Goal: Task Accomplishment & Management: Manage account settings

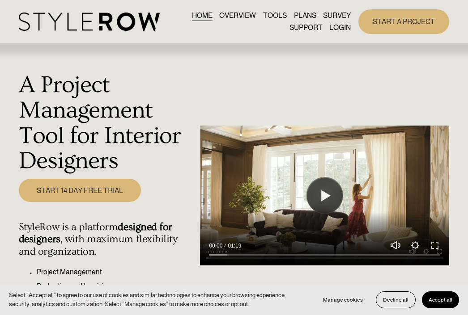
click at [337, 27] on link "LOGIN" at bounding box center [339, 28] width 21 height 12
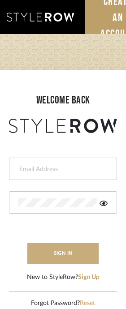
type input "divya.aok@gmail.com"
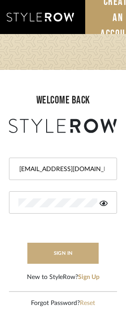
click at [47, 253] on button "sign in" at bounding box center [63, 252] width 72 height 21
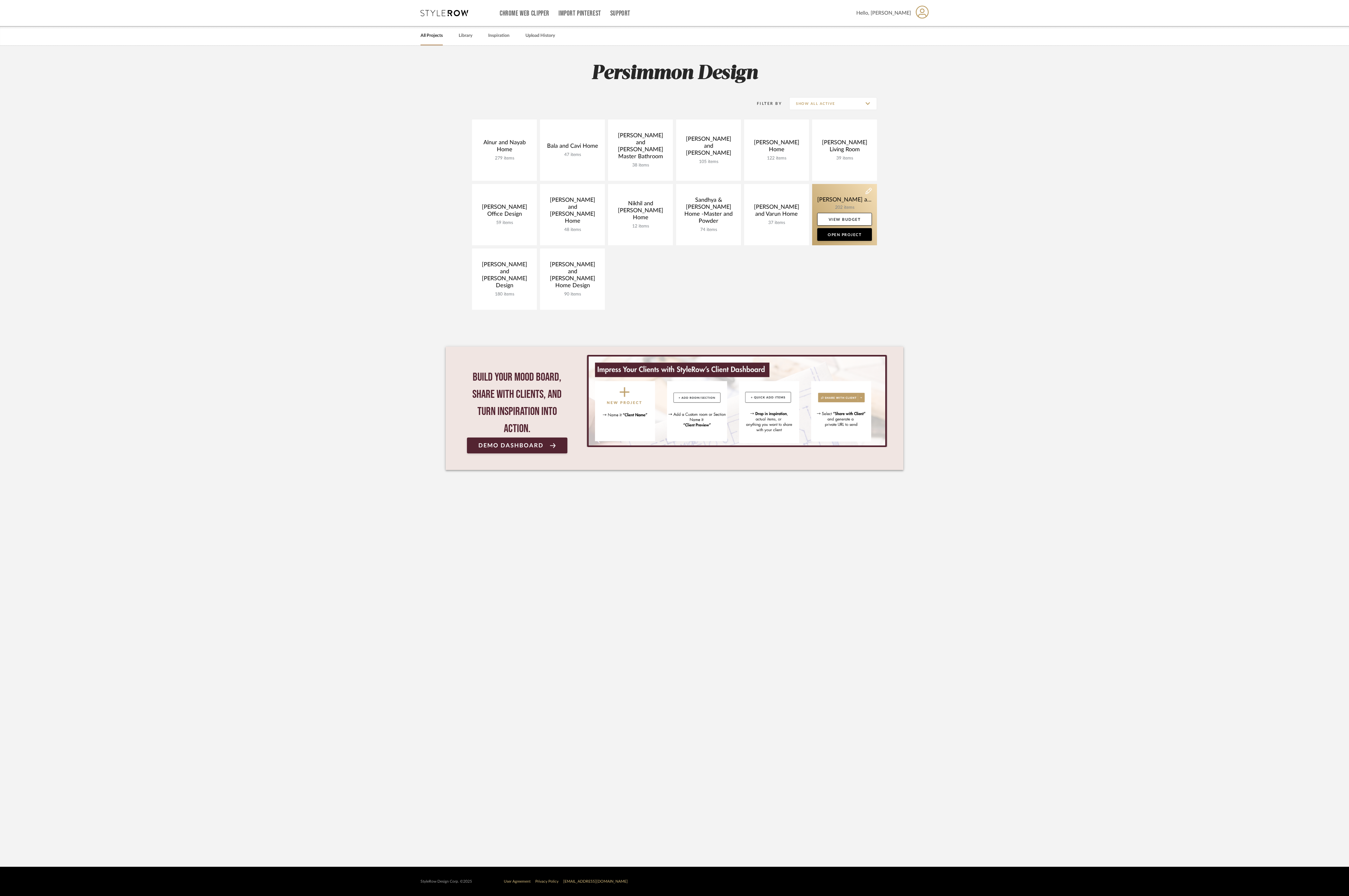
click at [825, 200] on link at bounding box center [844, 215] width 65 height 61
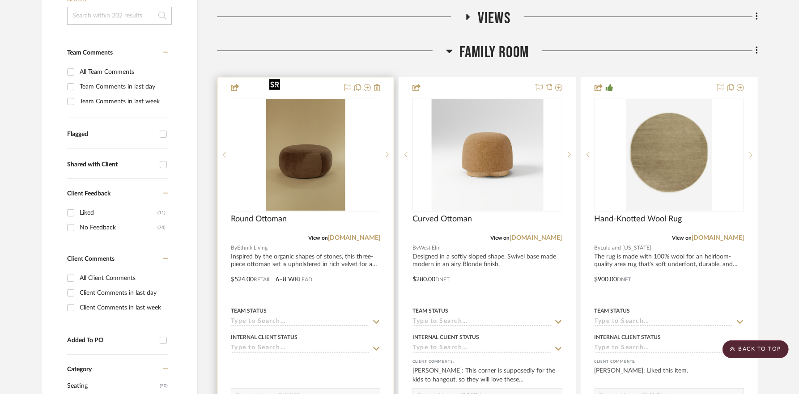
scroll to position [218, 0]
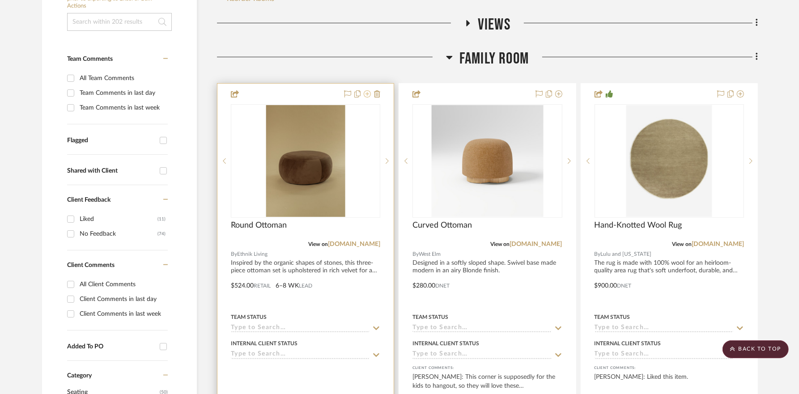
click at [366, 90] on icon at bounding box center [367, 93] width 7 height 7
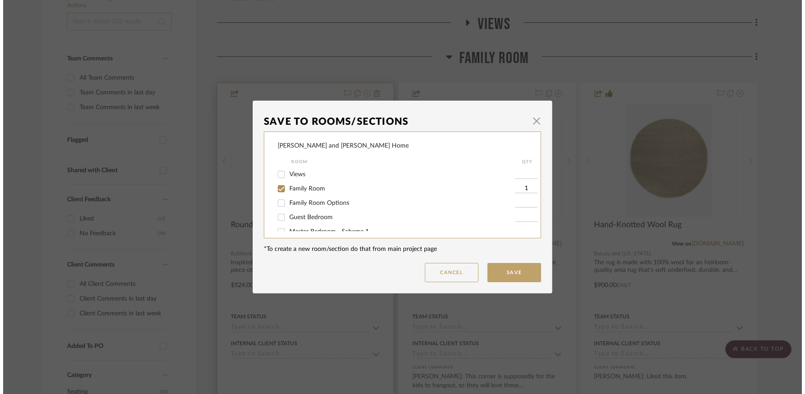
scroll to position [0, 0]
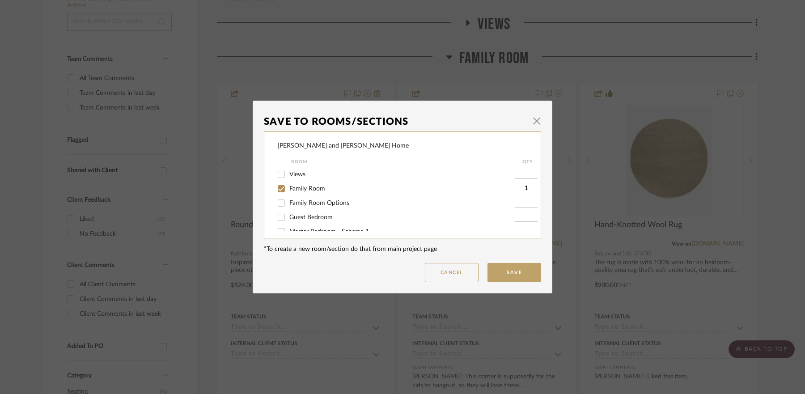
click at [277, 189] on input "Family Room" at bounding box center [281, 189] width 14 height 14
checkbox input "false"
click at [524, 278] on button "Save" at bounding box center [514, 272] width 54 height 19
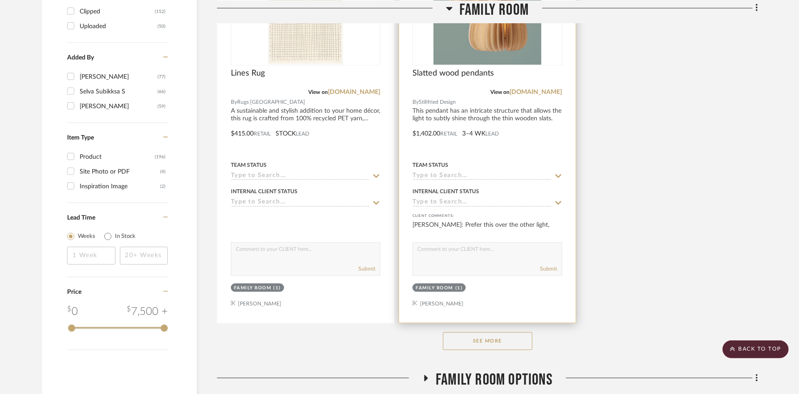
scroll to position [1165, 0]
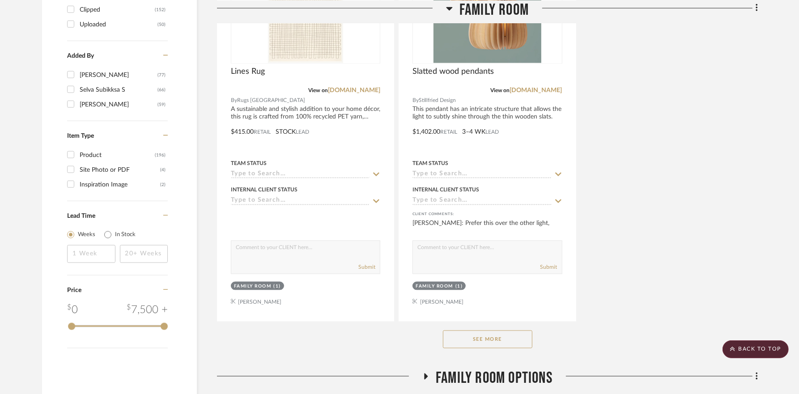
click at [486, 330] on button "See More" at bounding box center [487, 339] width 89 height 18
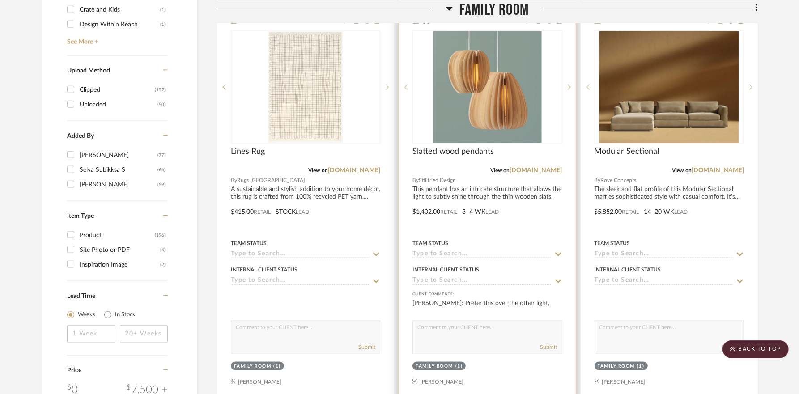
scroll to position [1085, 0]
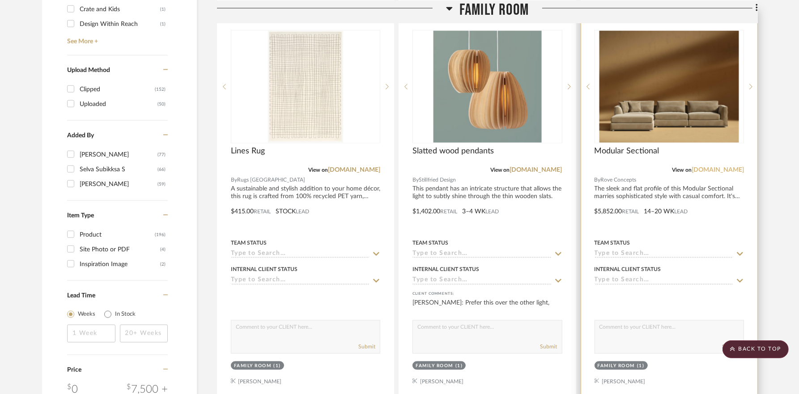
click at [714, 167] on link "roveconcepts.com" at bounding box center [717, 170] width 52 height 6
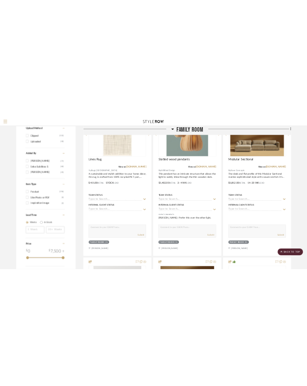
scroll to position [1108, 0]
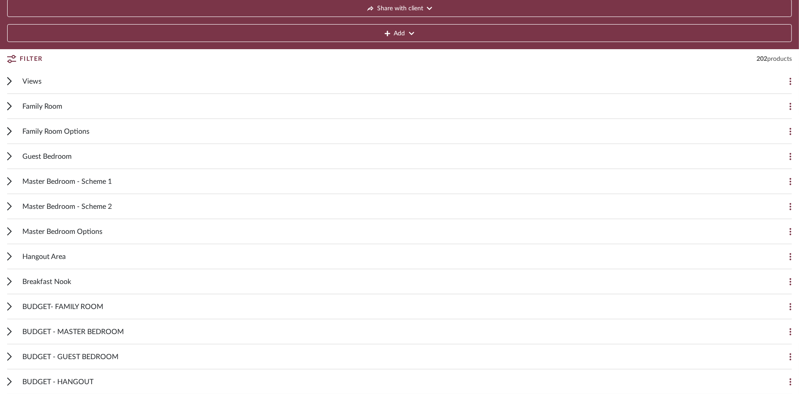
scroll to position [176, 0]
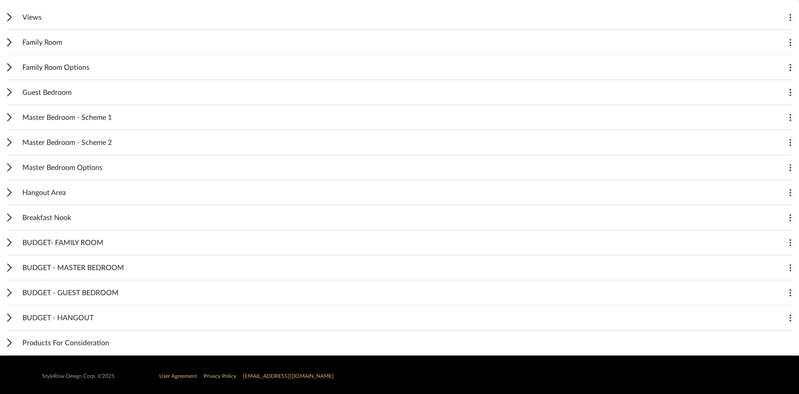
click at [10, 40] on icon at bounding box center [10, 42] width 4 height 7
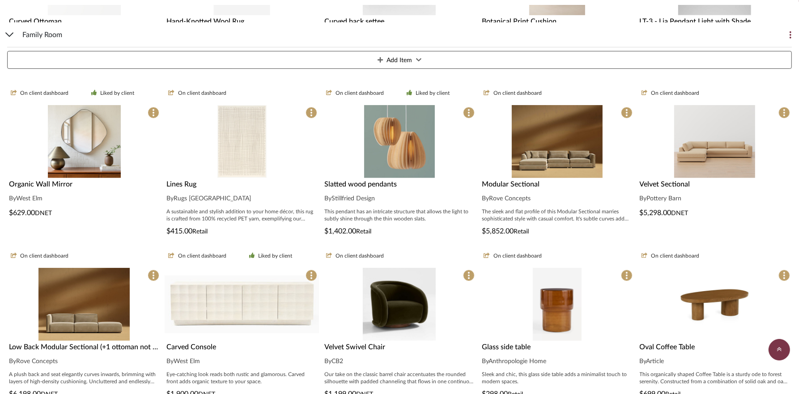
scroll to position [339, 0]
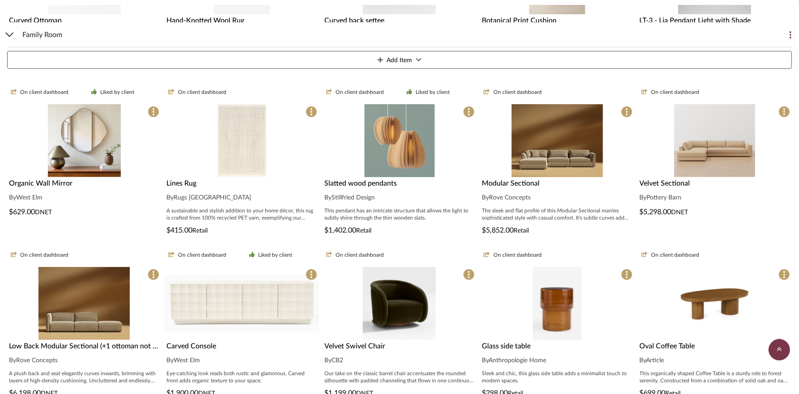
click at [294, 184] on span "Modular Sectional" at bounding box center [511, 183] width 58 height 7
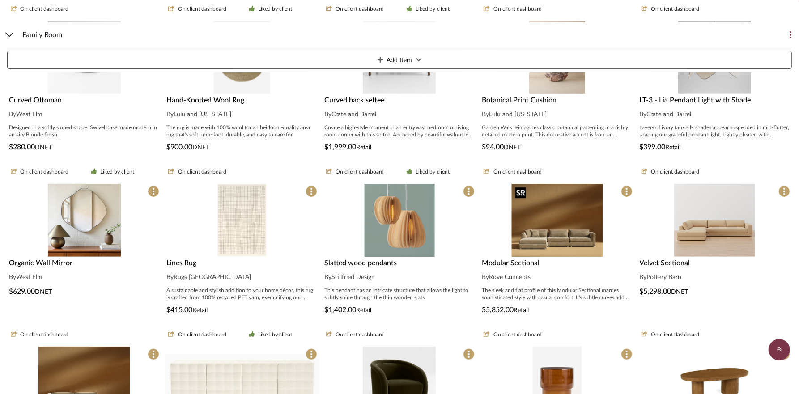
scroll to position [260, 0]
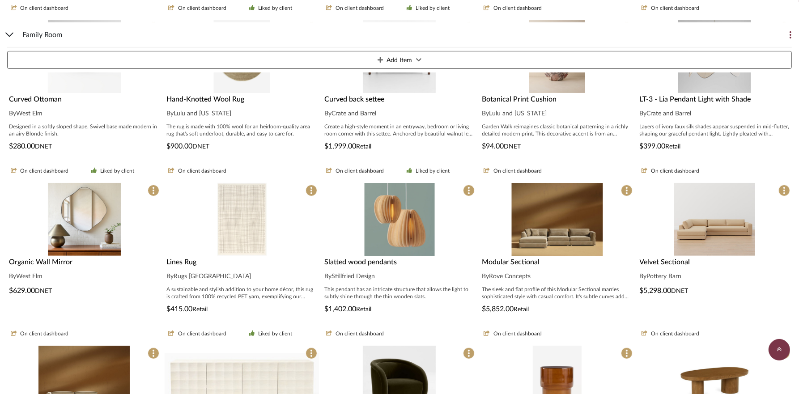
click at [294, 279] on div "By Rove Concepts" at bounding box center [557, 276] width 150 height 11
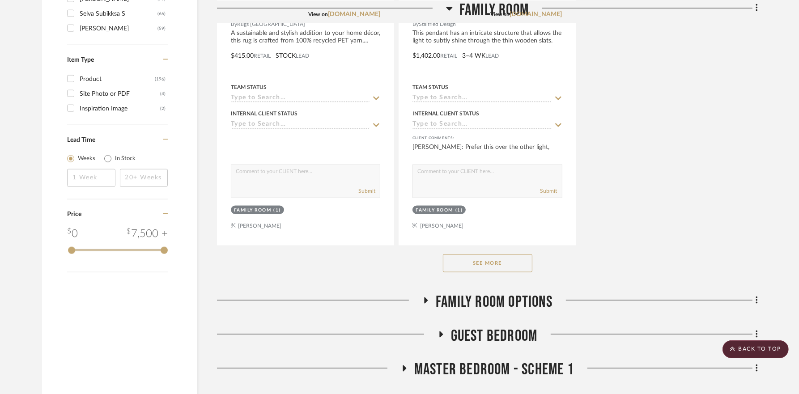
scroll to position [1248, 0]
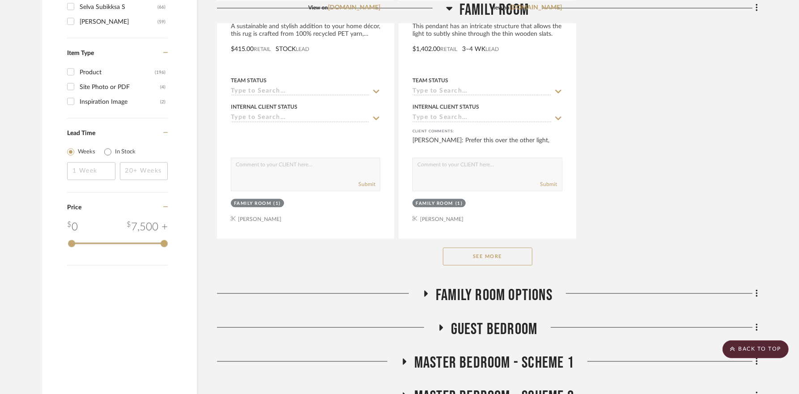
click at [506, 248] on button "See More" at bounding box center [487, 257] width 89 height 18
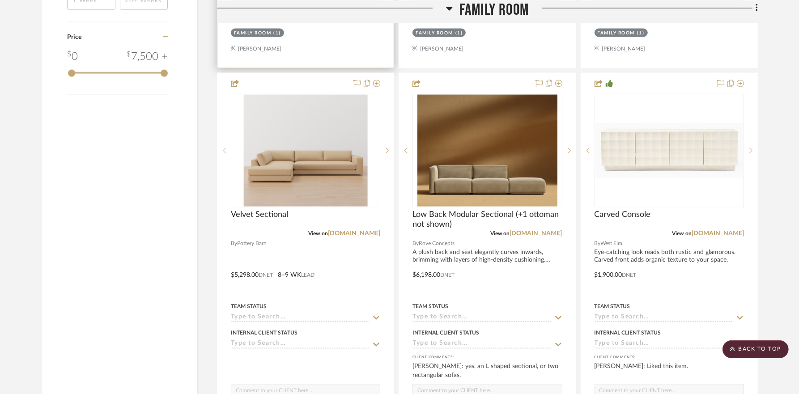
scroll to position [1420, 0]
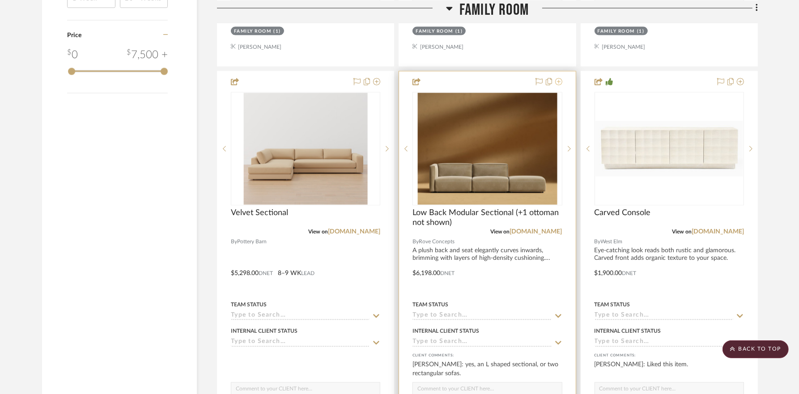
click at [559, 78] on icon at bounding box center [558, 81] width 7 height 7
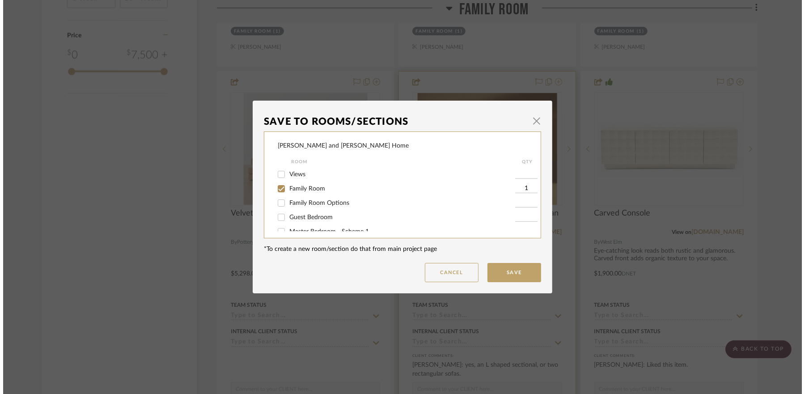
scroll to position [0, 0]
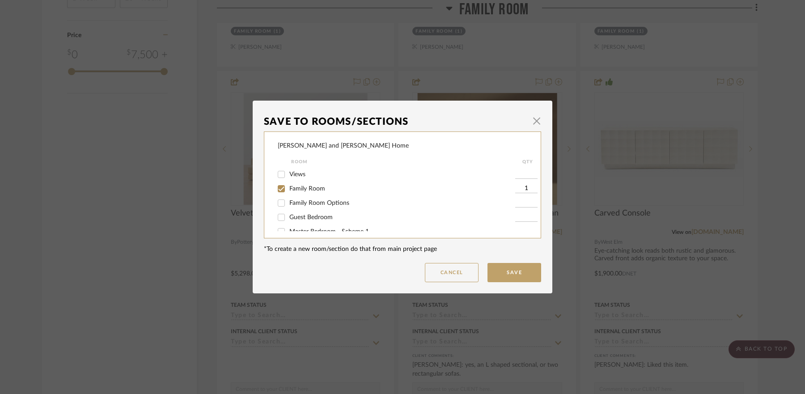
click at [296, 190] on span "Family Room" at bounding box center [307, 189] width 36 height 6
click at [288, 190] on input "Family Room" at bounding box center [281, 189] width 14 height 14
checkbox input "false"
click at [522, 273] on button "Save" at bounding box center [514, 272] width 54 height 19
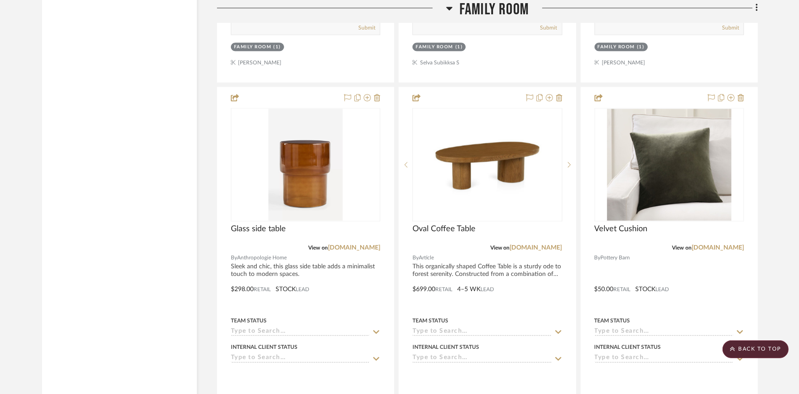
scroll to position [1801, 0]
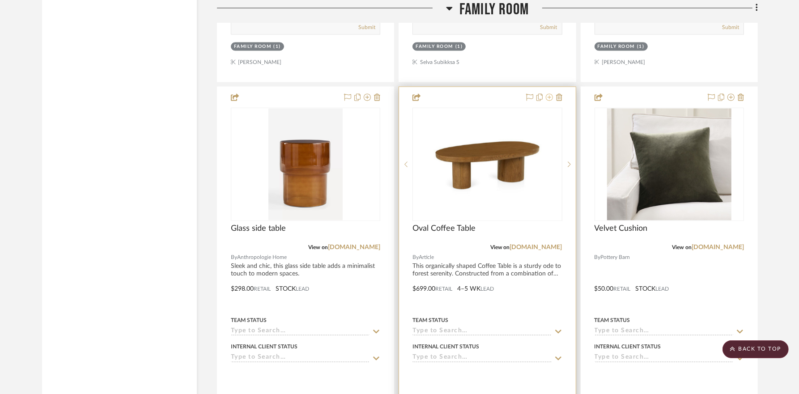
click at [549, 93] on icon at bounding box center [549, 96] width 7 height 7
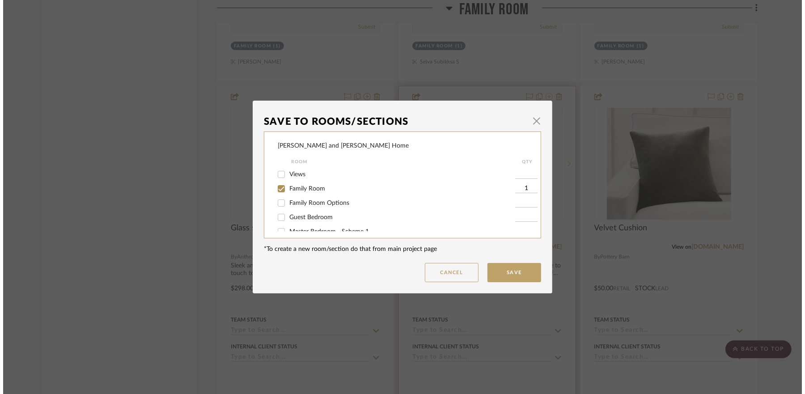
scroll to position [0, 0]
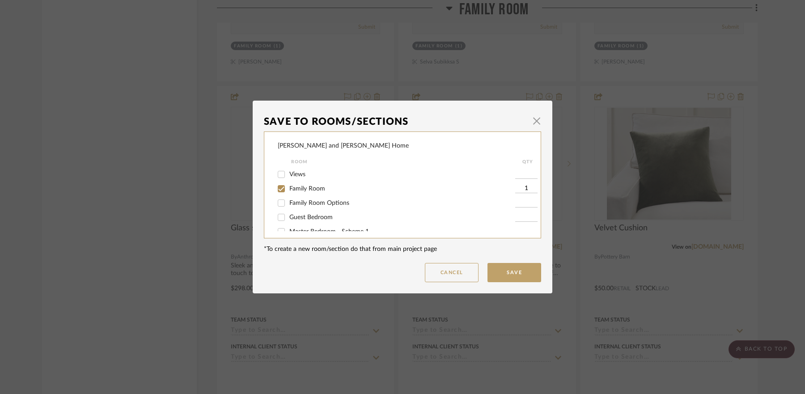
click at [314, 187] on span "Family Room" at bounding box center [307, 189] width 36 height 6
click at [288, 187] on input "Family Room" at bounding box center [281, 189] width 14 height 14
checkbox input "false"
click at [519, 267] on button "Save" at bounding box center [514, 272] width 54 height 19
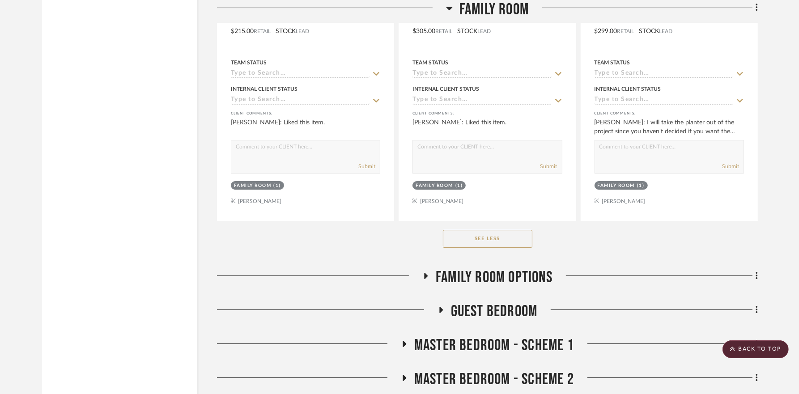
scroll to position [2887, 0]
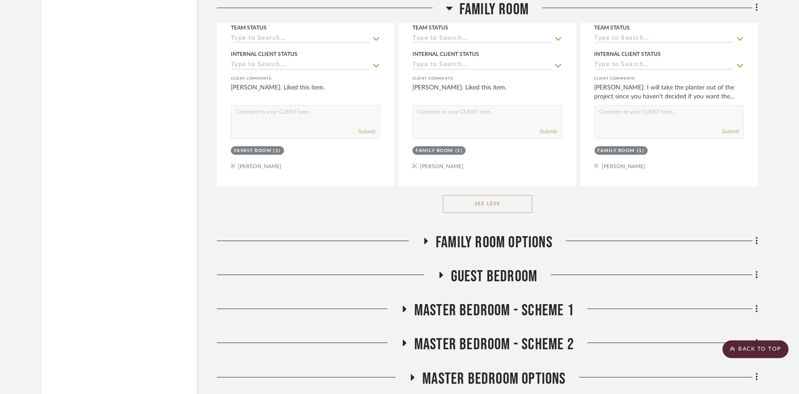
click at [425, 237] on icon at bounding box center [425, 240] width 11 height 7
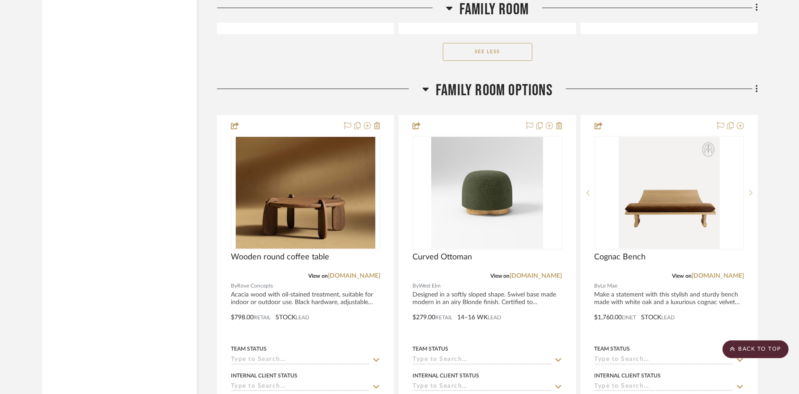
scroll to position [3040, 0]
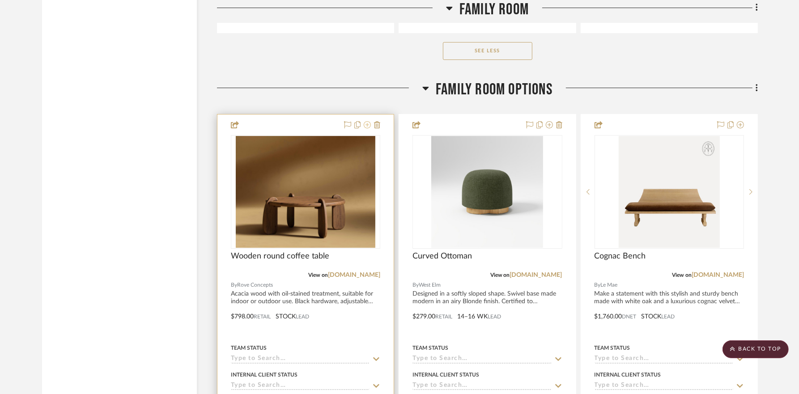
click at [368, 121] on icon at bounding box center [367, 124] width 7 height 7
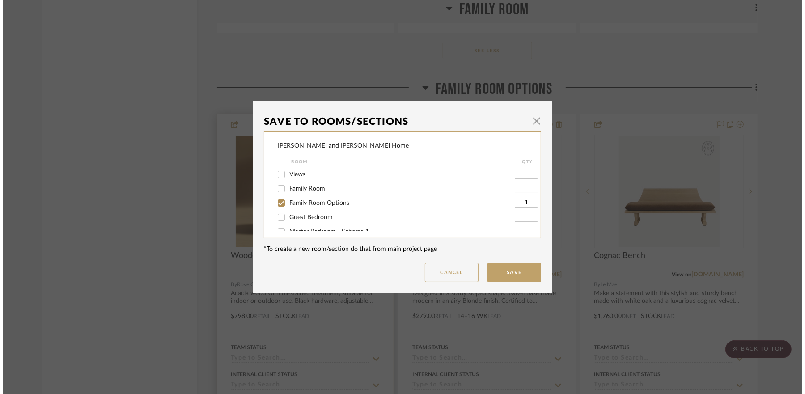
scroll to position [0, 0]
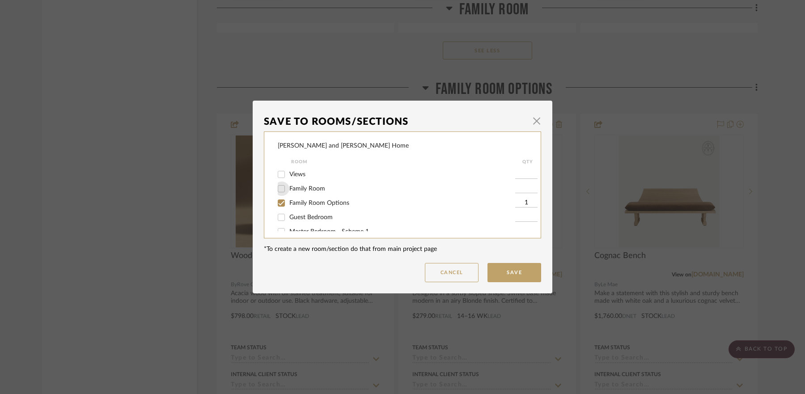
click at [277, 189] on input "Family Room" at bounding box center [281, 189] width 14 height 14
checkbox input "true"
type input "1"
click at [278, 204] on input "Family Room Options" at bounding box center [281, 203] width 14 height 14
checkbox input "false"
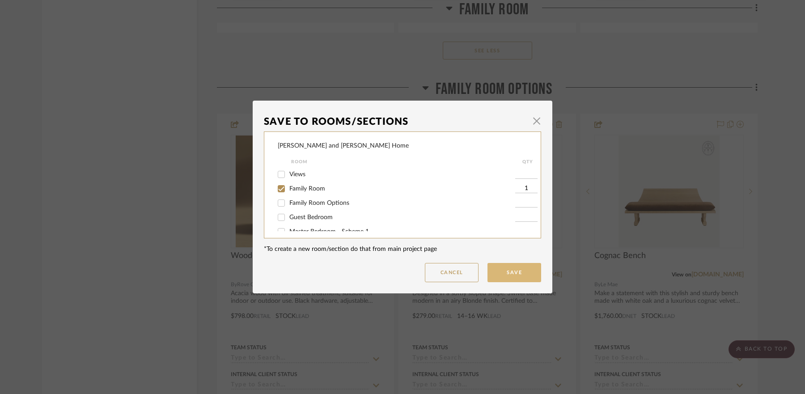
click at [516, 272] on button "Save" at bounding box center [514, 272] width 54 height 19
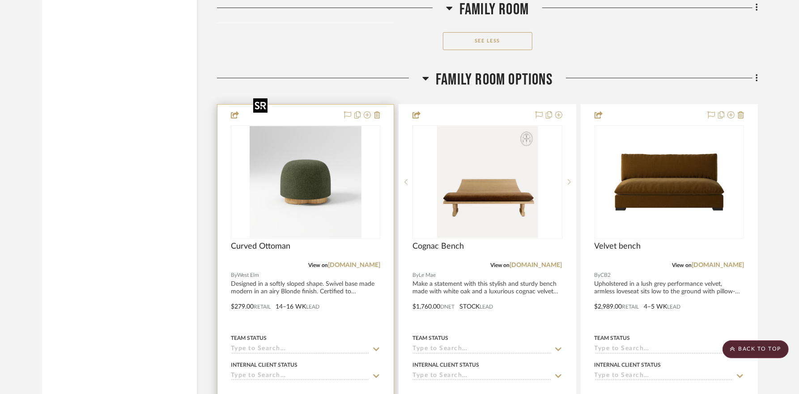
scroll to position [3436, 0]
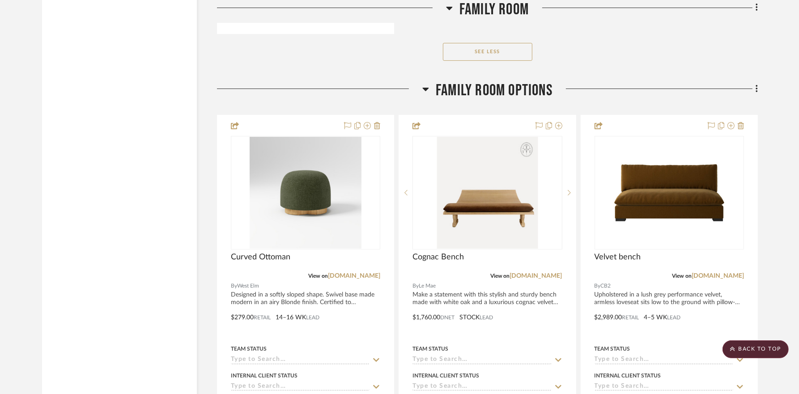
click at [425, 88] on icon at bounding box center [426, 90] width 6 height 4
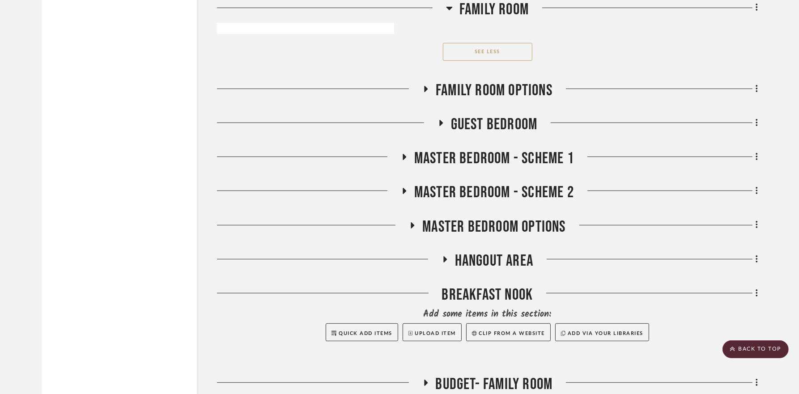
click at [444, 120] on icon at bounding box center [440, 123] width 11 height 7
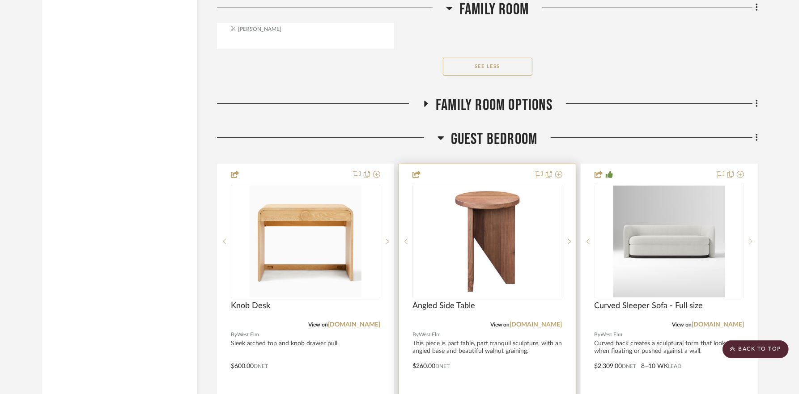
scroll to position [3420, 0]
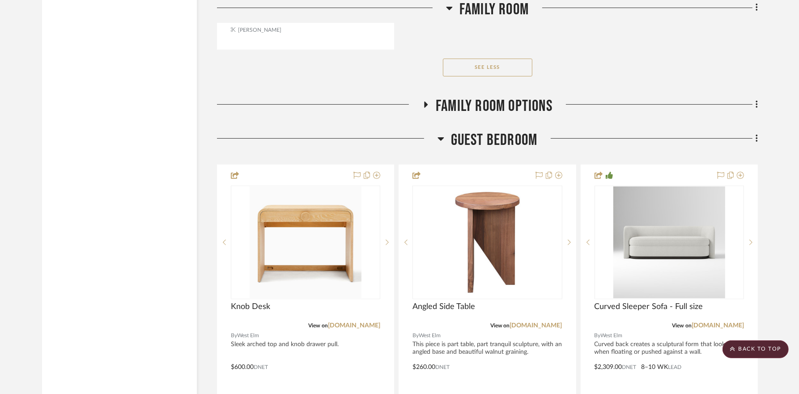
click at [441, 133] on icon at bounding box center [440, 138] width 7 height 11
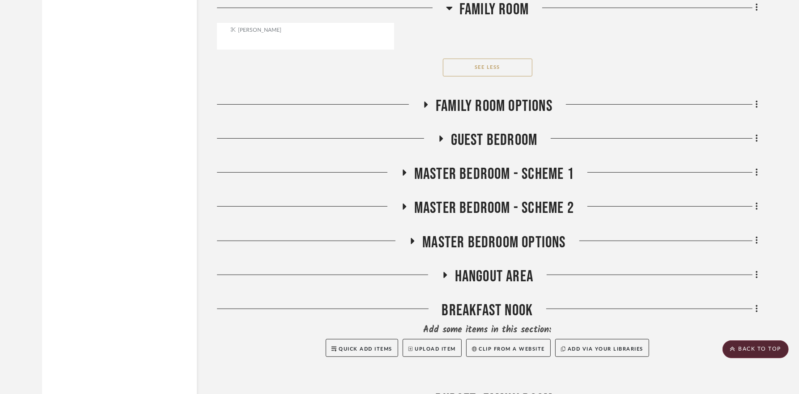
click at [403, 169] on icon at bounding box center [405, 172] width 4 height 6
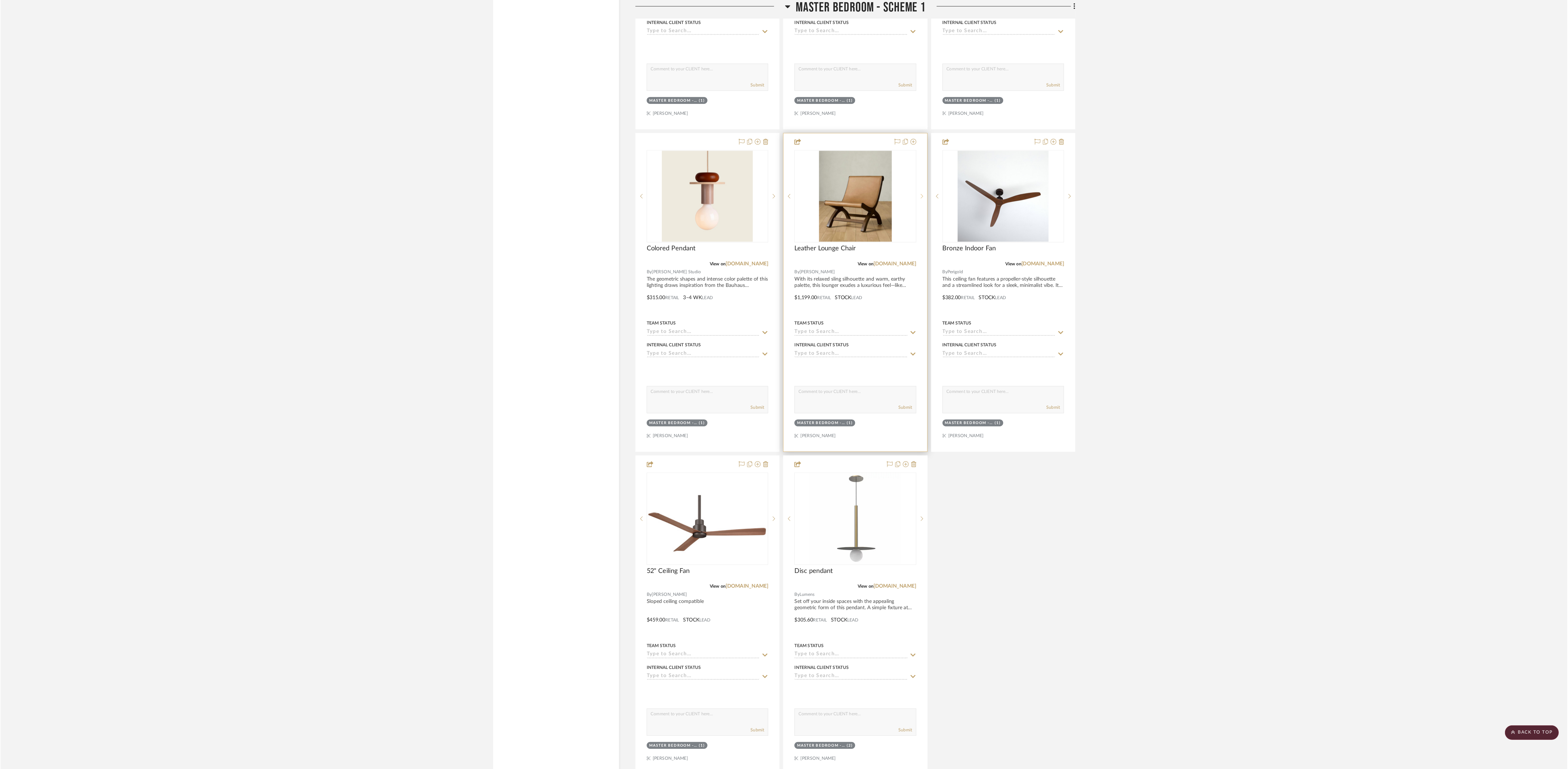
scroll to position [2349, 0]
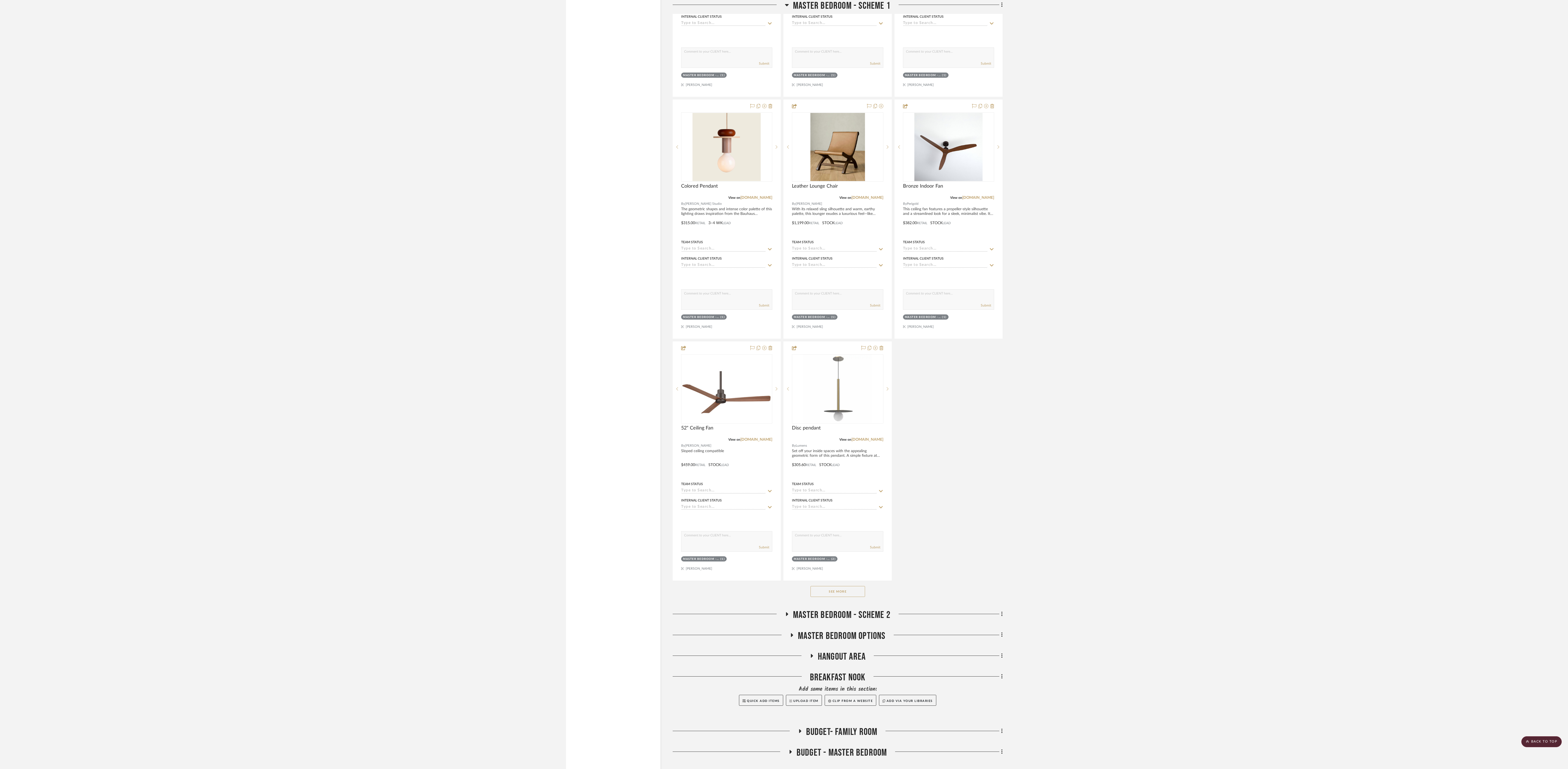
click at [491, 240] on button "See More" at bounding box center [837, 592] width 54 height 11
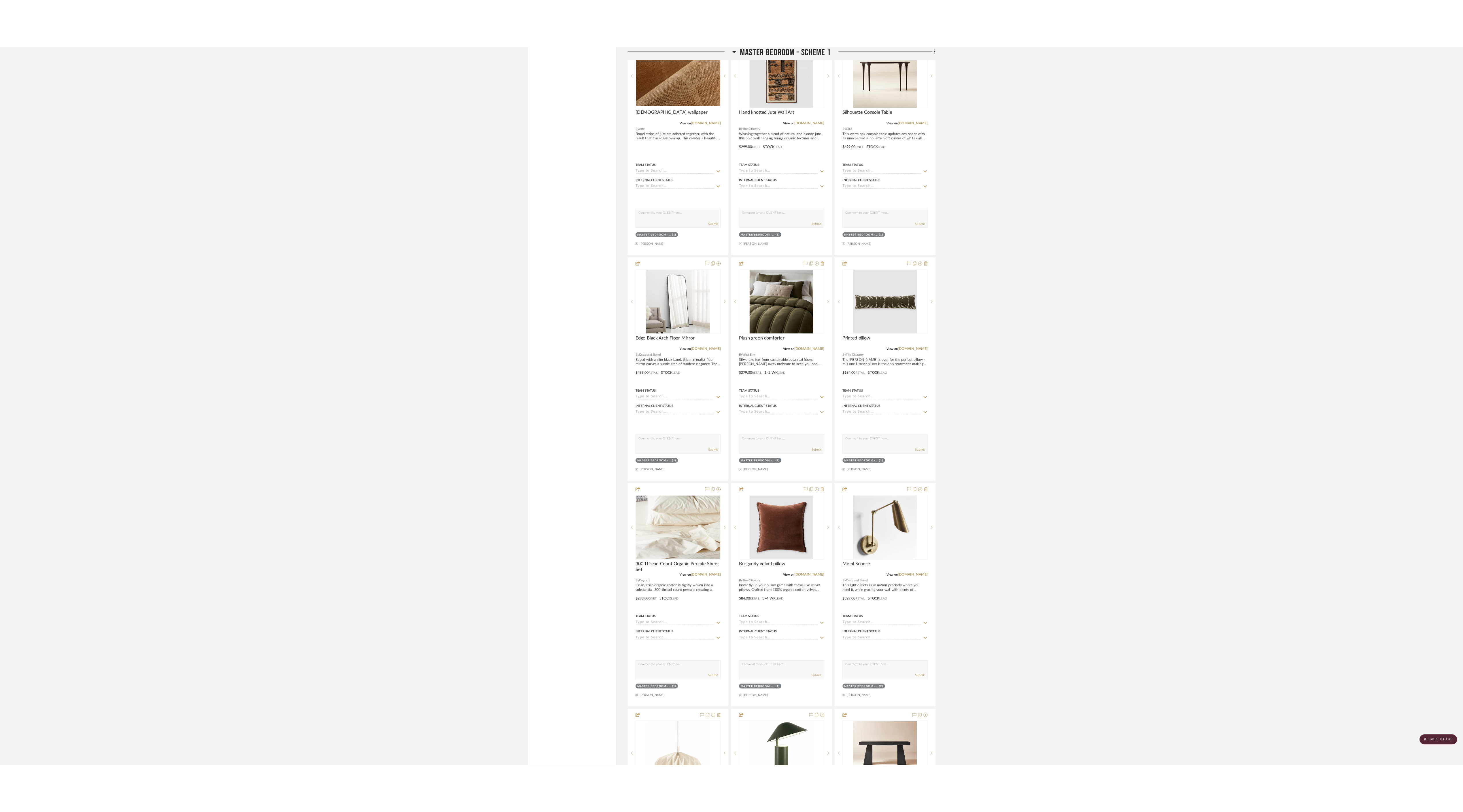
scroll to position [3083, 0]
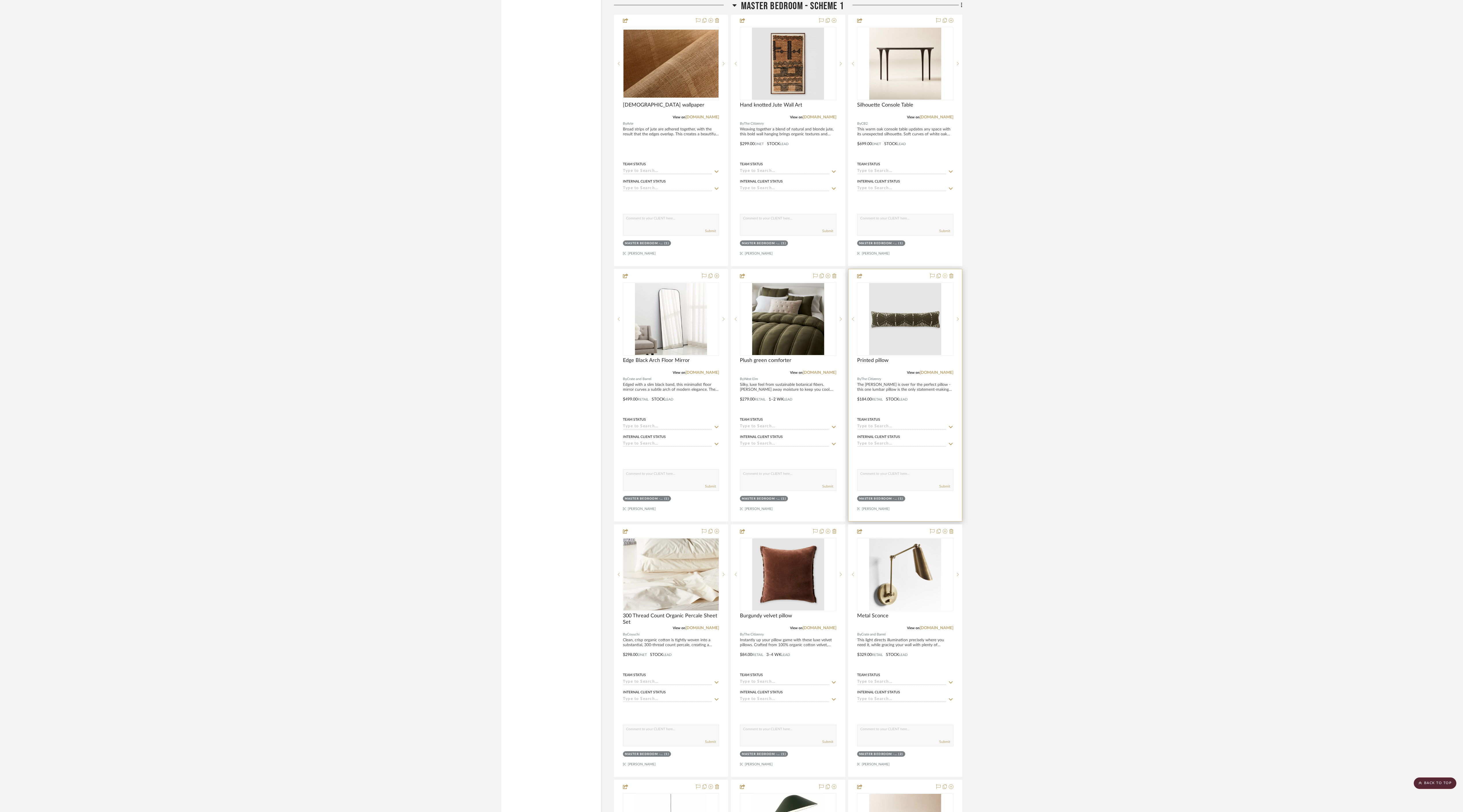
click at [519, 254] on icon at bounding box center [944, 276] width 5 height 5
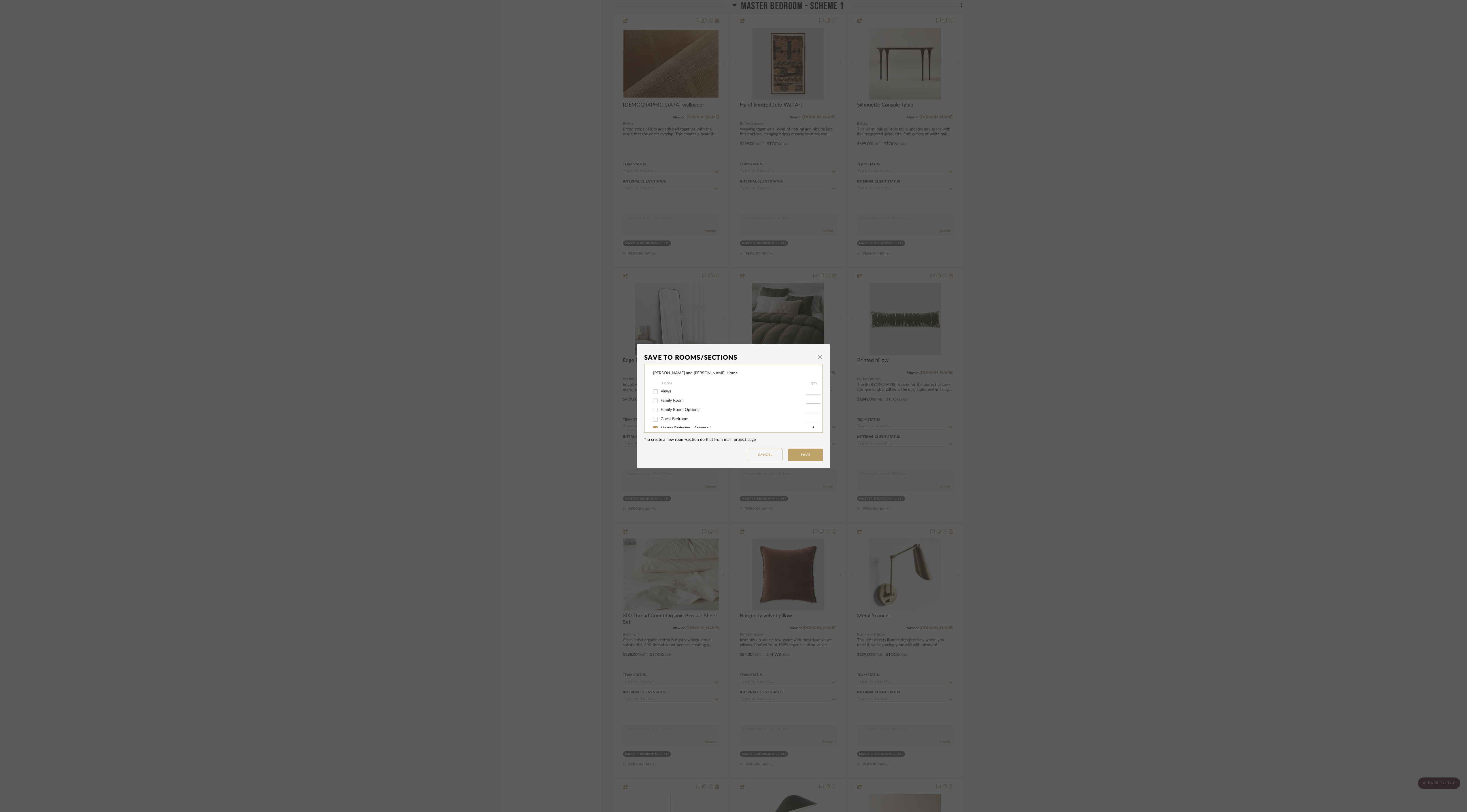
scroll to position [41, 0]
click at [519, 254] on input "Master Bedroom - Scheme 1" at bounding box center [655, 388] width 9 height 9
checkbox input "false"
click at [519, 254] on button "Save" at bounding box center [806, 455] width 35 height 12
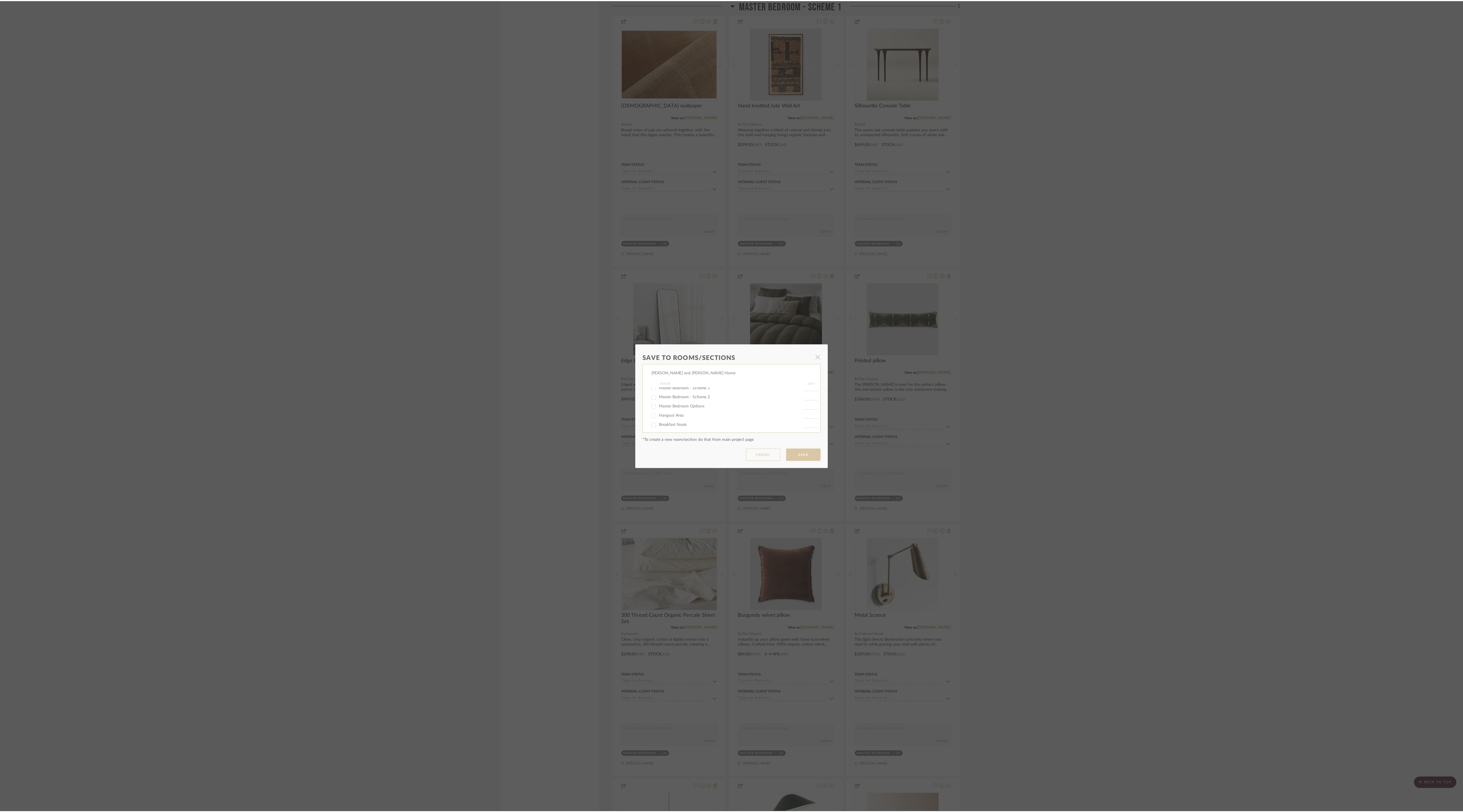
scroll to position [3083, 0]
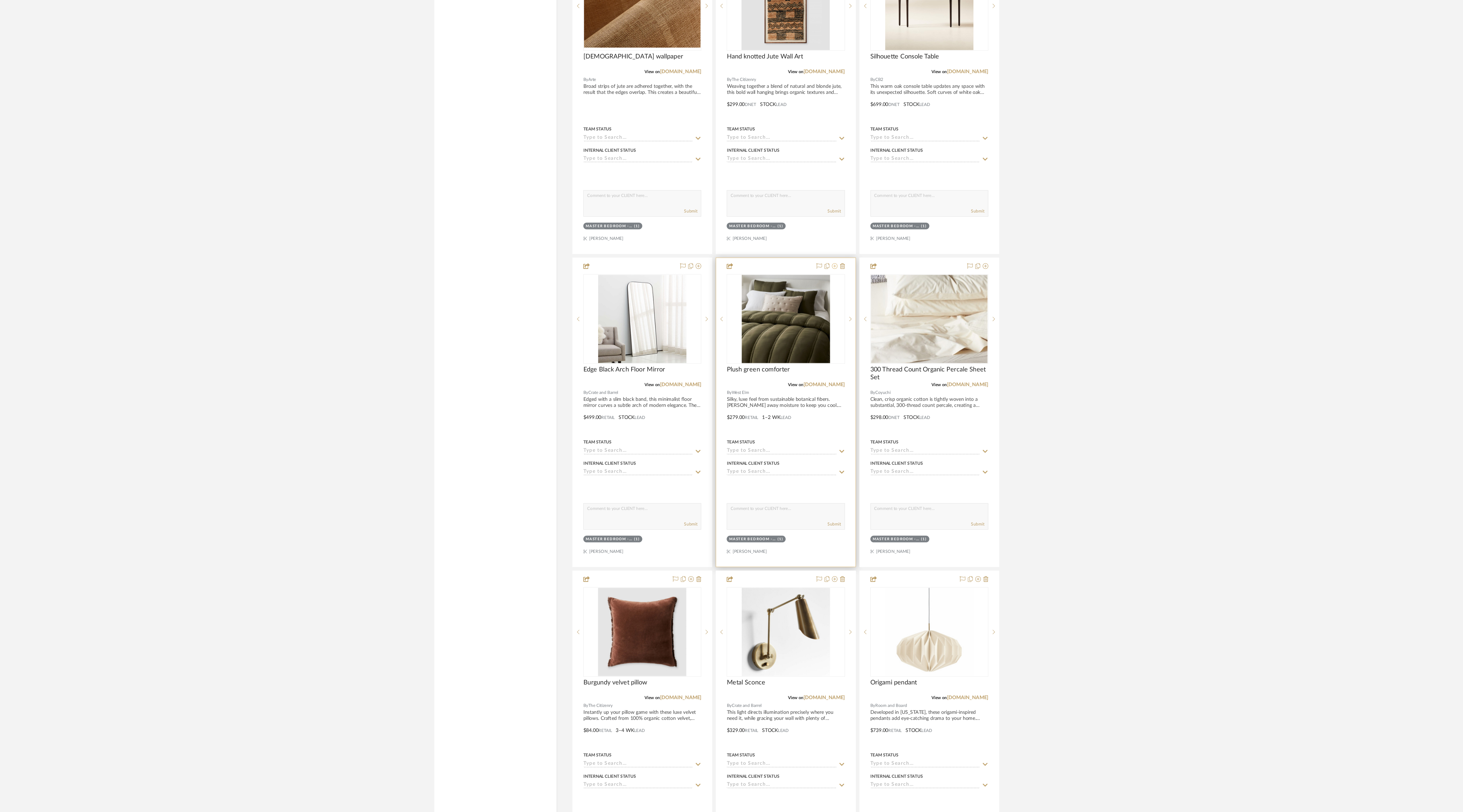
click at [519, 254] on icon at bounding box center [828, 276] width 5 height 5
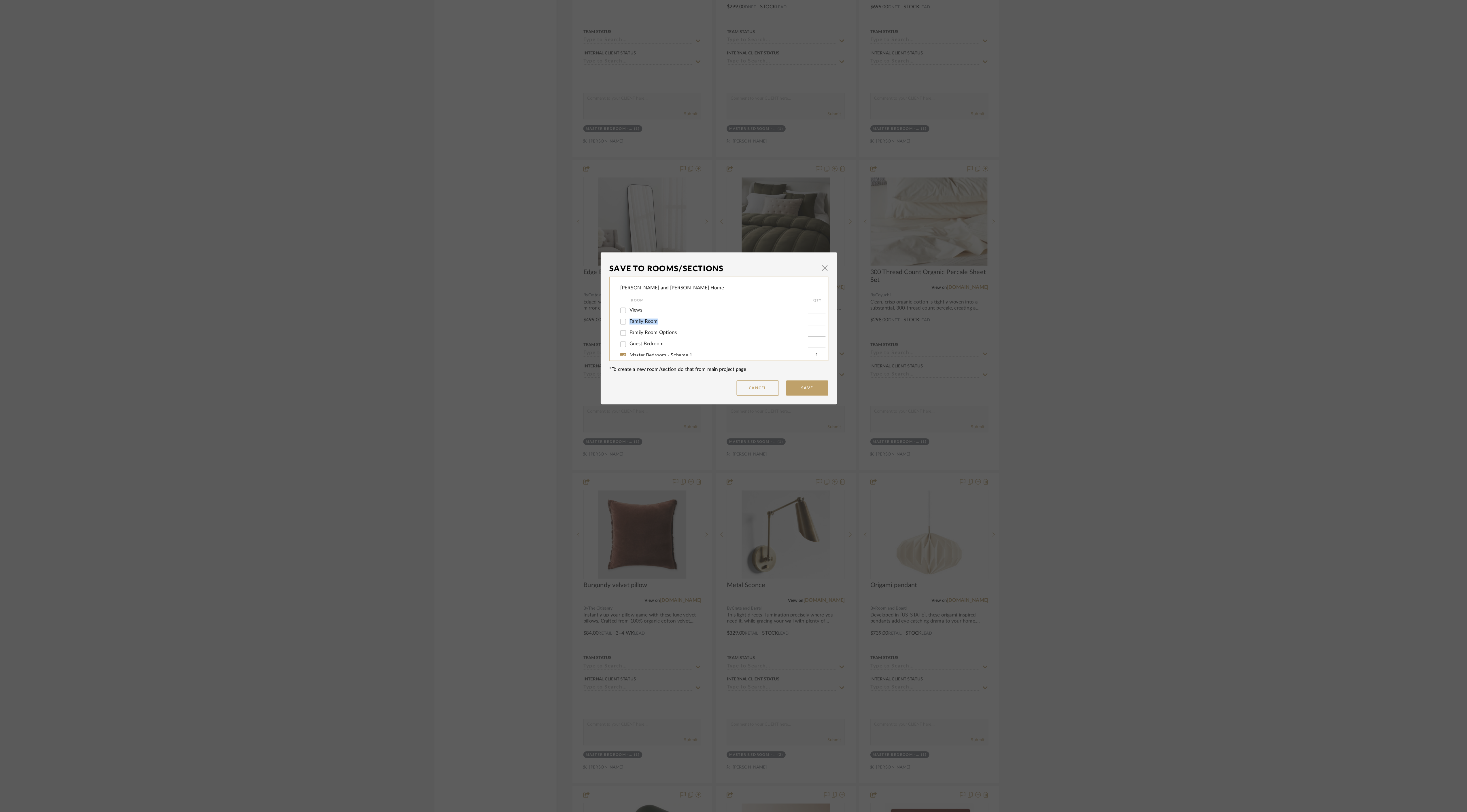
drag, startPoint x: 820, startPoint y: 388, endPoint x: 820, endPoint y: 399, distance: 11.0
click at [519, 254] on div "Sharika and Ashish Home Room QTY Views Family Room Family Room Options Guest Be…" at bounding box center [733, 398] width 178 height 69
click at [519, 254] on input "Master Bedroom - Scheme 1" at bounding box center [655, 428] width 9 height 9
checkbox input "false"
click at [519, 254] on button "Save" at bounding box center [806, 455] width 35 height 12
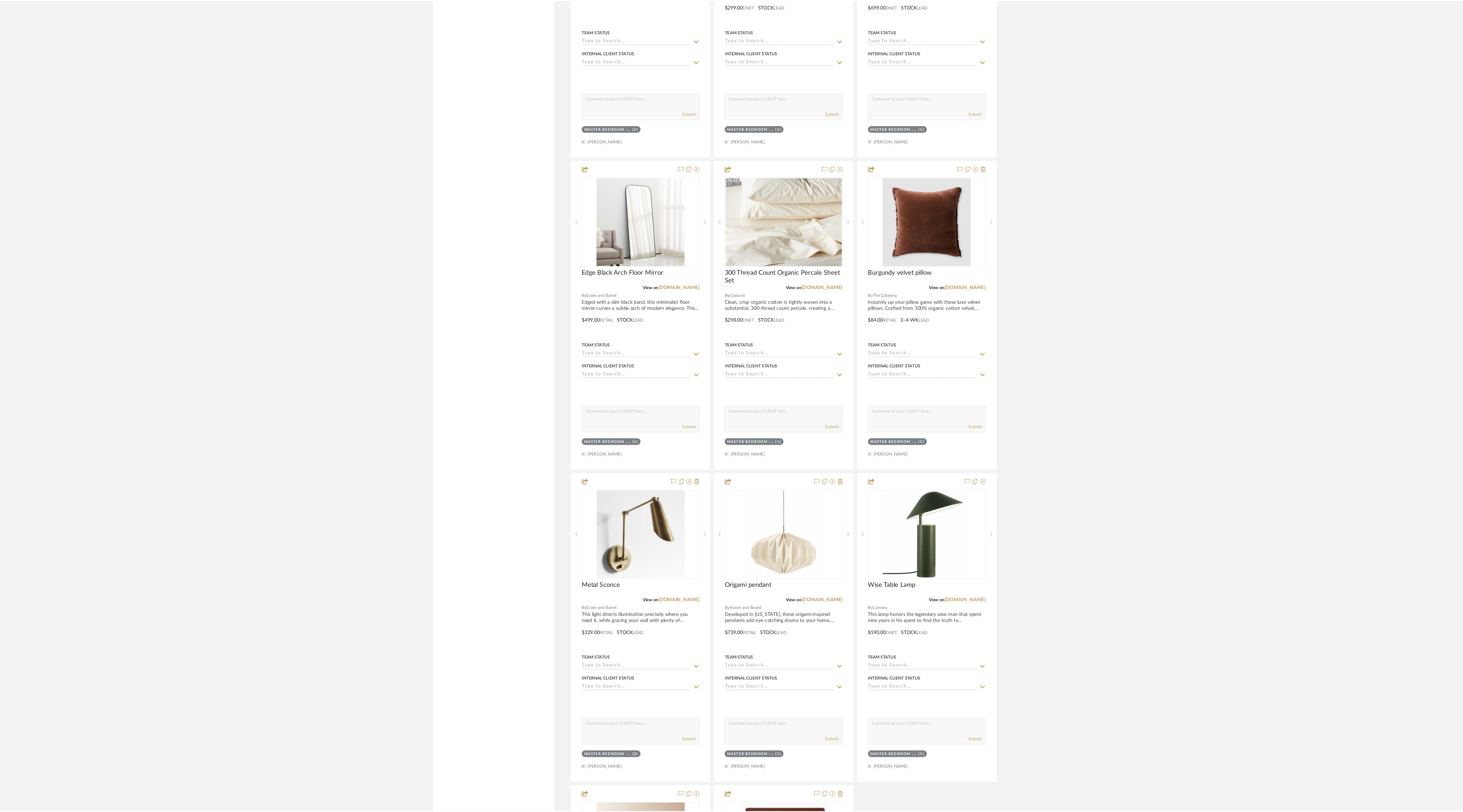
scroll to position [3083, 0]
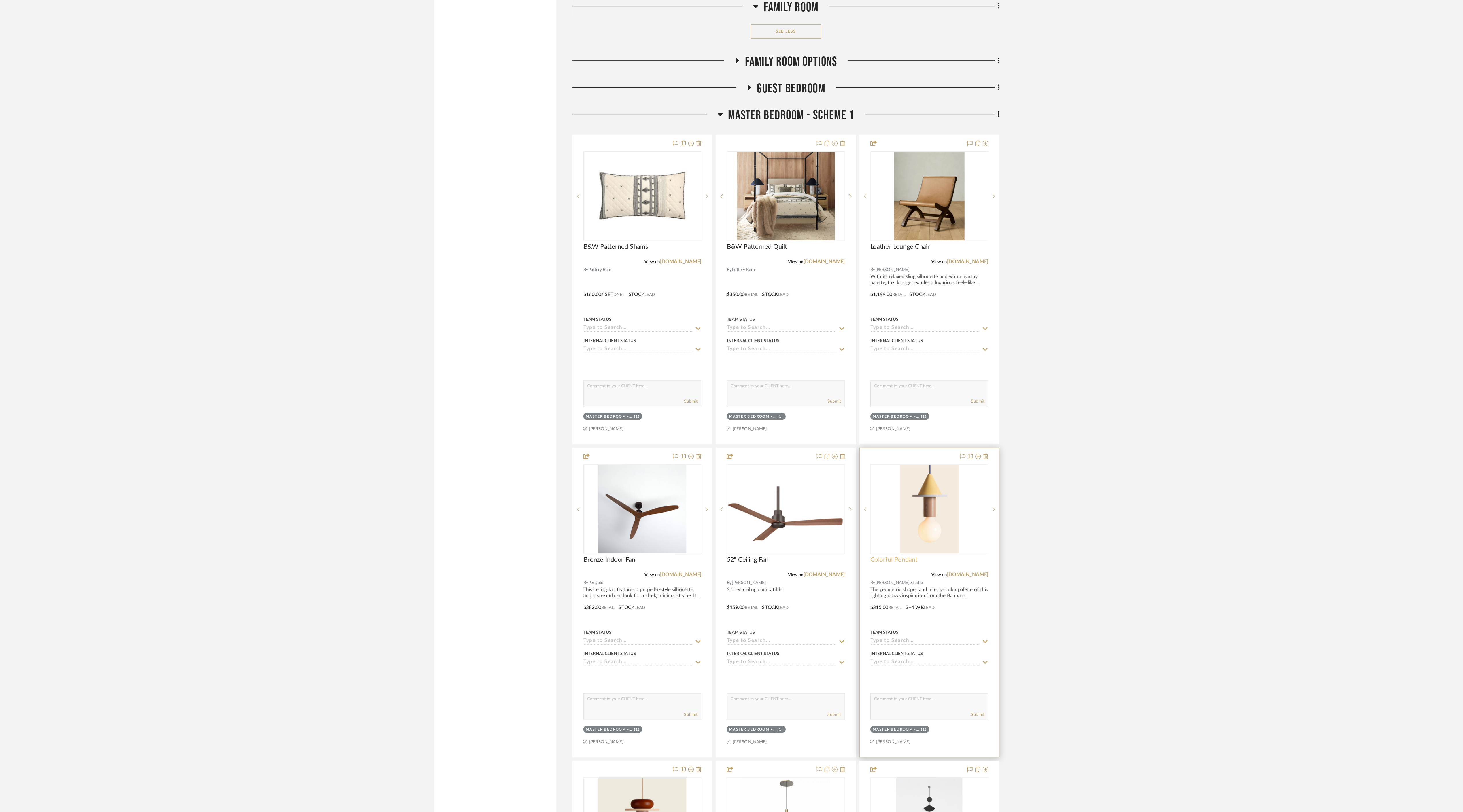
scroll to position [2214, 0]
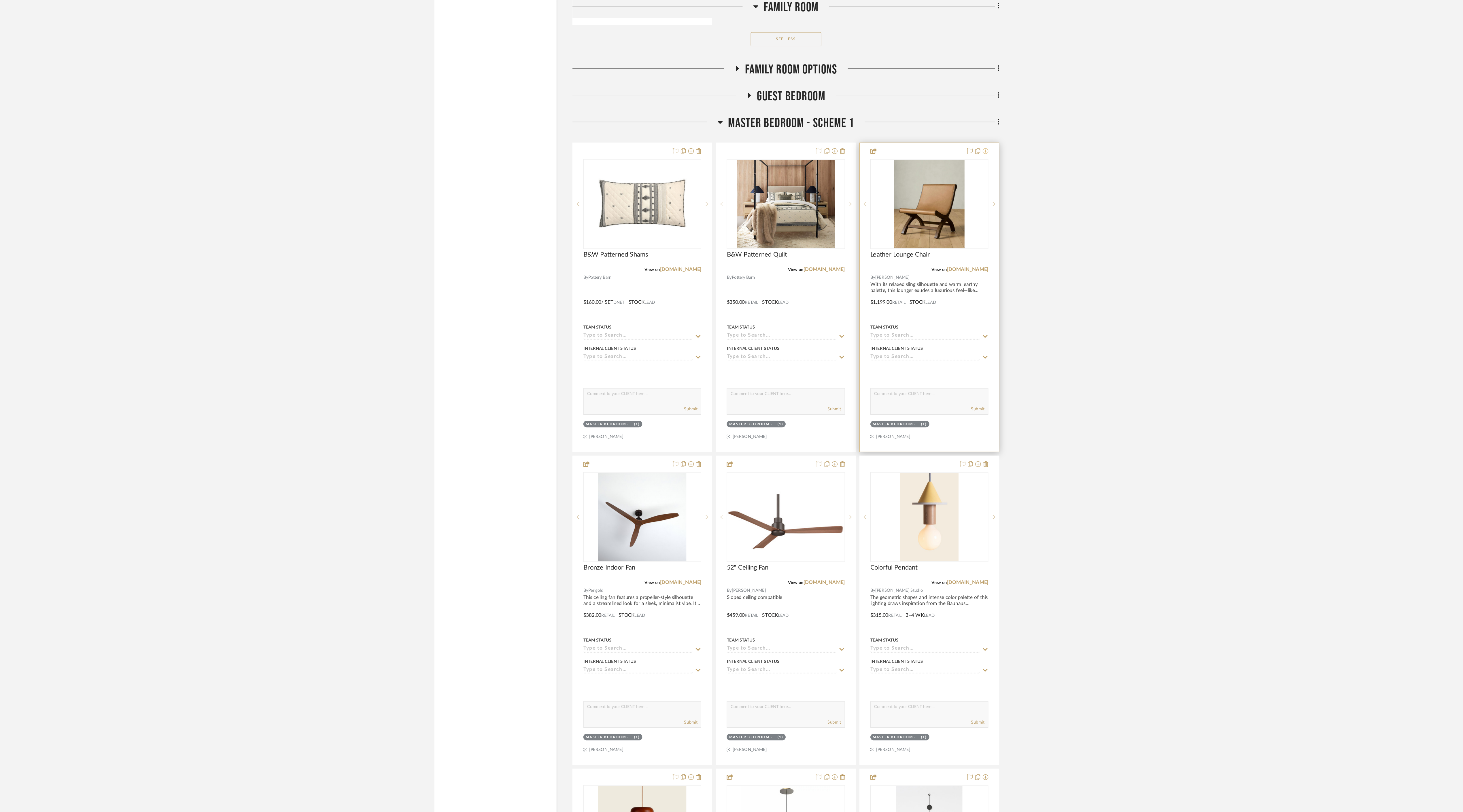
click at [519, 121] on icon at bounding box center [951, 123] width 5 height 5
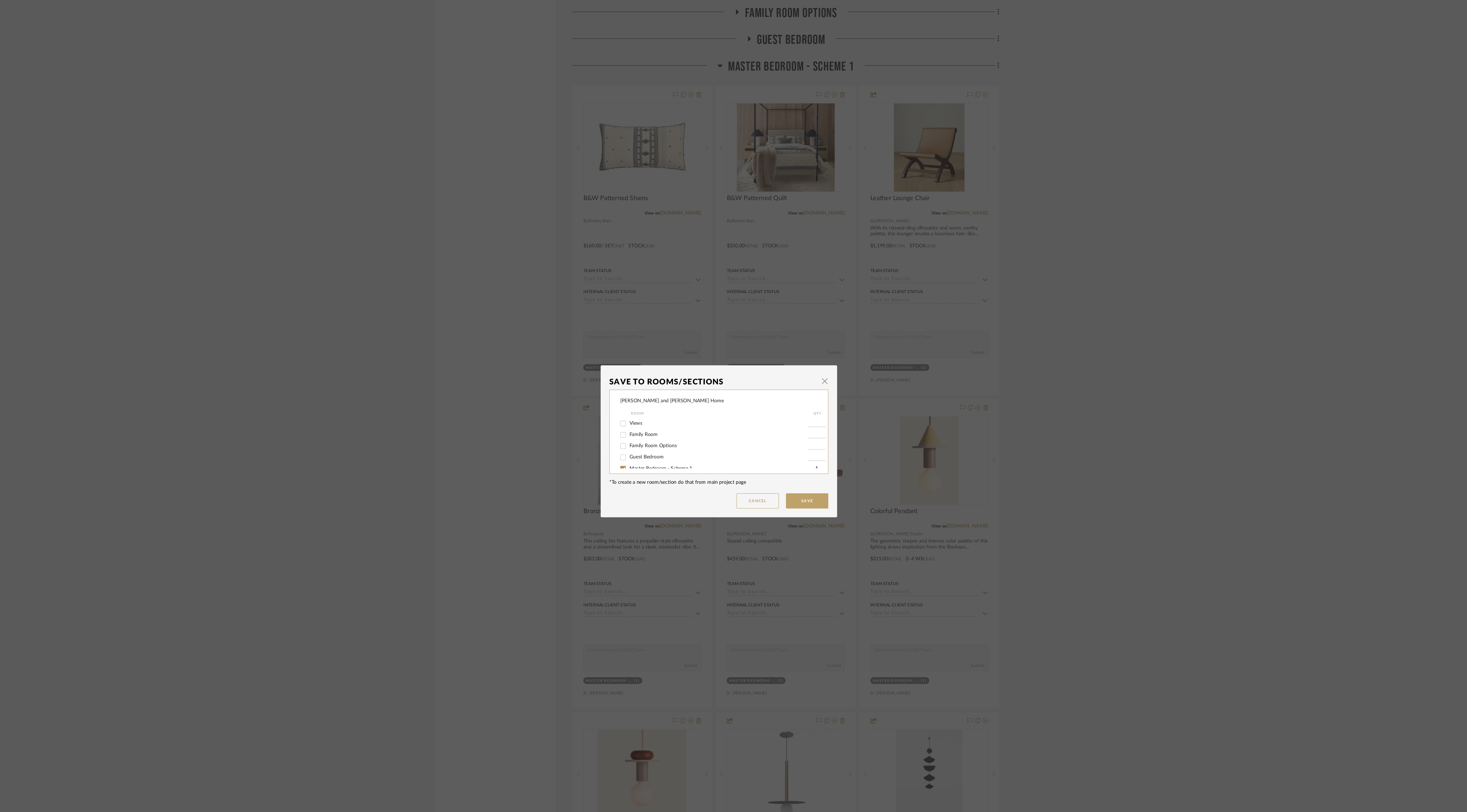
click at [519, 254] on input "Master Bedroom - Scheme 1" at bounding box center [655, 428] width 9 height 9
checkbox input "false"
click at [519, 254] on button "Save" at bounding box center [806, 455] width 35 height 12
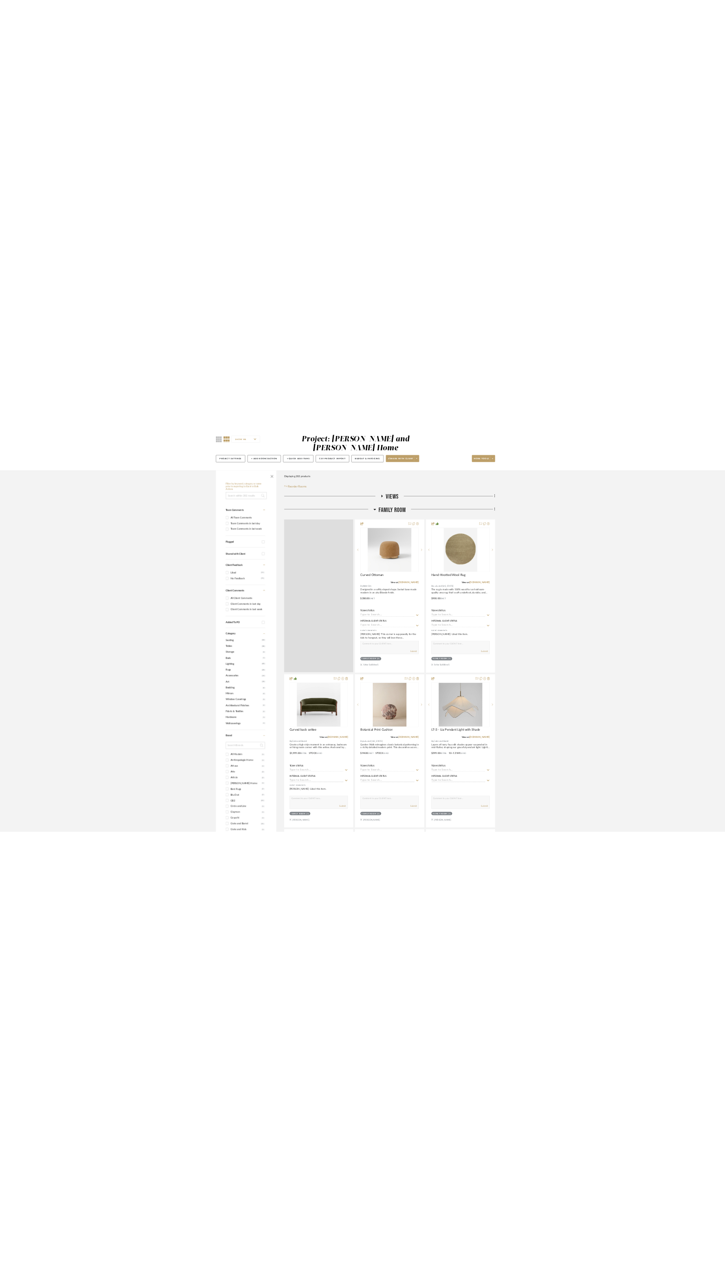
scroll to position [3438, 0]
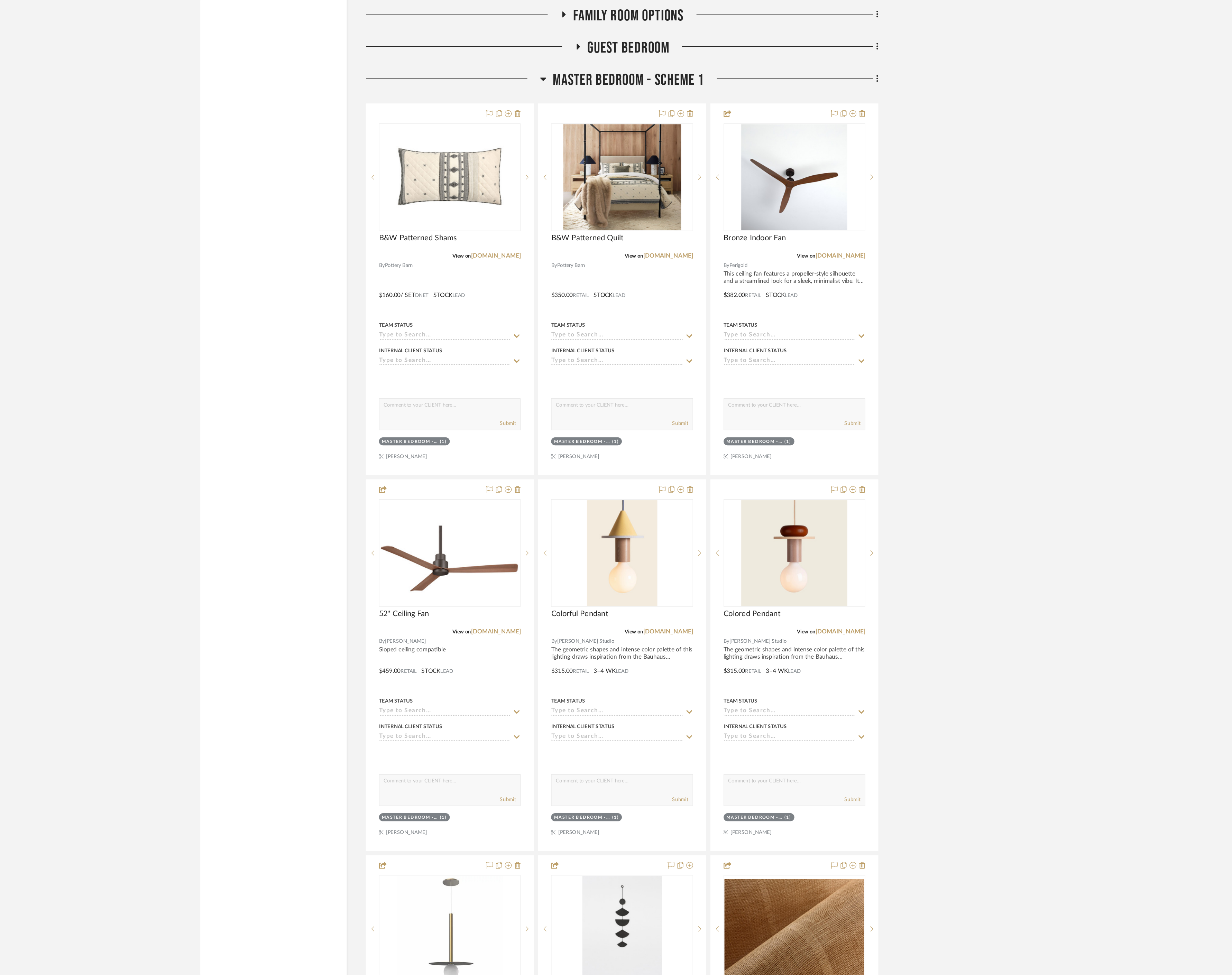
click at [619, 115] on icon at bounding box center [619, 119] width 5 height 9
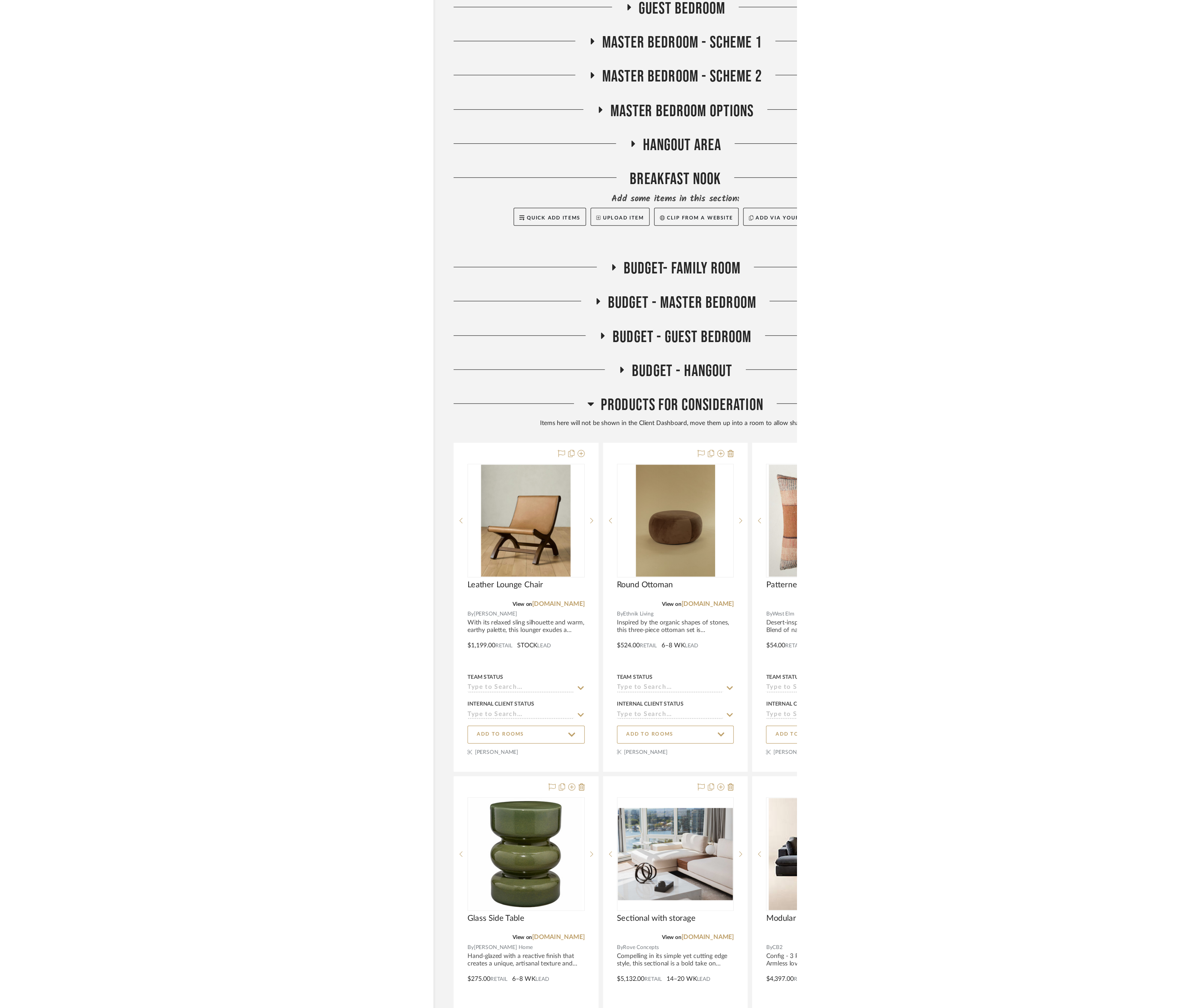
scroll to position [2730, 0]
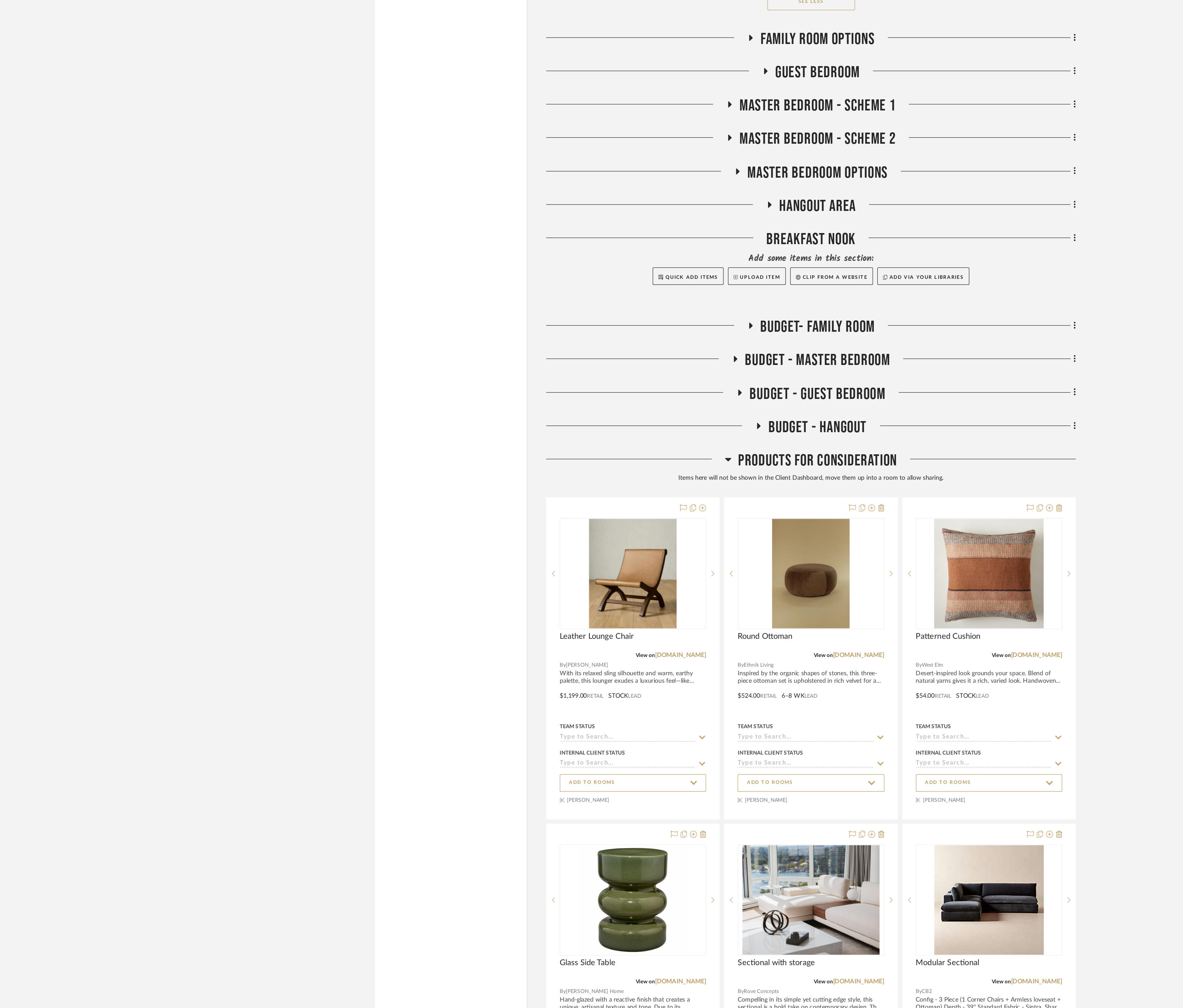
click at [596, 315] on icon at bounding box center [594, 432] width 6 height 9
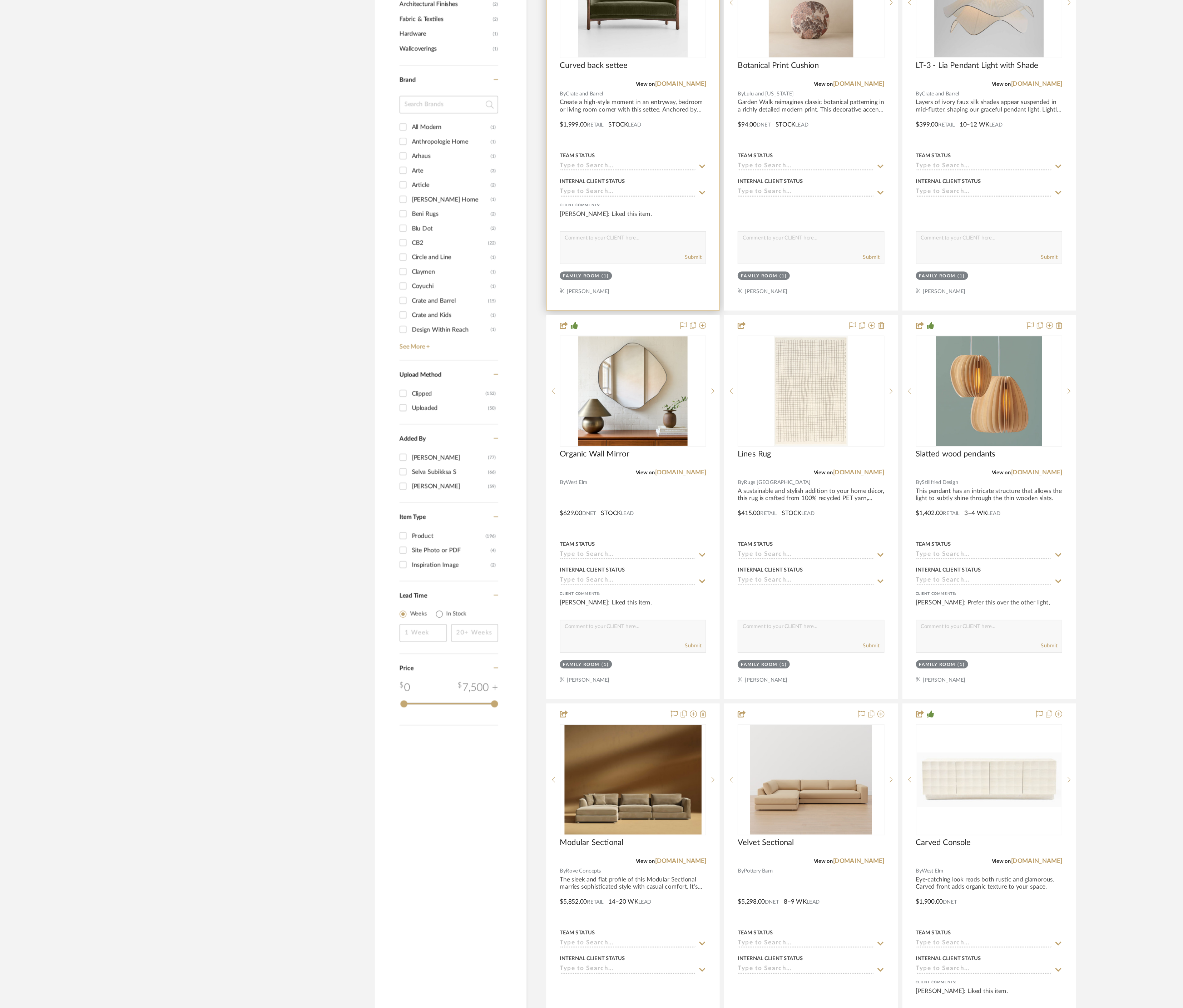
scroll to position [644, 0]
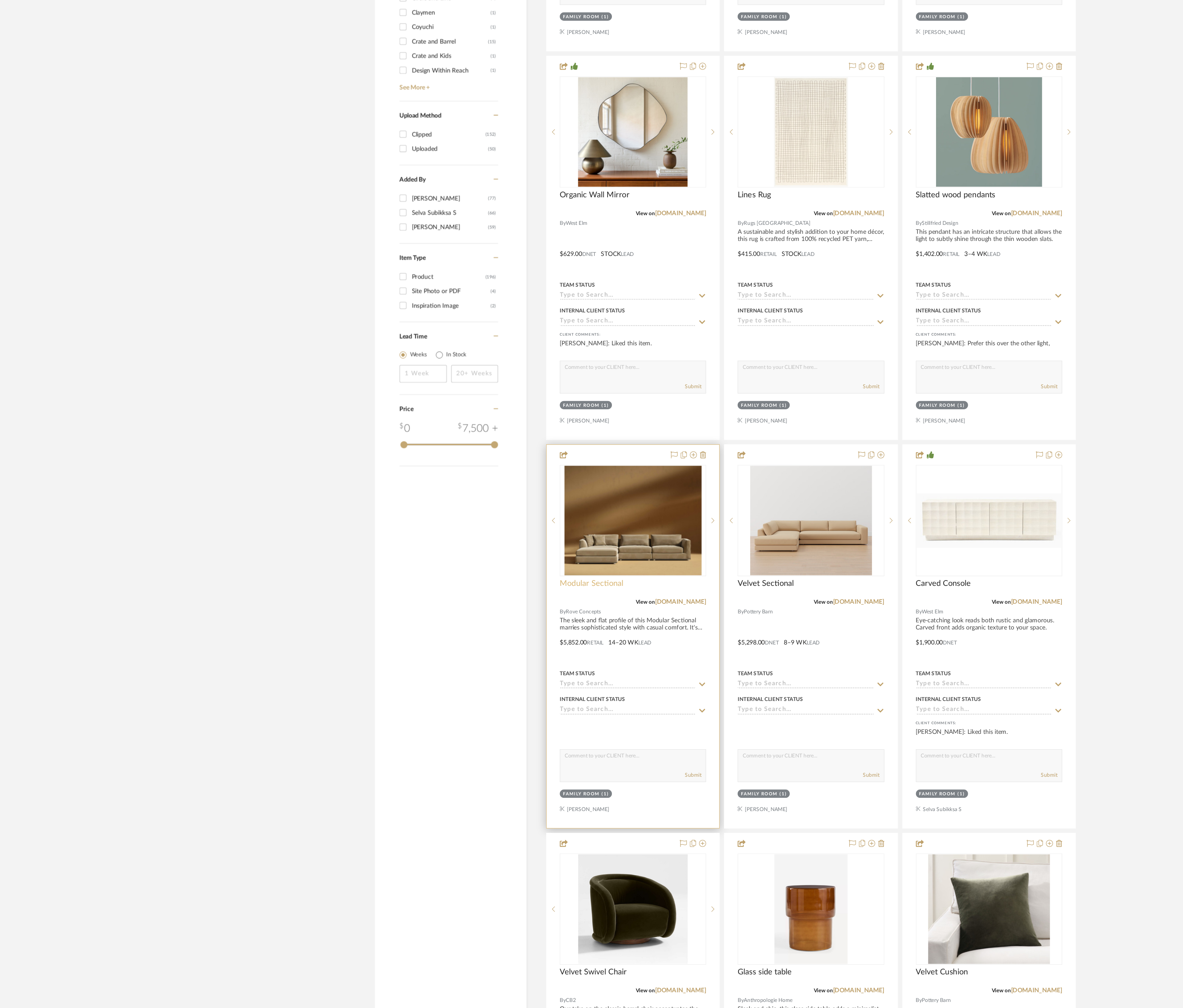
click at [490, 315] on span "Modular Sectional" at bounding box center [483, 661] width 52 height 8
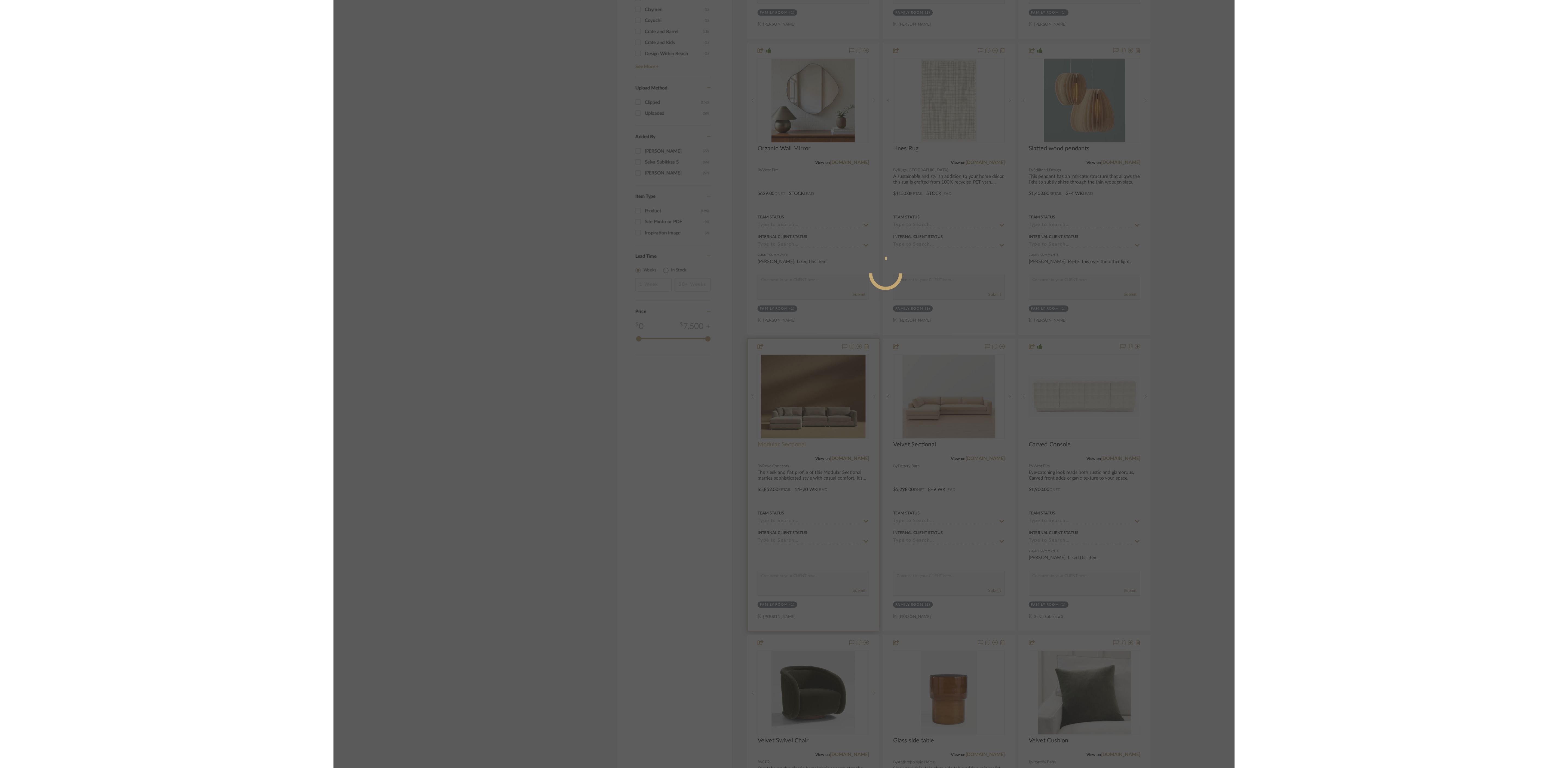
scroll to position [0, 0]
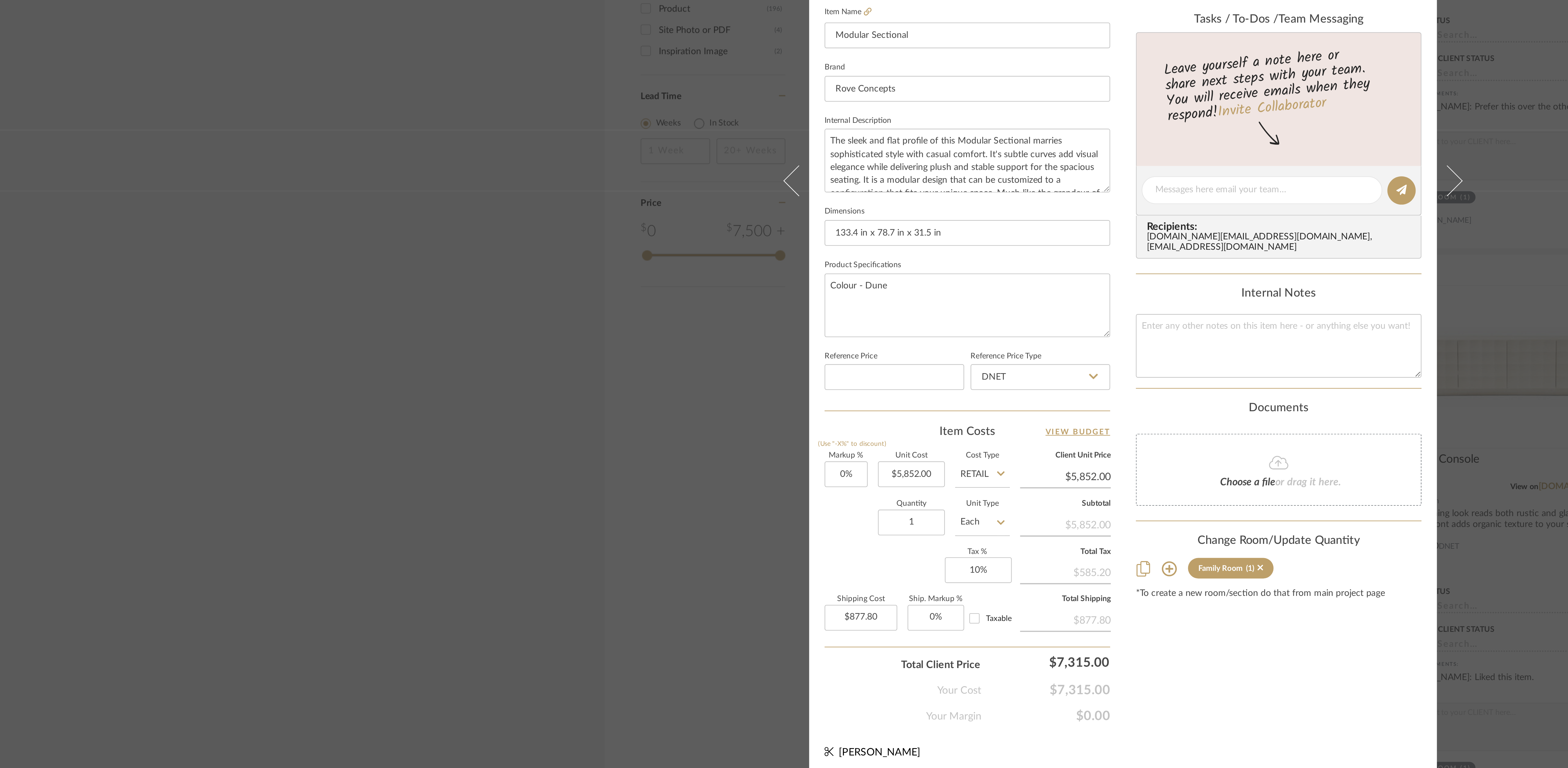
click at [490, 240] on div "Sharika and Ashish Home Family Room Modular Sectional Team View Client View Ord…" at bounding box center [784, 384] width 1568 height 768
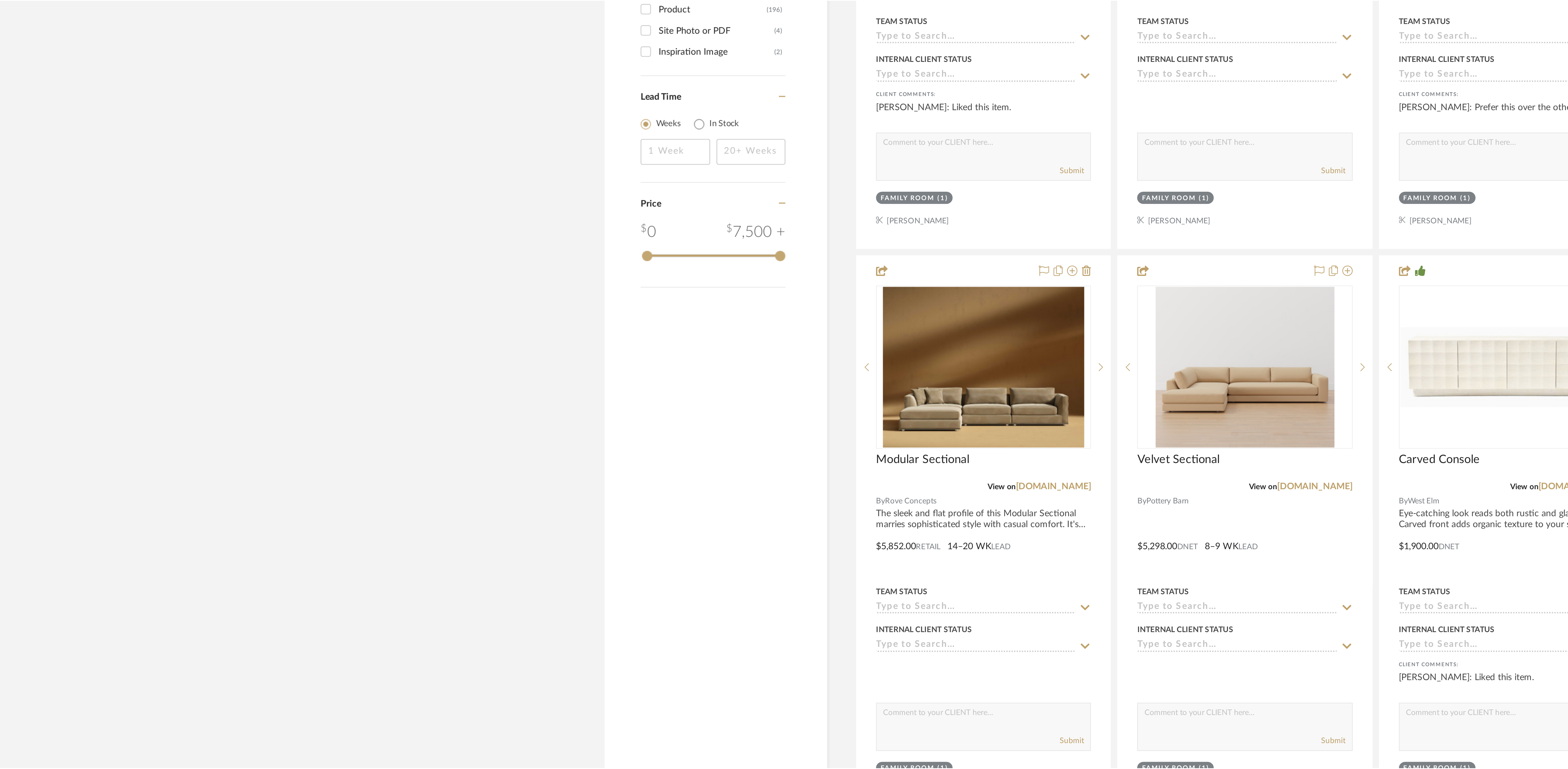
scroll to position [492, 0]
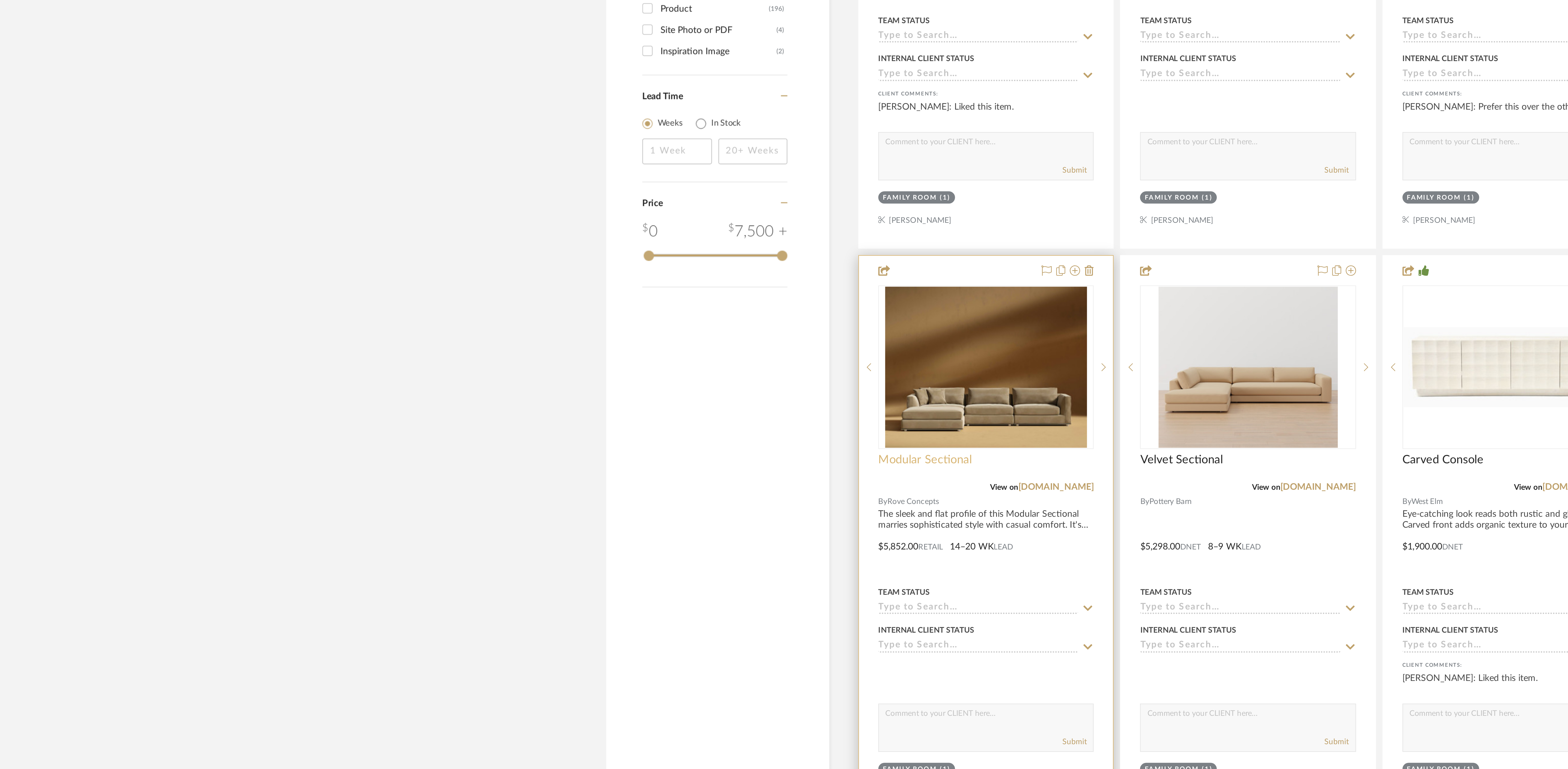
click at [491, 240] on span "Modular Sectional" at bounding box center [700, 504] width 40 height 6
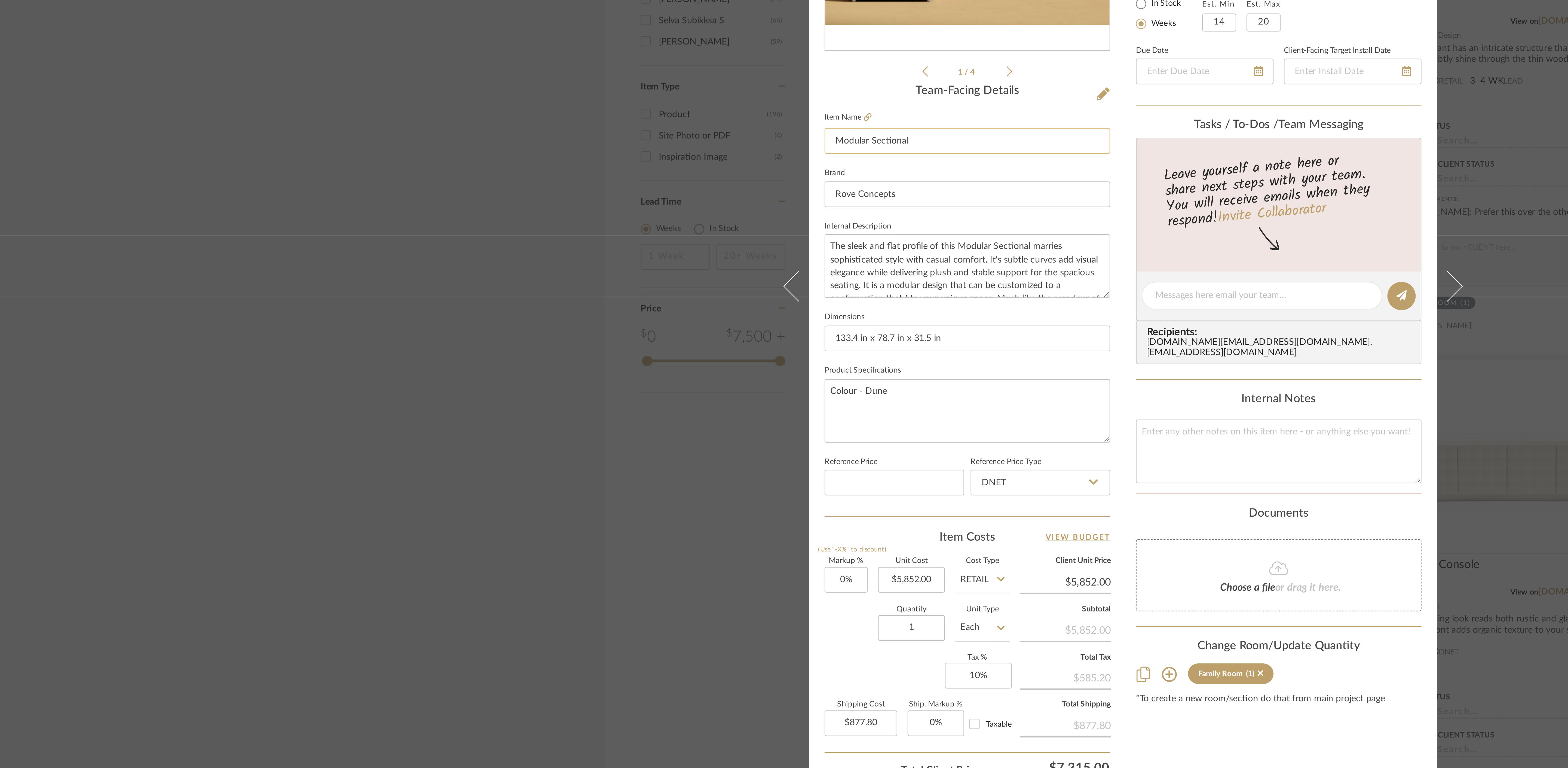
click at [490, 240] on input "Modular Sectional" at bounding box center [718, 325] width 121 height 11
type input "Modular Sectional ($5852) -"
drag, startPoint x: 713, startPoint y: 407, endPoint x: 651, endPoint y: 406, distance: 62.0
click at [490, 240] on div "Sharika and Ashish Home Family Room Modular Sectional ($5852) - Team View Clien…" at bounding box center [784, 386] width 265 height 503
click at [490, 240] on input "133.4 in x 78.7 in x 31.5 in" at bounding box center [718, 408] width 121 height 11
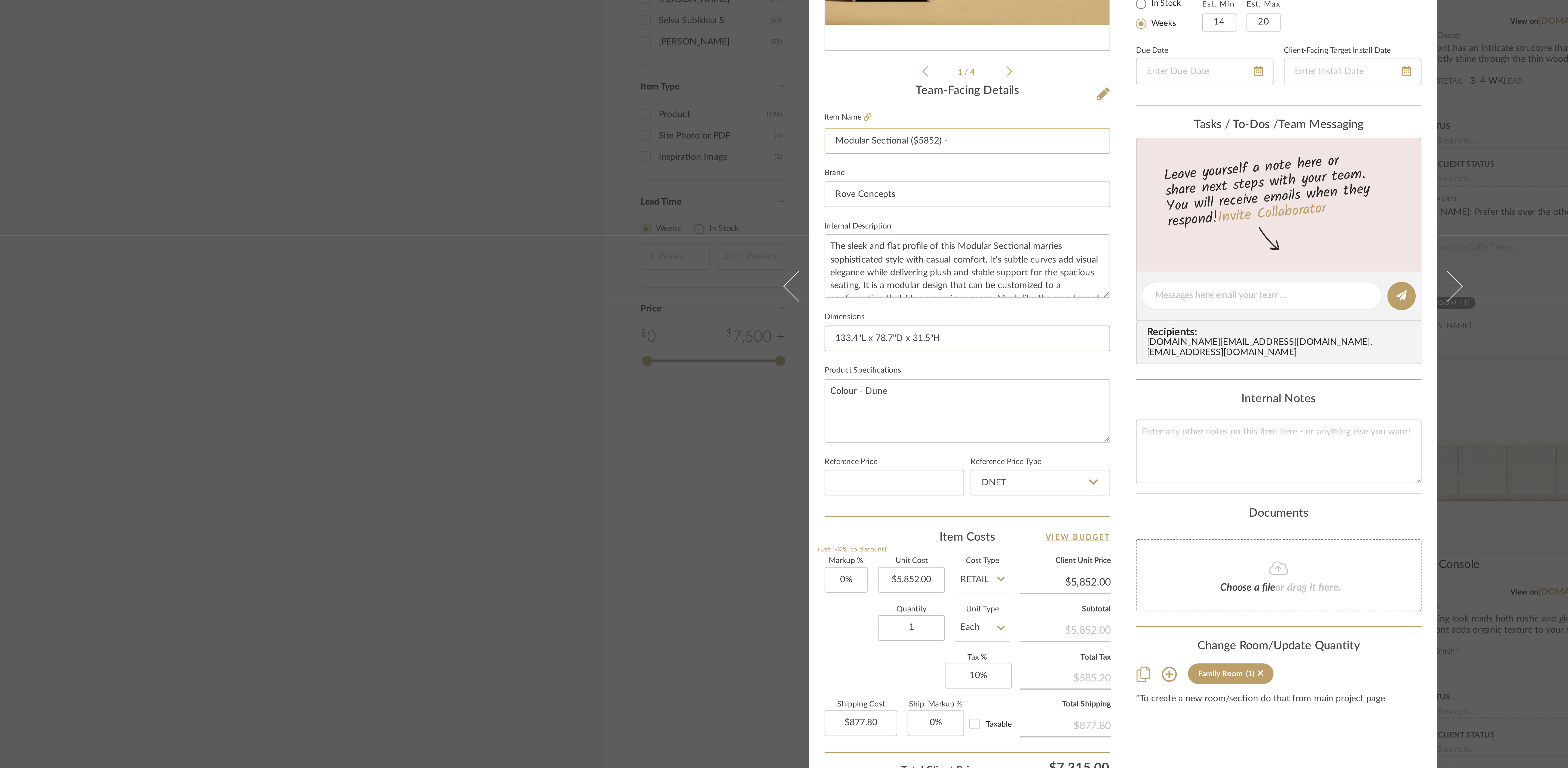
type input "133.4"L x 78.7"D x 31.5"H"
click at [490, 240] on input "Modular Sectional ($5852) -" at bounding box center [718, 325] width 121 height 11
paste input "133.4"L x 78.7"D x 31.5"H"
type input "Modular Sectional ($5852) - 133.4"L x 78.7"D x 31.5"H"
click at [490, 240] on div "Sharika and Ashish Home Family Room Modular Sectional ($5852) - Team View Clien…" at bounding box center [784, 384] width 1568 height 768
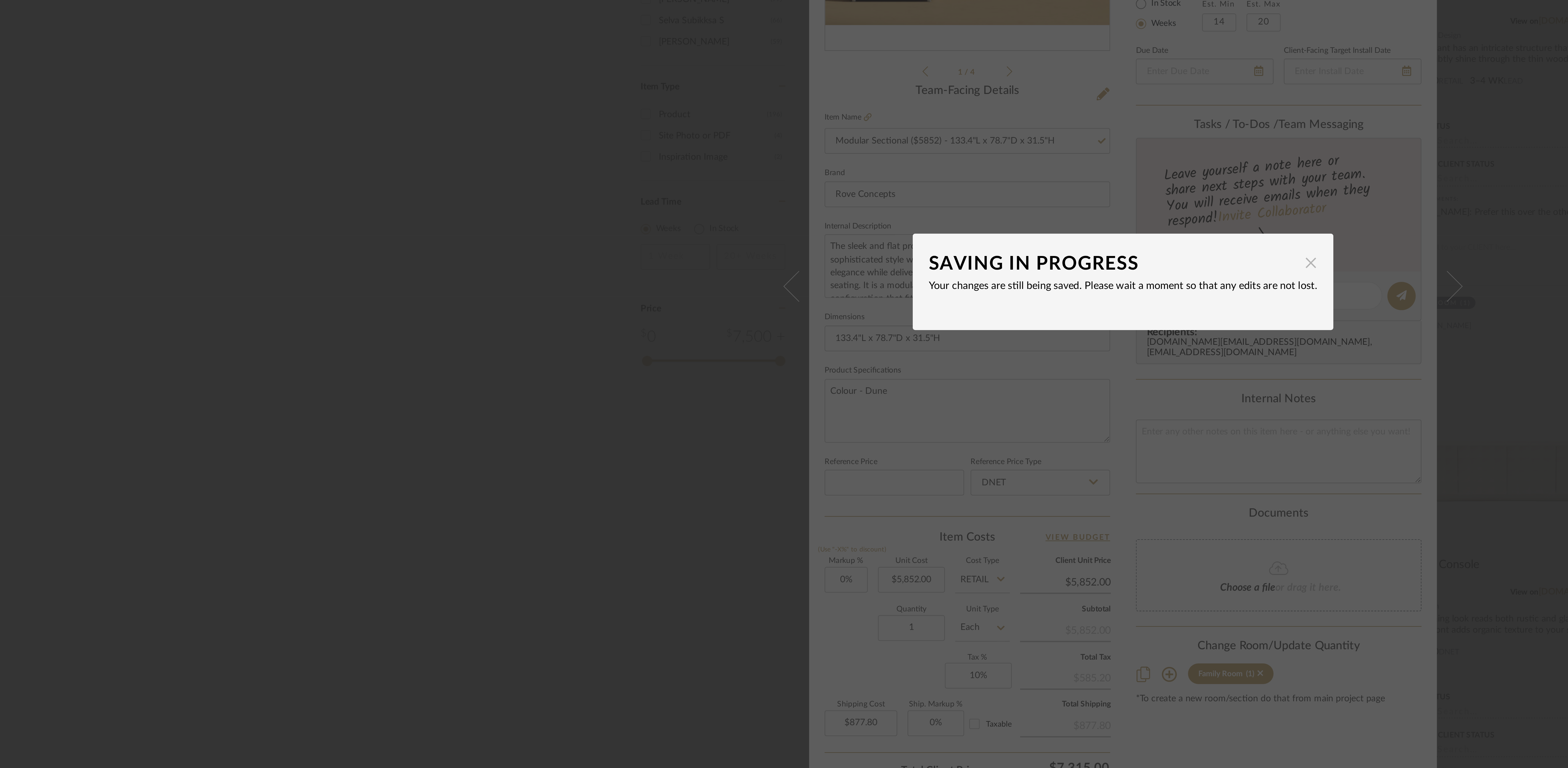
click at [490, 240] on span "button" at bounding box center [864, 376] width 11 height 11
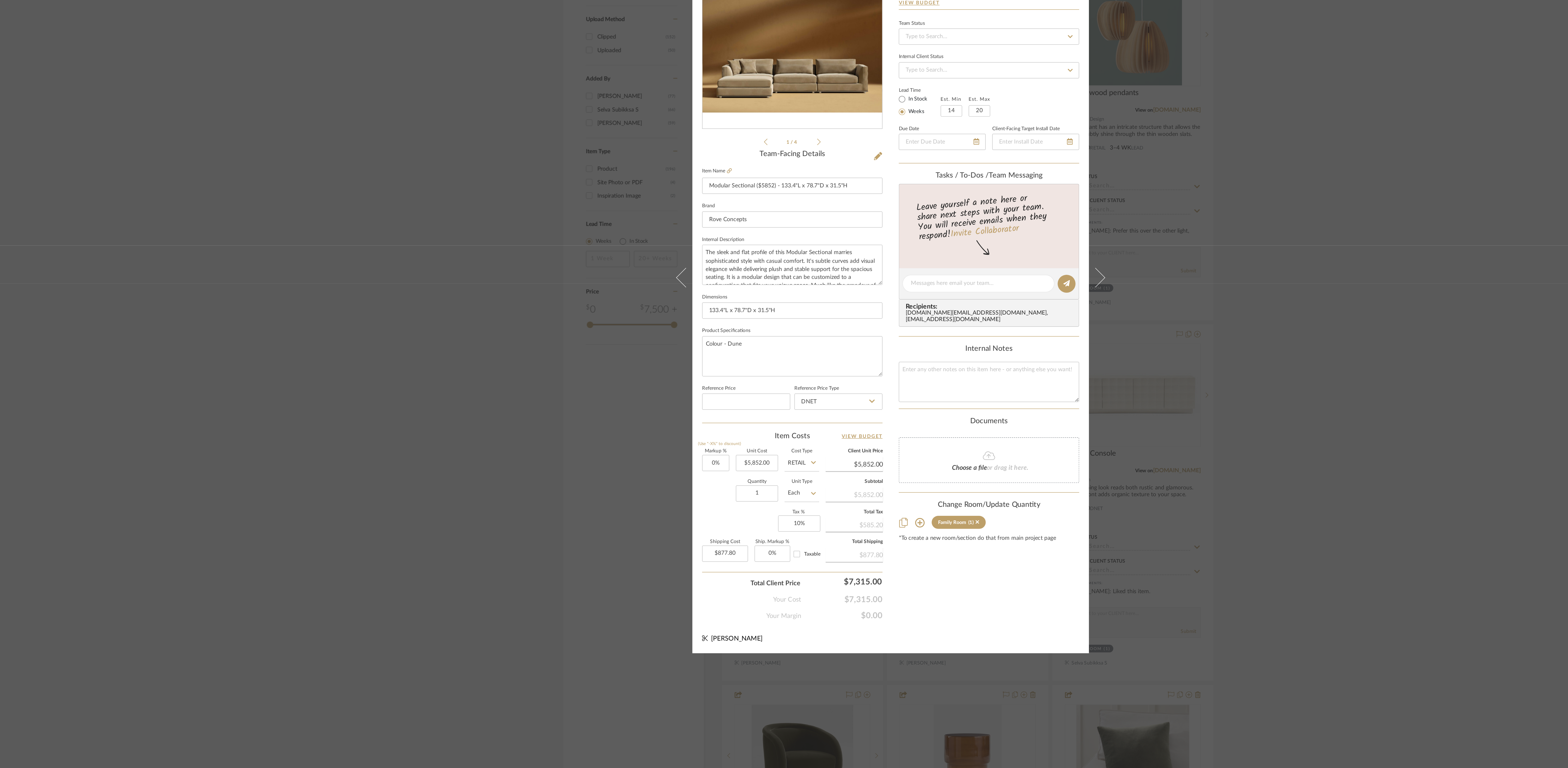
click at [490, 240] on div "Sharika and Ashish Home Family Room Modular Sectional ($5852) - 133.4"L x 78.7"…" at bounding box center [784, 384] width 1568 height 768
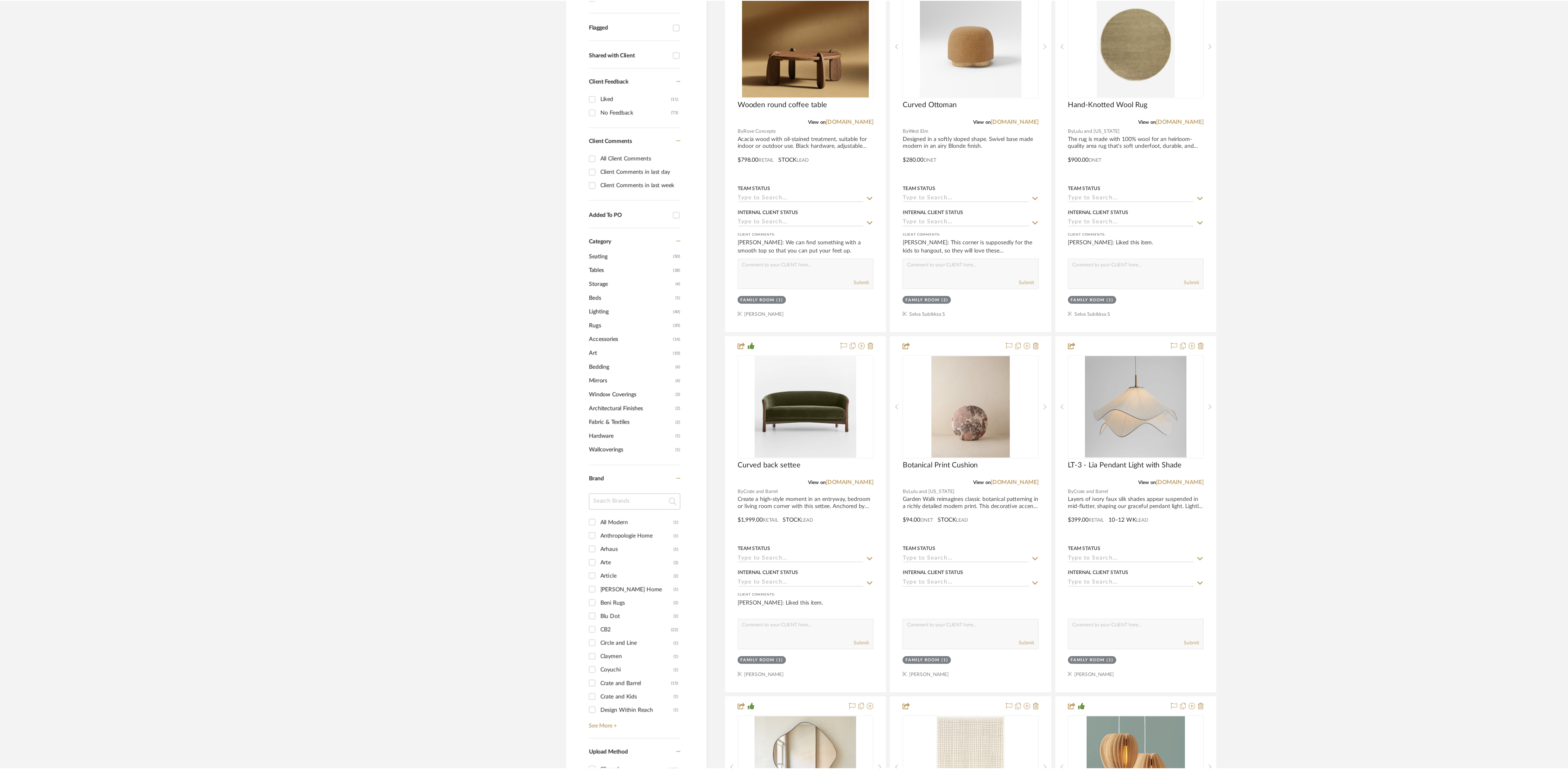
scroll to position [492, 0]
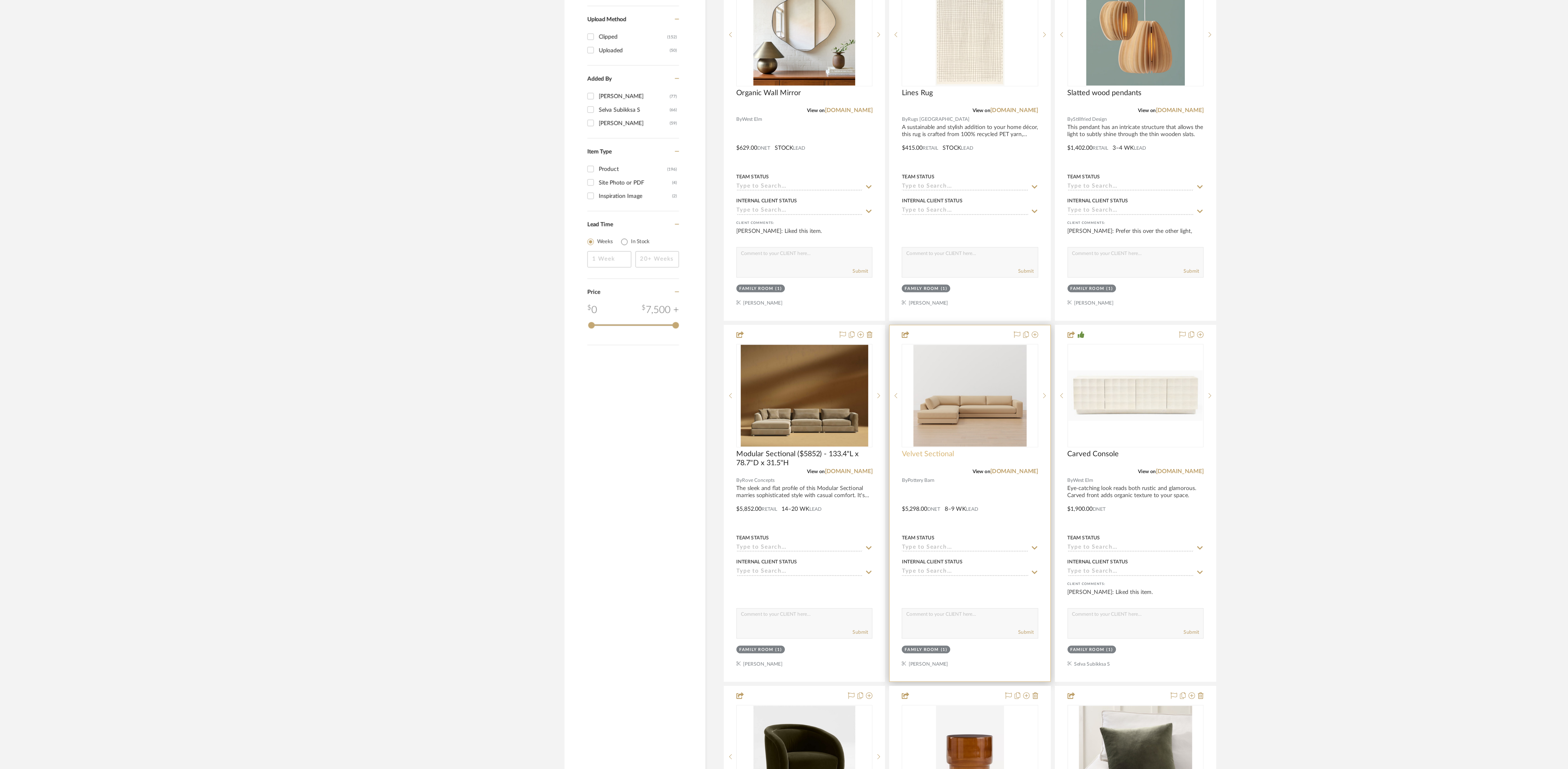
click at [491, 240] on span "Velvet Sectional" at bounding box center [809, 504] width 35 height 6
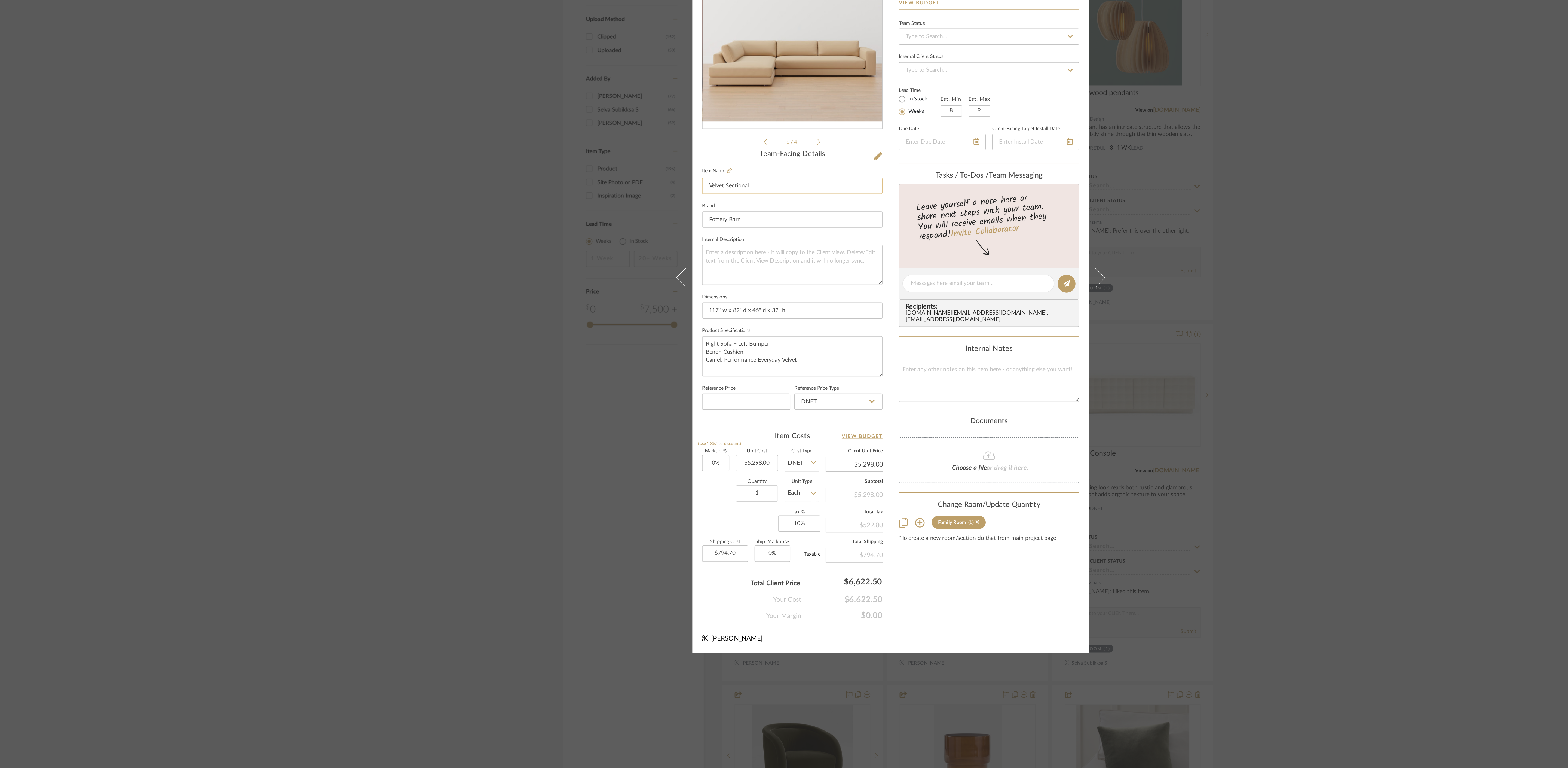
click at [490, 240] on input "Velvet Sectional" at bounding box center [718, 325] width 121 height 11
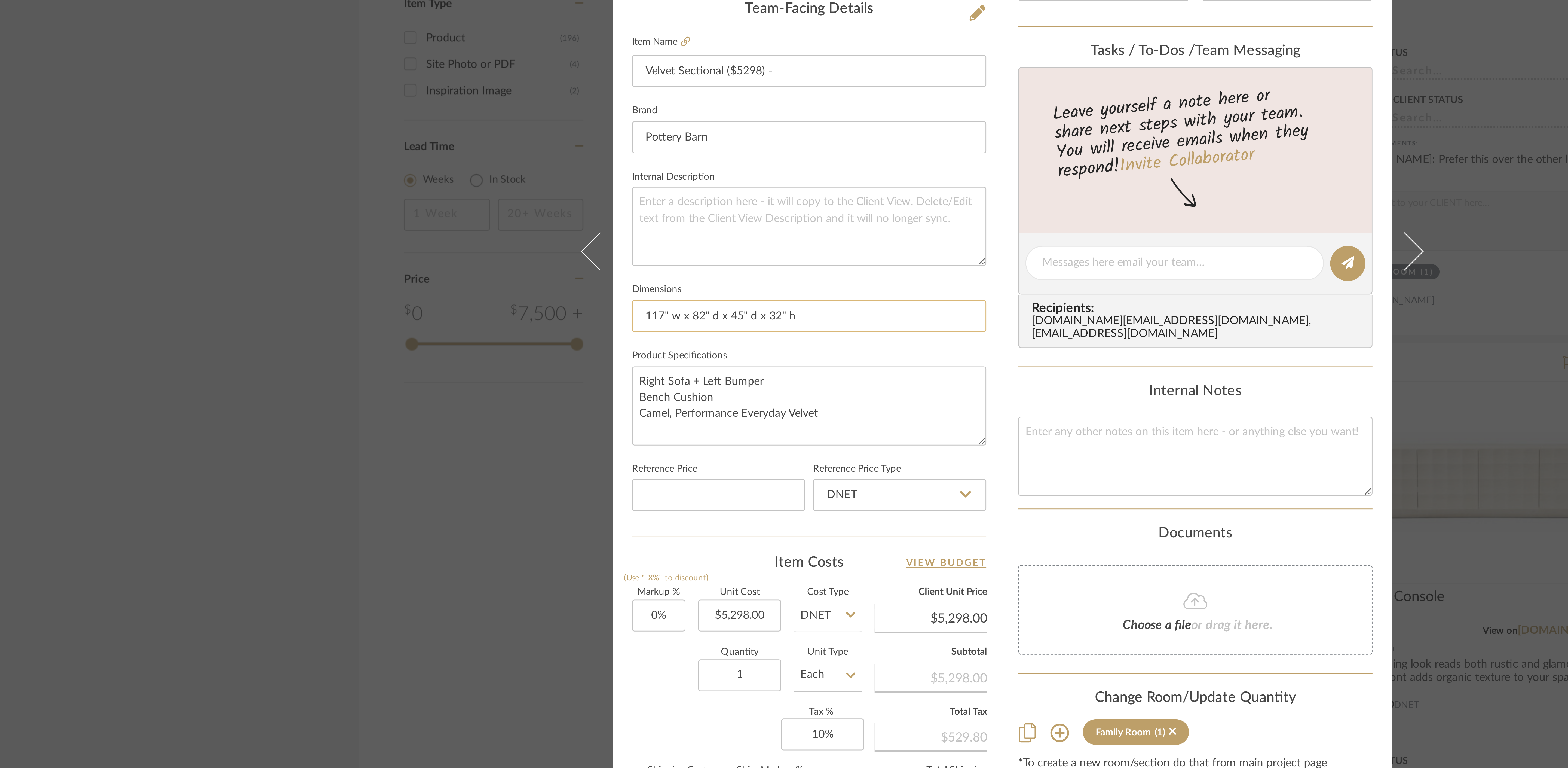
click at [490, 240] on input "117" w x 82" d x 45" d x 32" h" at bounding box center [718, 408] width 121 height 11
type input "Velvet Sectional ($5298) -"
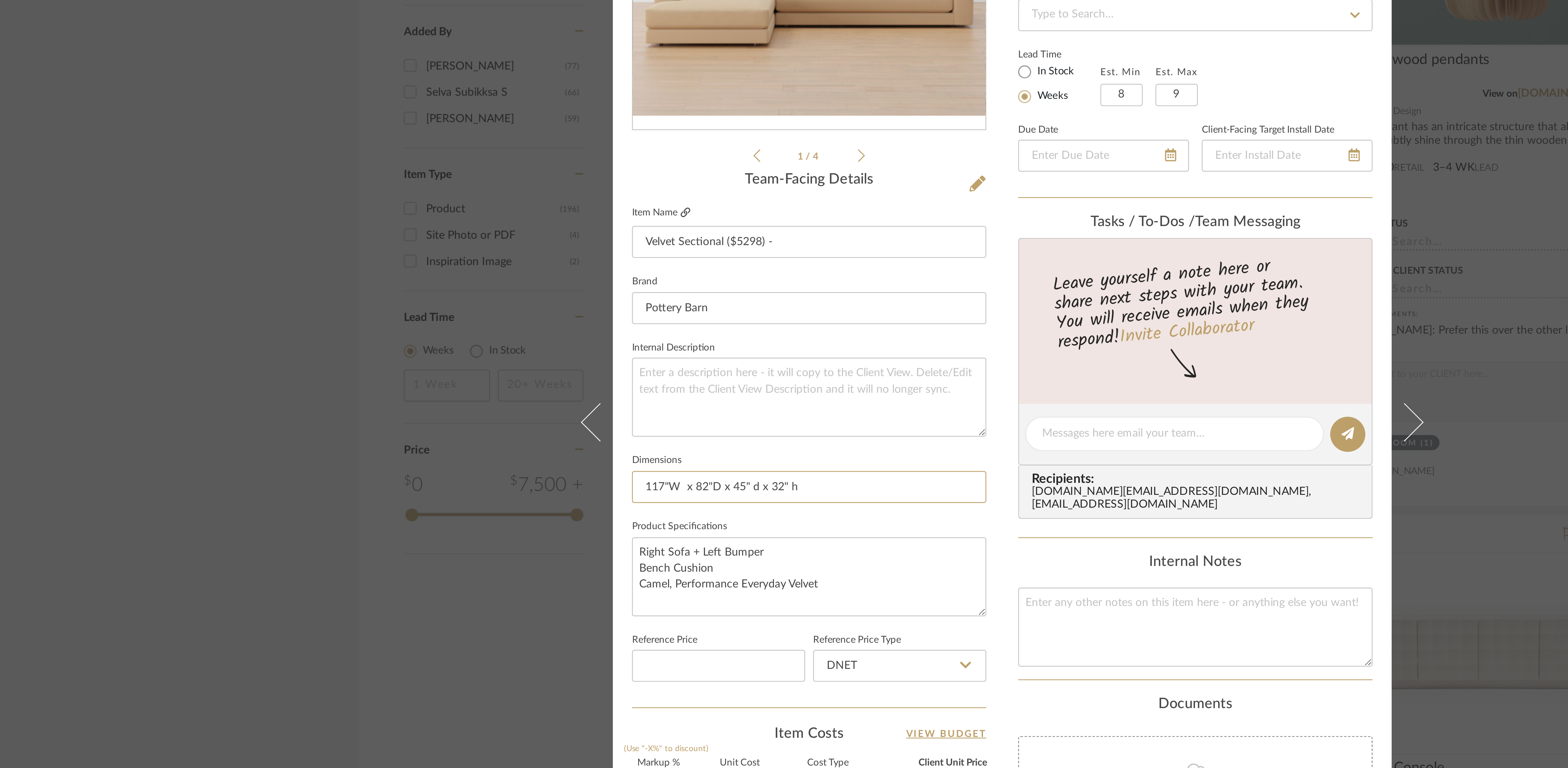
type input "117"W x 82"D x 45" d x 32" h"
click at [490, 240] on icon at bounding box center [676, 314] width 3 height 3
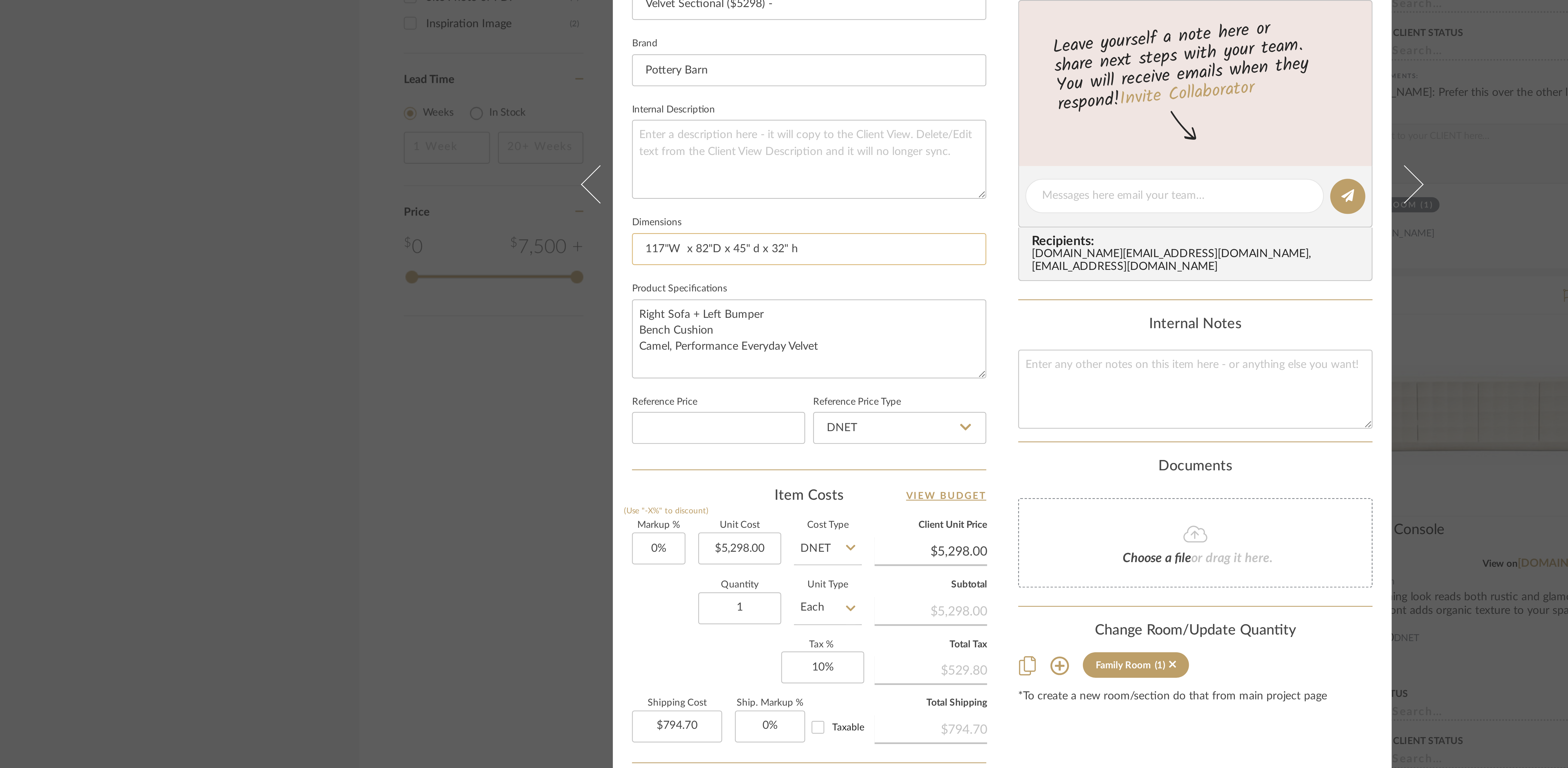
click at [490, 240] on input "117"W x 82"D x 45" d x 32" h" at bounding box center [718, 408] width 121 height 11
type input "128"W x 82"D x 45" d x 32" h"
click at [490, 240] on input "128.5"W x 82"D x 45" d x 32" h" at bounding box center [718, 408] width 121 height 11
type input "128.5"L x 82"D x 45" d x 32" h"
type input "128.5"W x 82"D x 45" d x 32" h"
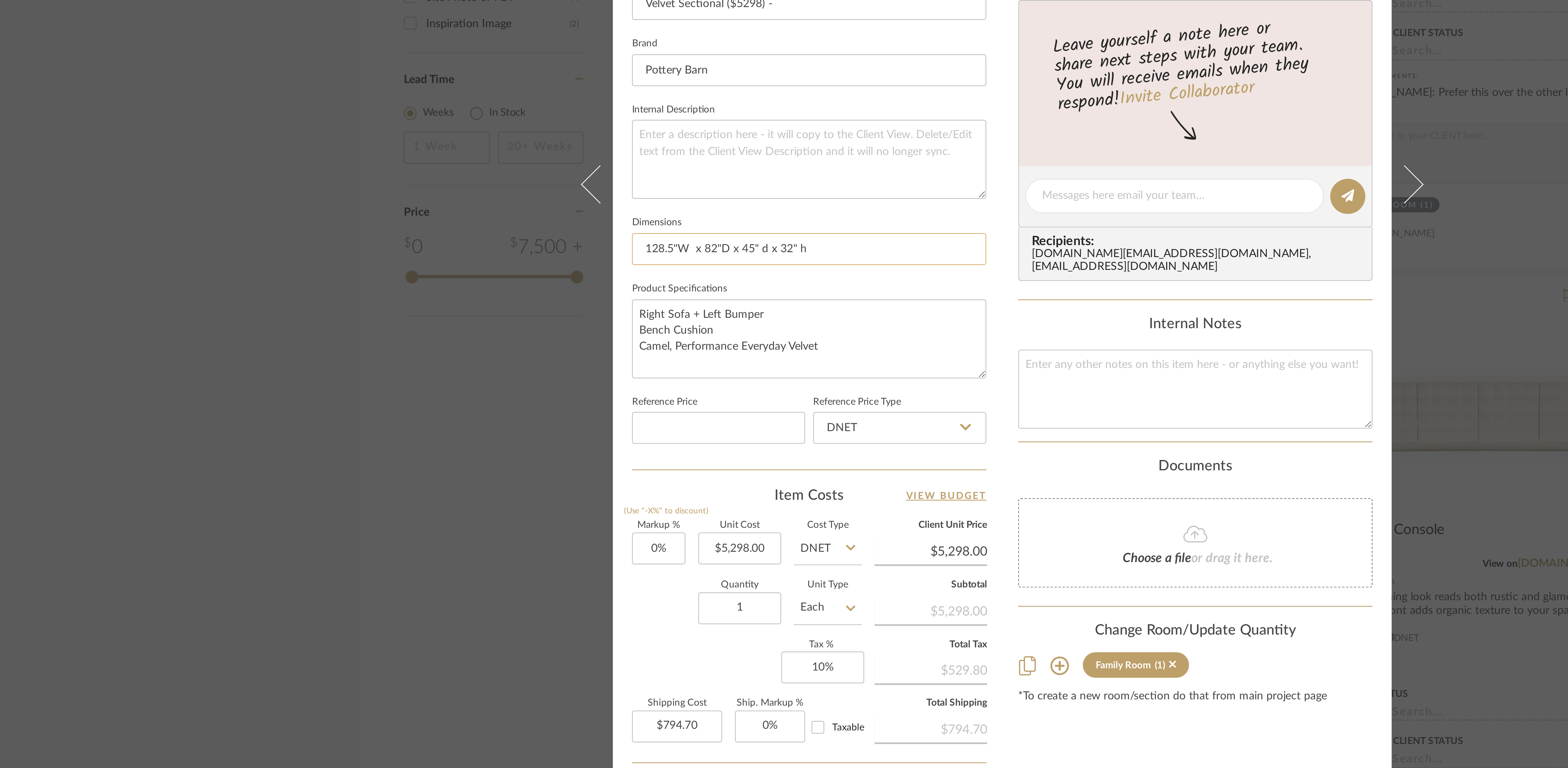
click at [490, 240] on input "128.5"W x 82"D x 45" d x 32" h" at bounding box center [718, 408] width 121 height 11
click at [490, 240] on input "128.5"W x 82"D x x 32" h" at bounding box center [718, 408] width 121 height 11
type input "128.5"W x 82"D x x 32"H"
click at [490, 240] on div "Sharika and Ashish Home Family Room Velvet Sectional ($5298) - Team View Client…" at bounding box center [784, 384] width 1568 height 768
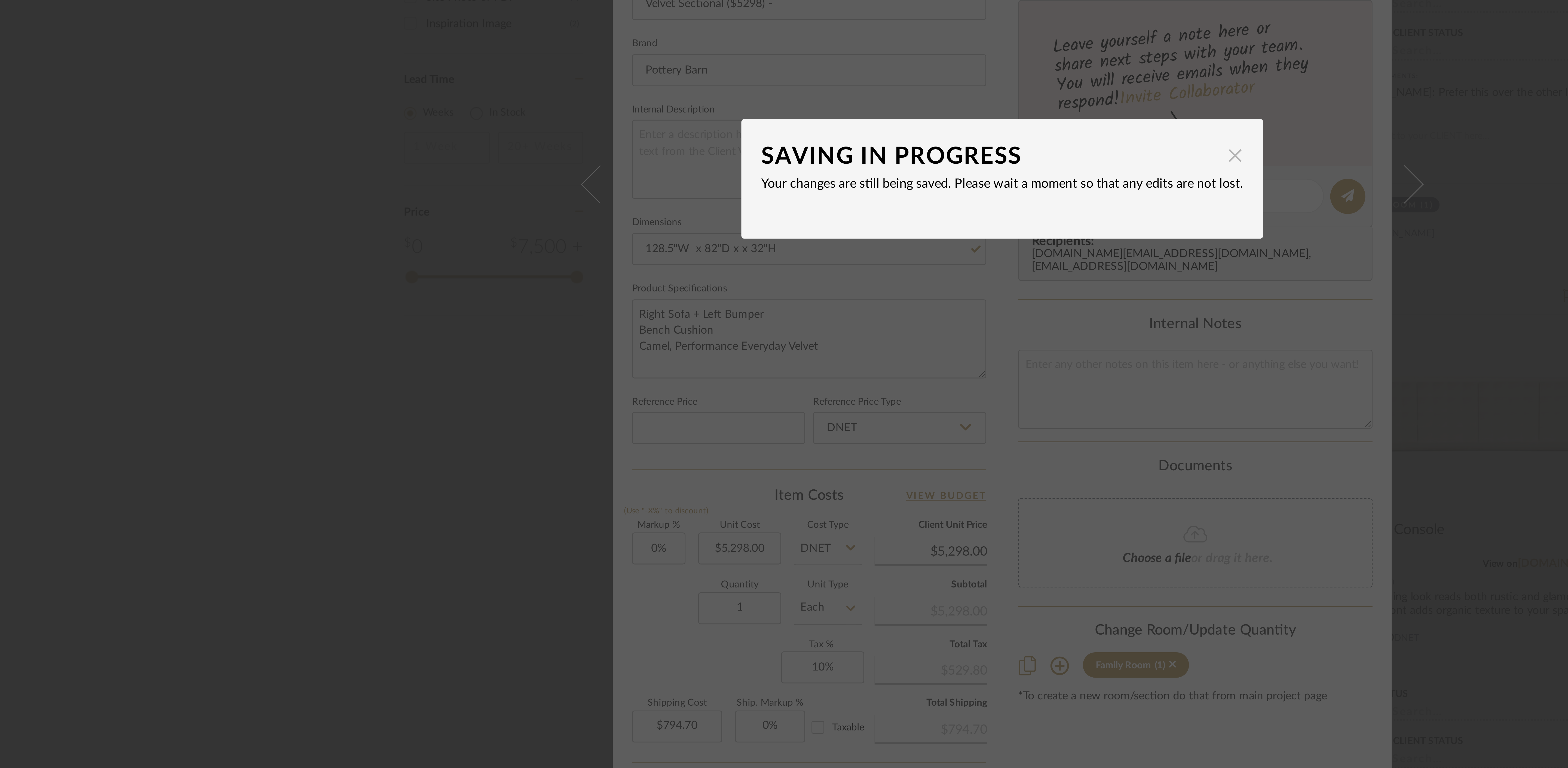
click at [490, 240] on span "button" at bounding box center [864, 376] width 11 height 11
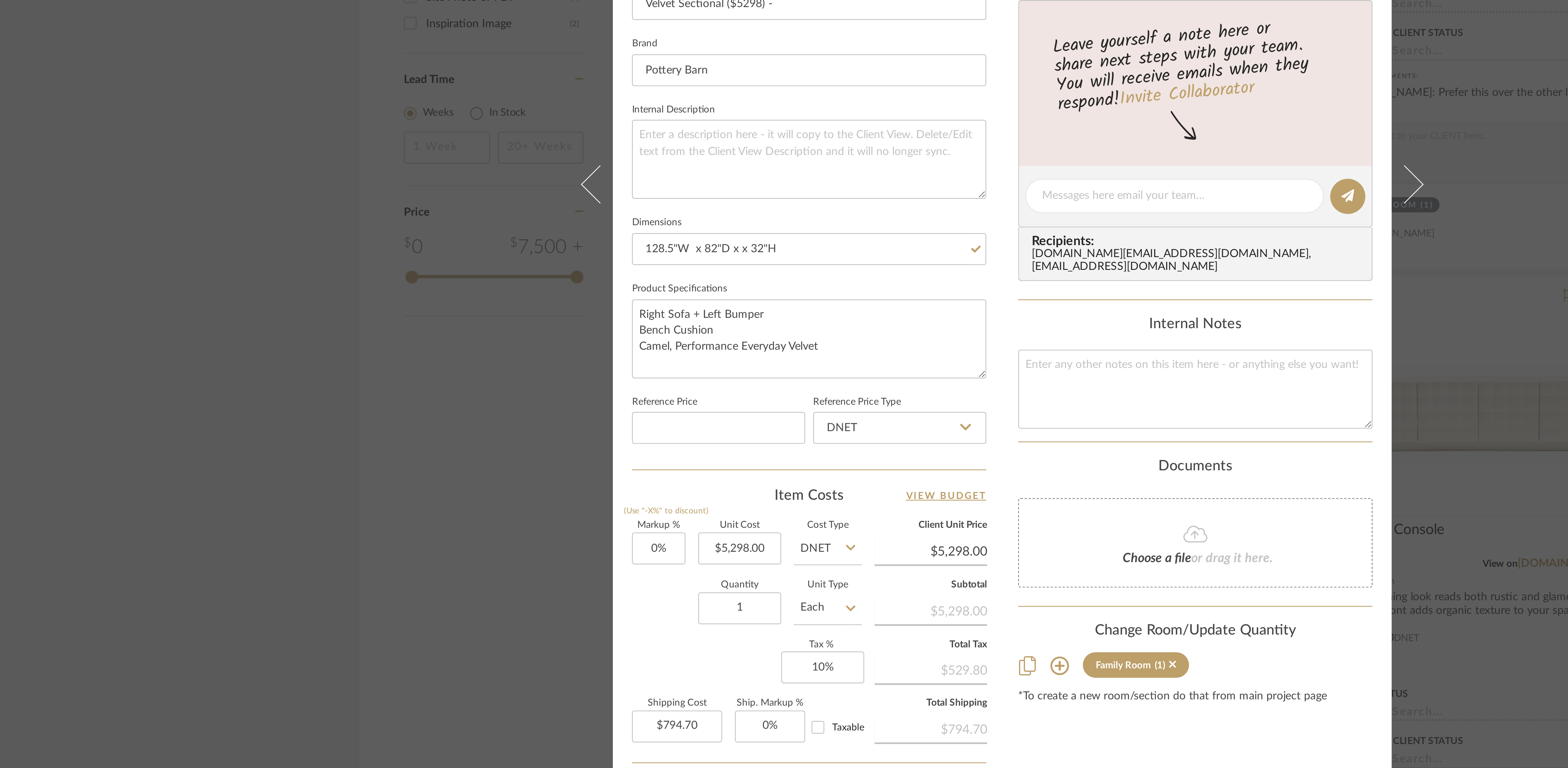
click at [490, 240] on div "Sharika and Ashish Home Family Room Velvet Sectional ($5298) - Team View Client…" at bounding box center [784, 384] width 1568 height 768
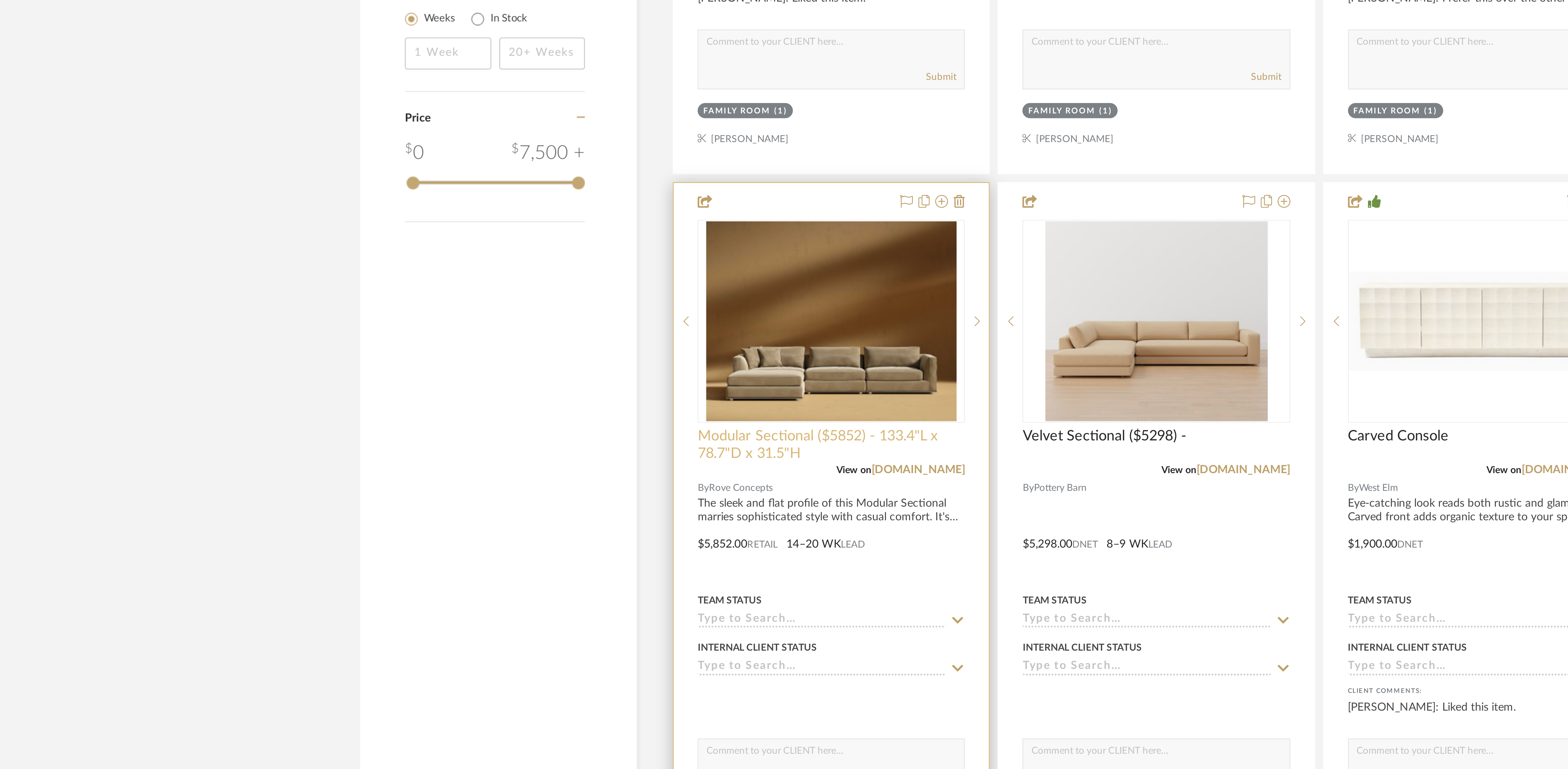
click at [491, 240] on span "Modular Sectional ($5852) - 133.4"L x 78.7"D x 31.5"H" at bounding box center [726, 507] width 91 height 12
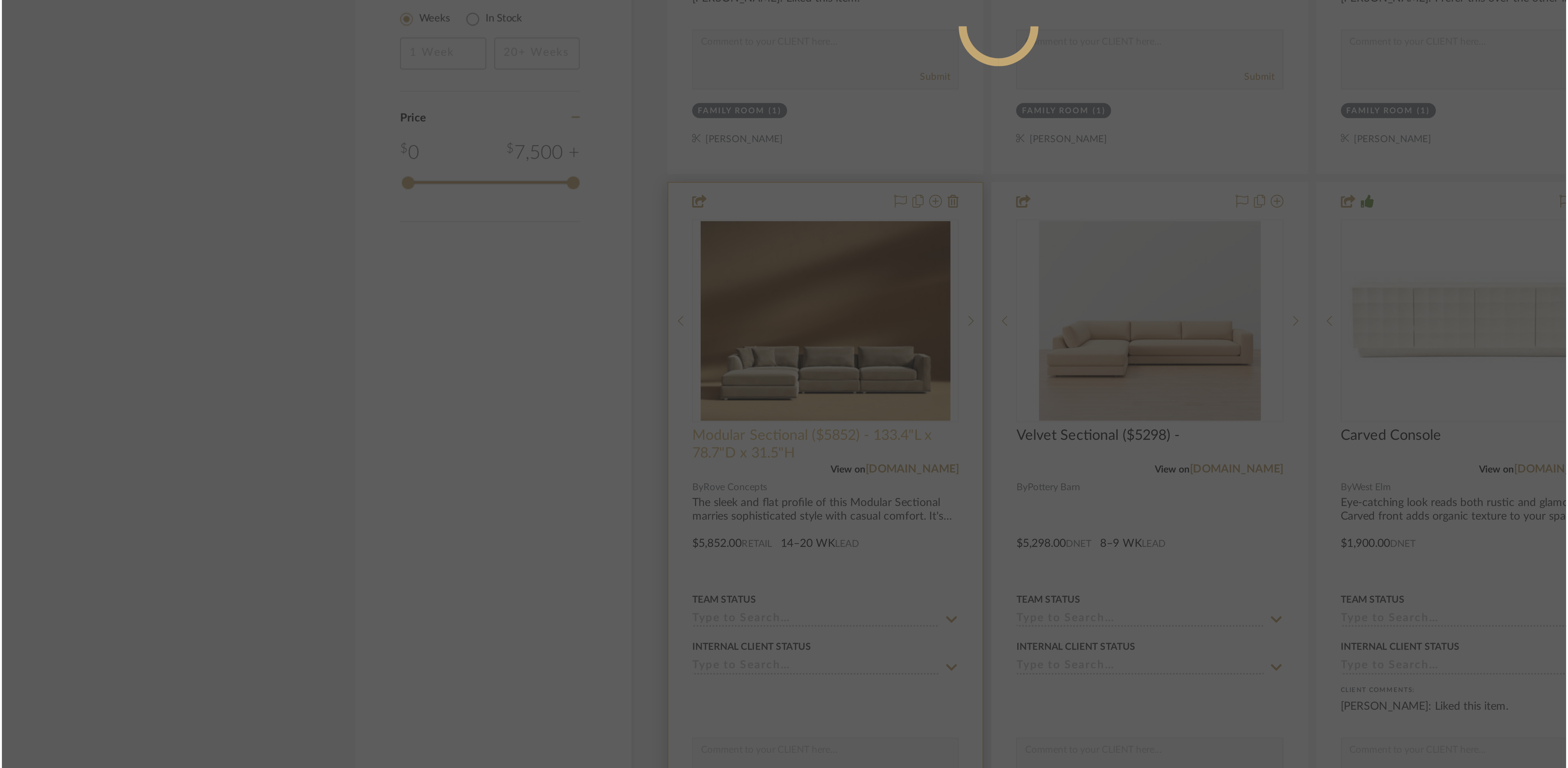
scroll to position [0, 0]
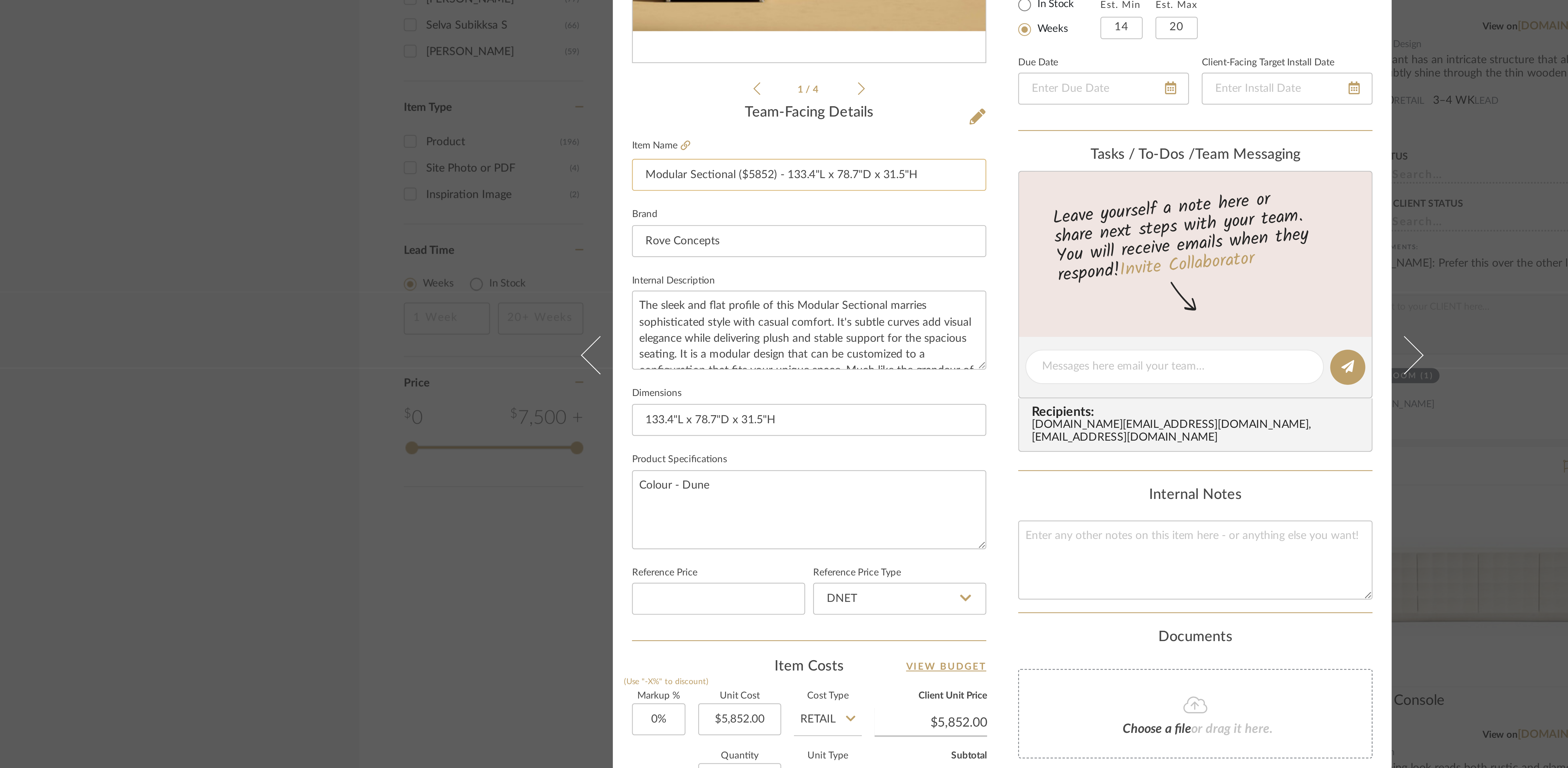
click at [490, 240] on input "Modular Sectional ($5852) - 133.4"L x 78.7"D x 31.5"H" at bounding box center [718, 325] width 121 height 11
type input "Modular Sectional ($5852) - 133.4"W x 78.7"D x 31.5"H"
click at [490, 240] on input "133.4"L x 78.7"D x 31.5"H" at bounding box center [718, 408] width 121 height 11
type input "133.4"W x 78.7"D x 31.5"H"
click at [490, 240] on div "Sharika and Ashish Home Family Room Modular Sectional ($5852) - 133.4"W x 78.7"…" at bounding box center [784, 384] width 1568 height 768
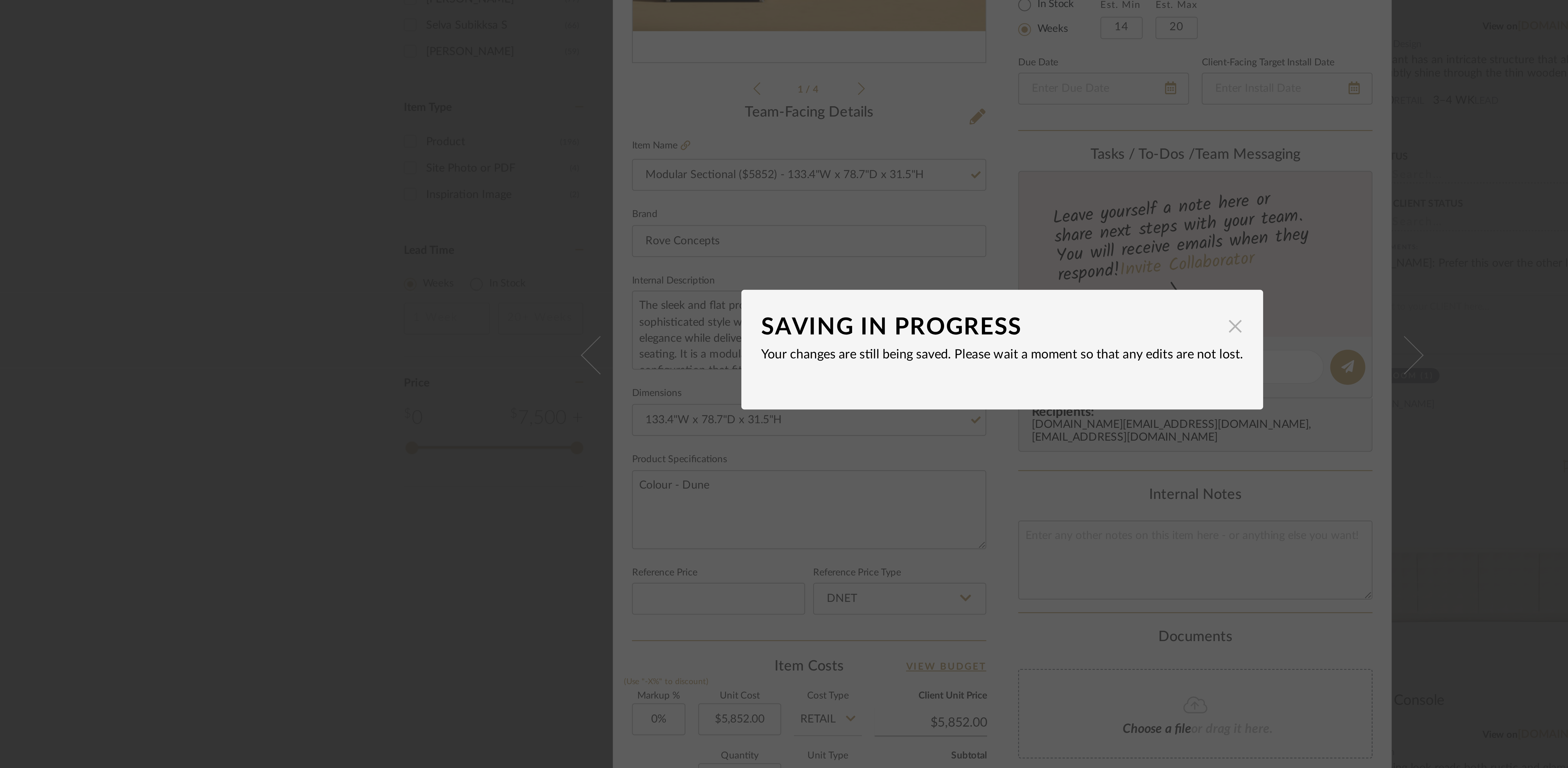
click at [490, 240] on span "button" at bounding box center [864, 376] width 11 height 11
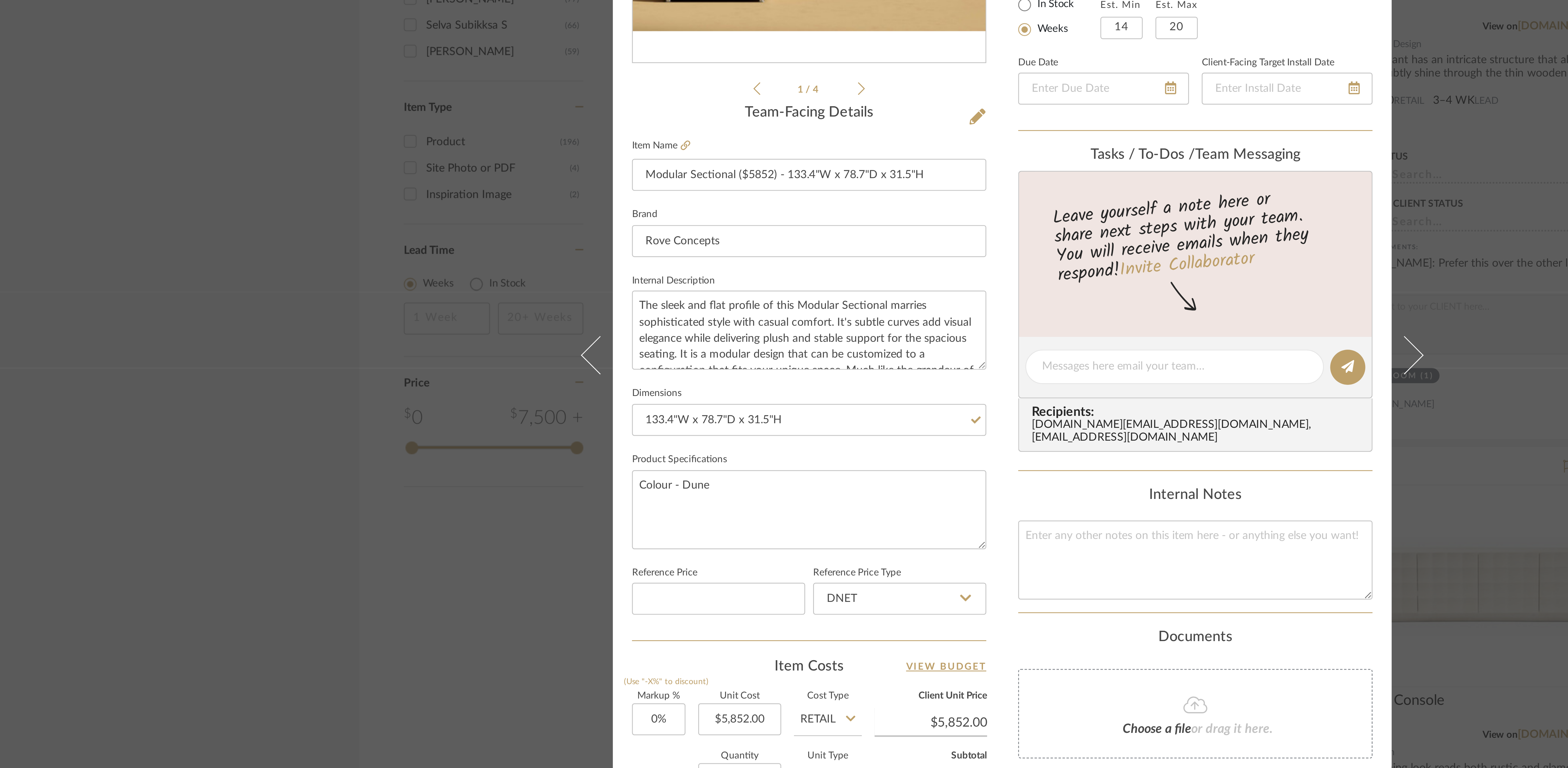
click at [490, 240] on div "Sharika and Ashish Home Family Room Modular Sectional ($5852) - 133.4"W x 78.7"…" at bounding box center [784, 384] width 1568 height 768
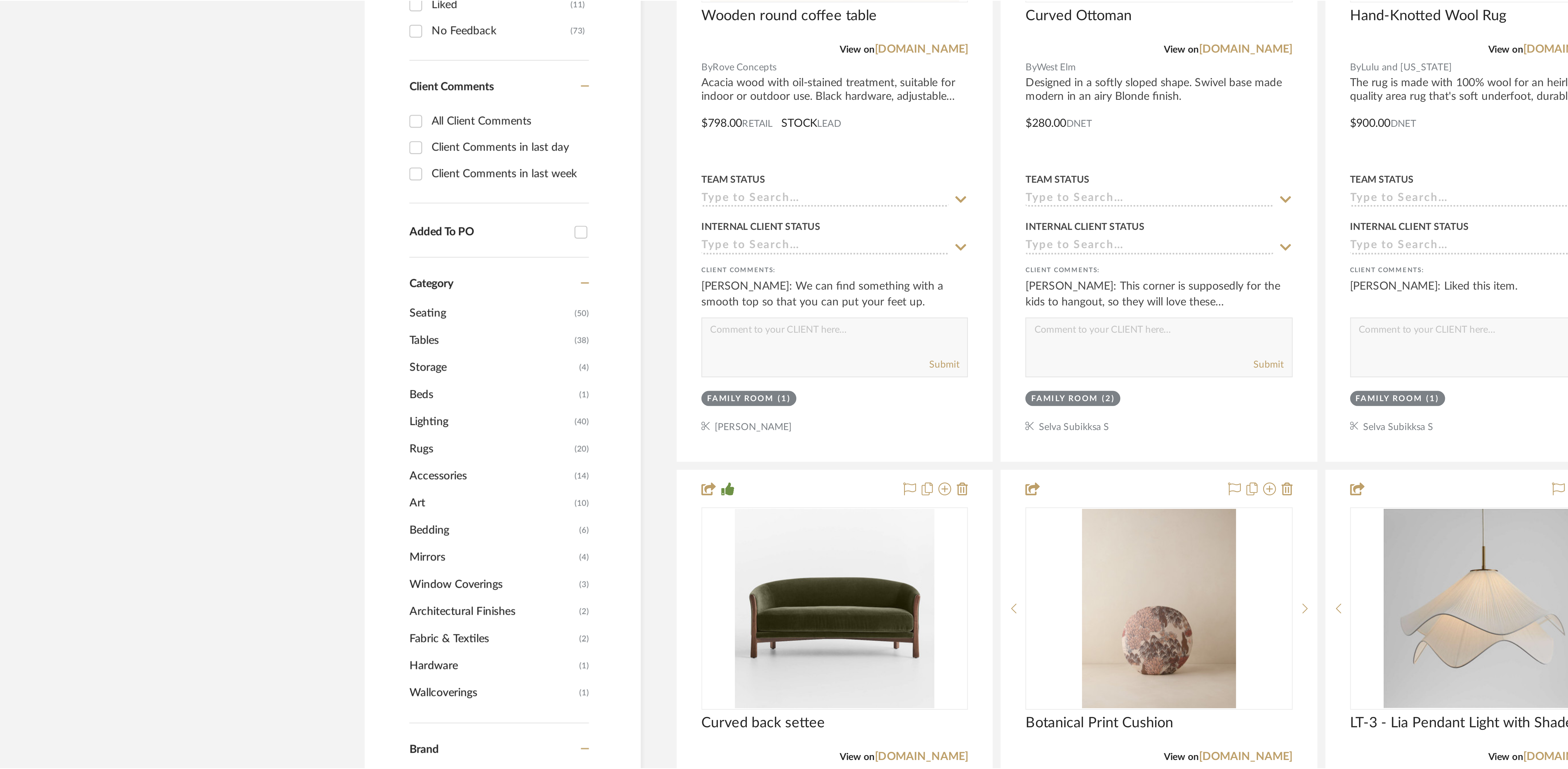
scroll to position [492, 0]
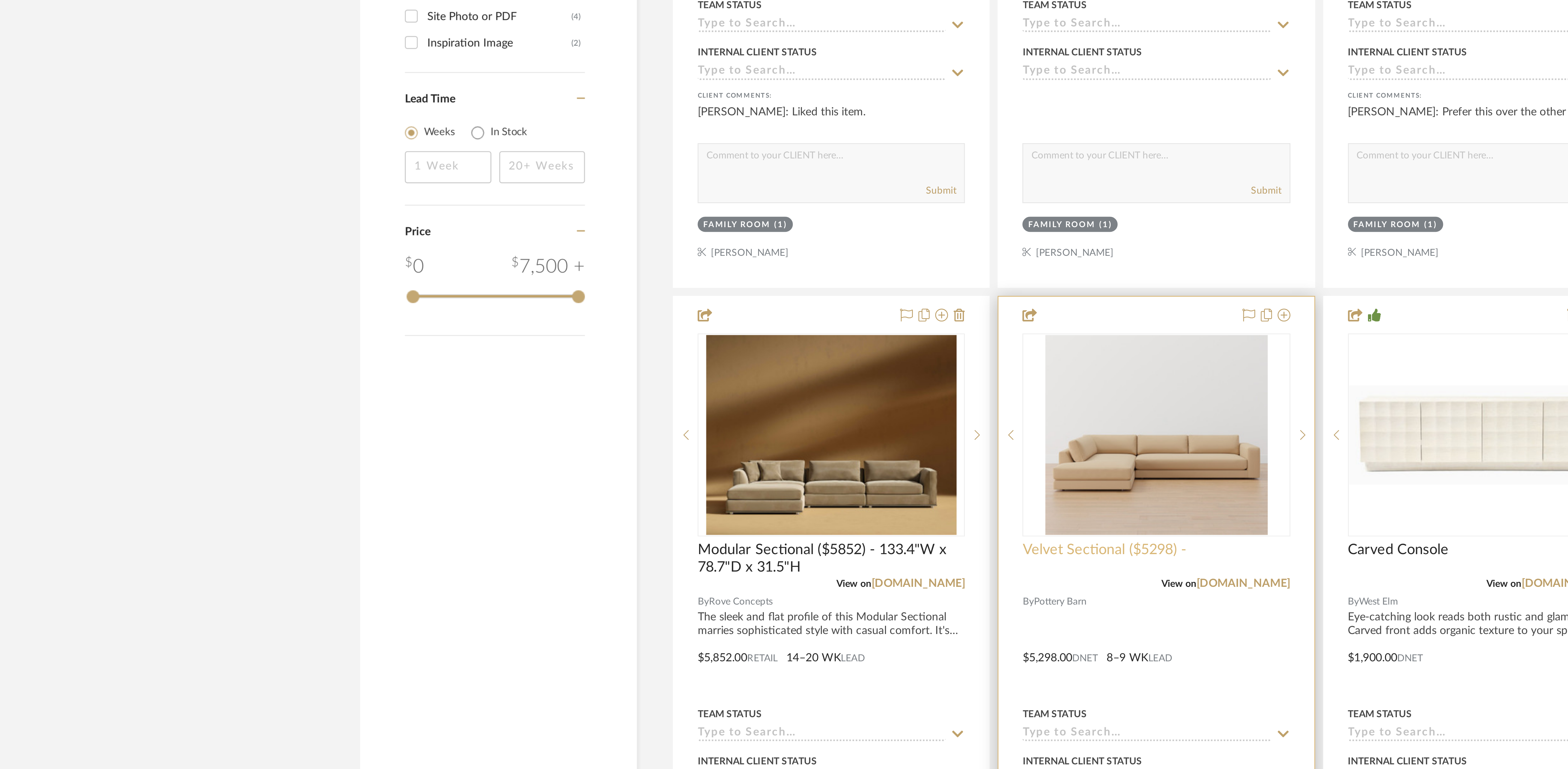
click at [491, 240] on span "Velvet Sectional ($5298) -" at bounding box center [820, 504] width 56 height 6
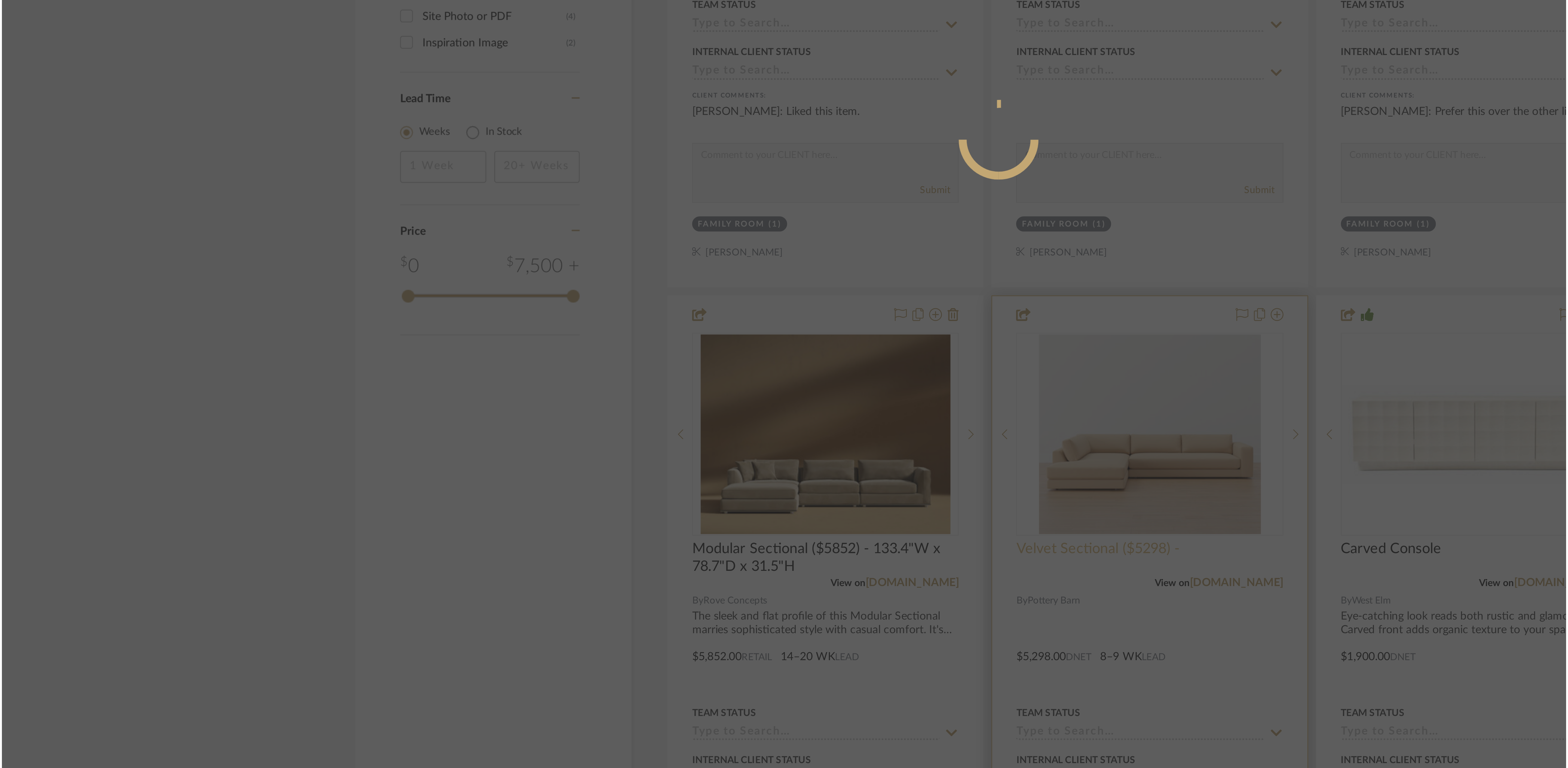
scroll to position [0, 0]
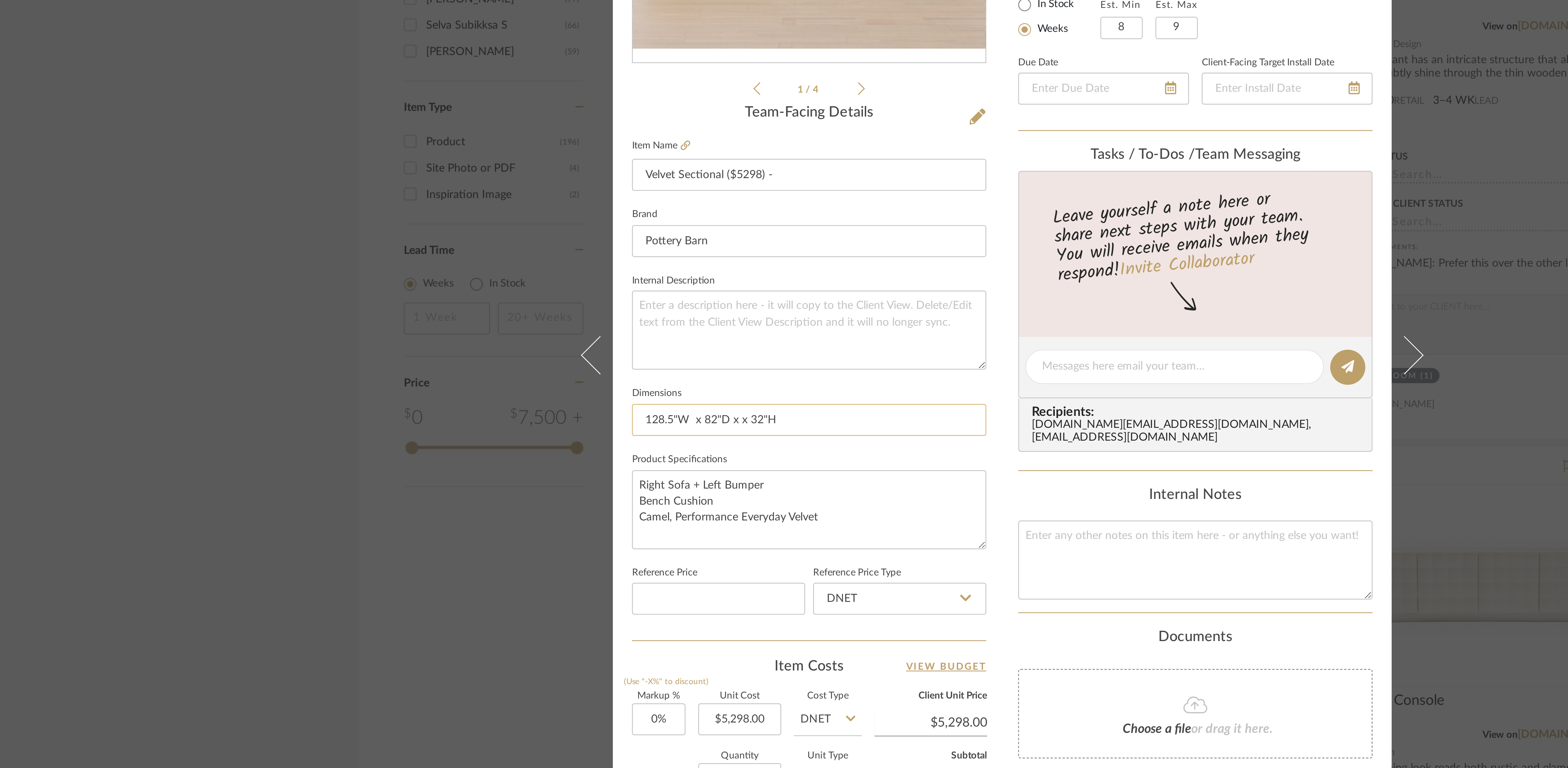
drag, startPoint x: 715, startPoint y: 403, endPoint x: 719, endPoint y: 409, distance: 7.2
click at [490, 240] on input "128.5"W x 82"D x x 32"H" at bounding box center [718, 408] width 121 height 11
click at [490, 240] on input "Velvet Sectional ($5298) -" at bounding box center [718, 325] width 121 height 11
paste input "128.5"W x 82"D x x 32"H"
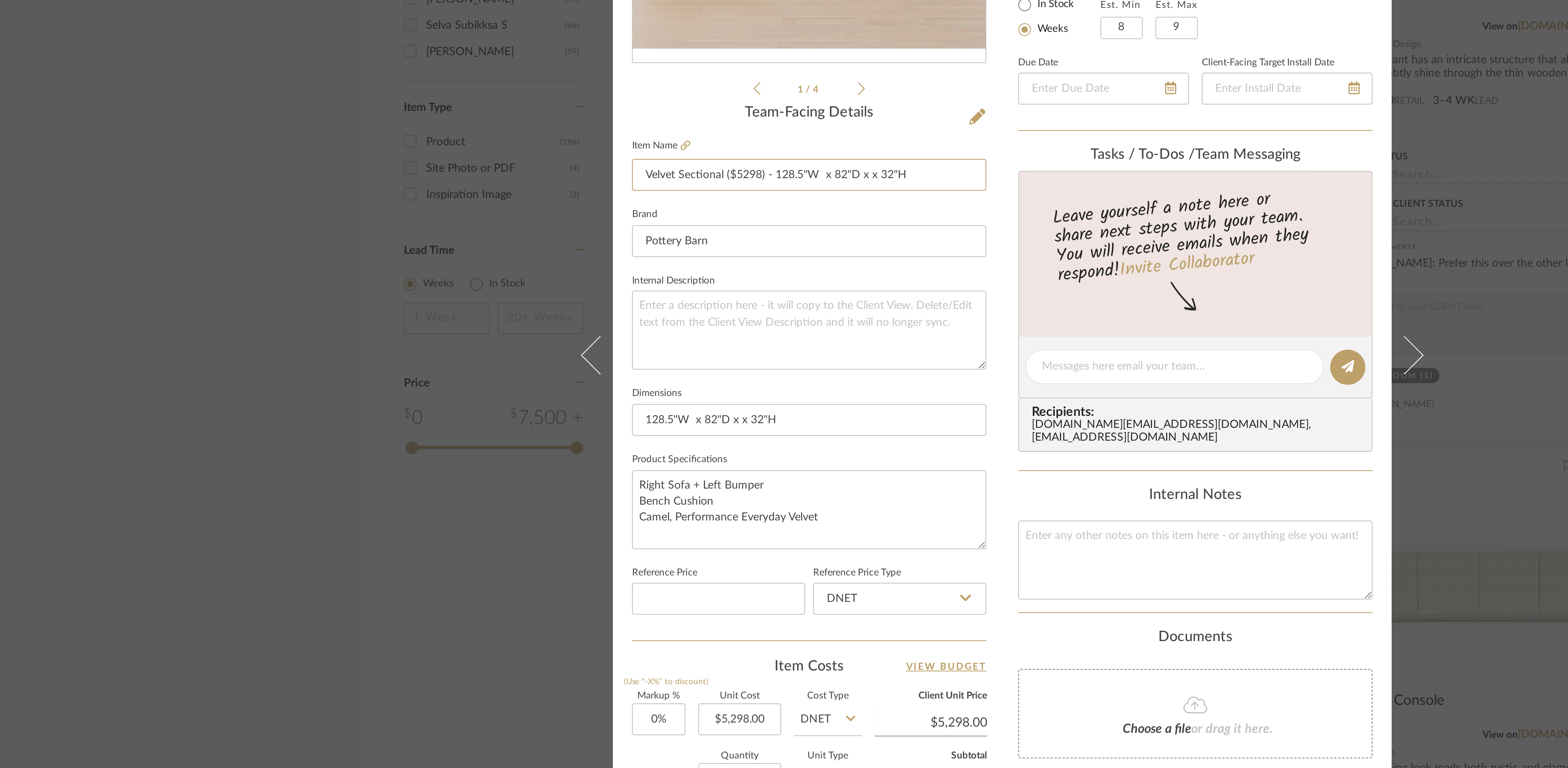
type input "Velvet Sectional ($5298) - 128.5"W x 82"D x x 32"H"
click at [490, 240] on div "Sharika and Ashish Home Family Room Velvet Sectional ($5298) - Team View Client…" at bounding box center [784, 384] width 1568 height 768
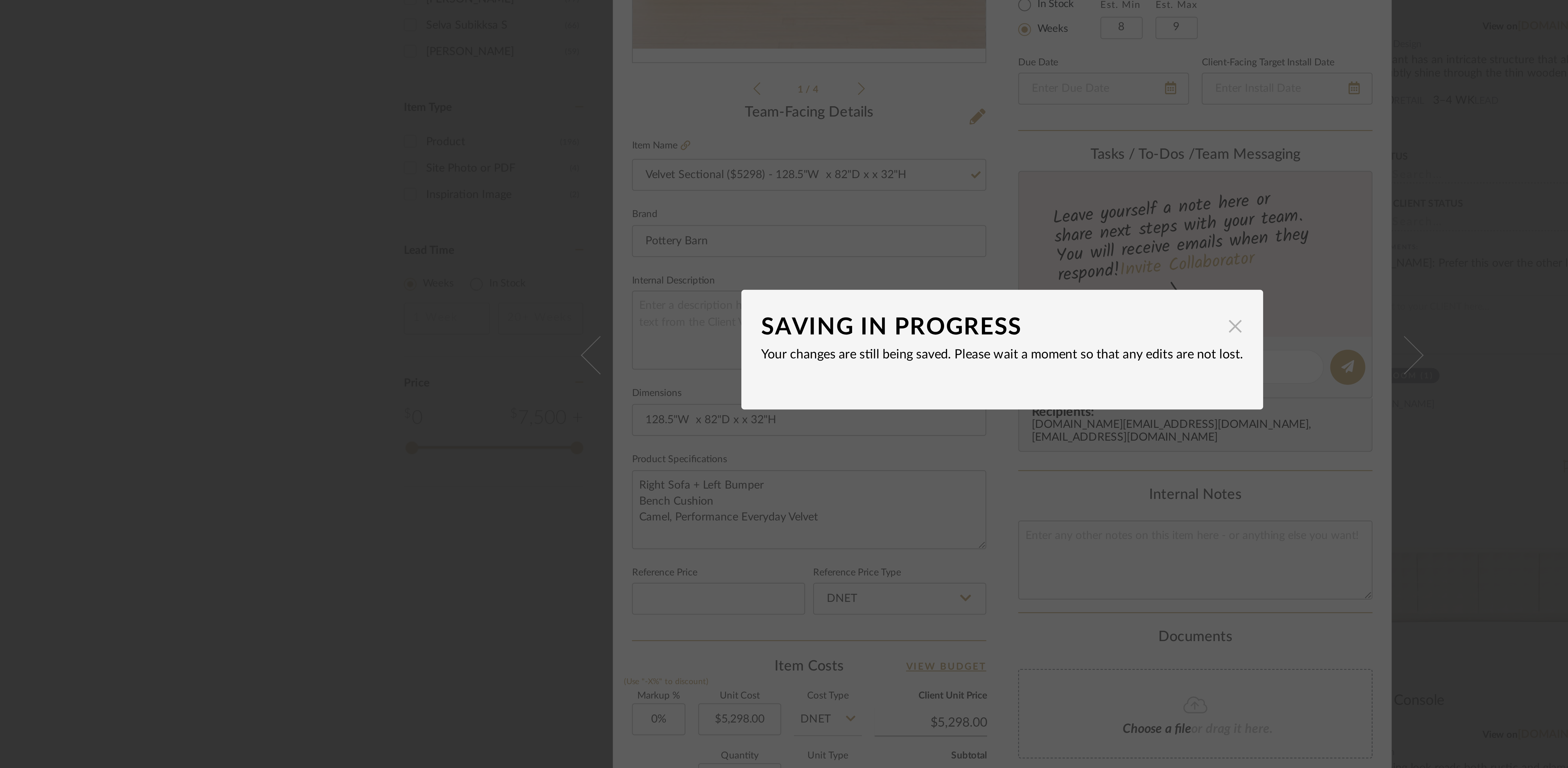
click at [490, 240] on span "button" at bounding box center [864, 376] width 11 height 11
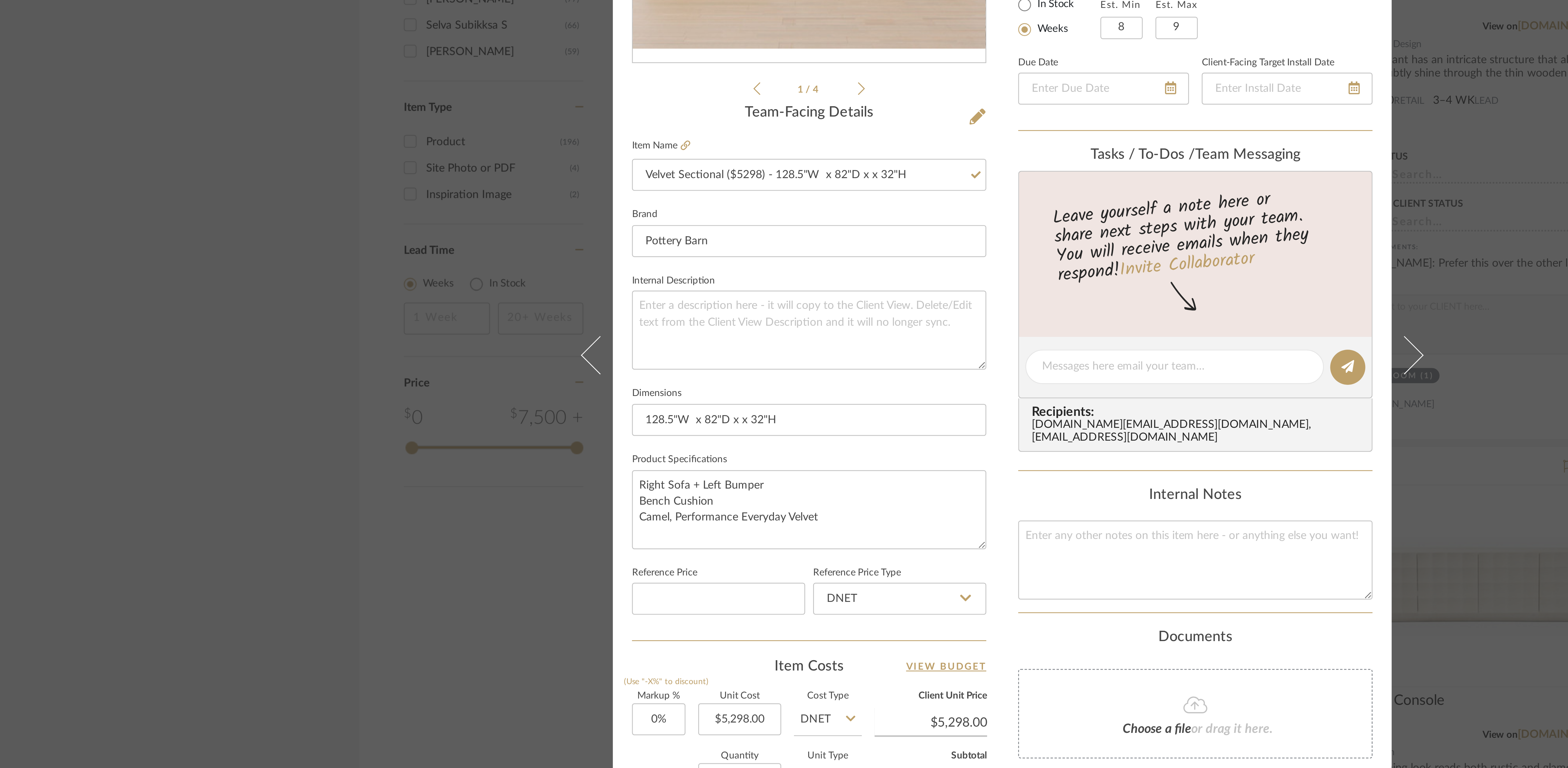
click at [490, 240] on div "Sharika and Ashish Home Family Room Velvet Sectional ($5298) - 128.5"W x 82"D x…" at bounding box center [784, 384] width 1568 height 768
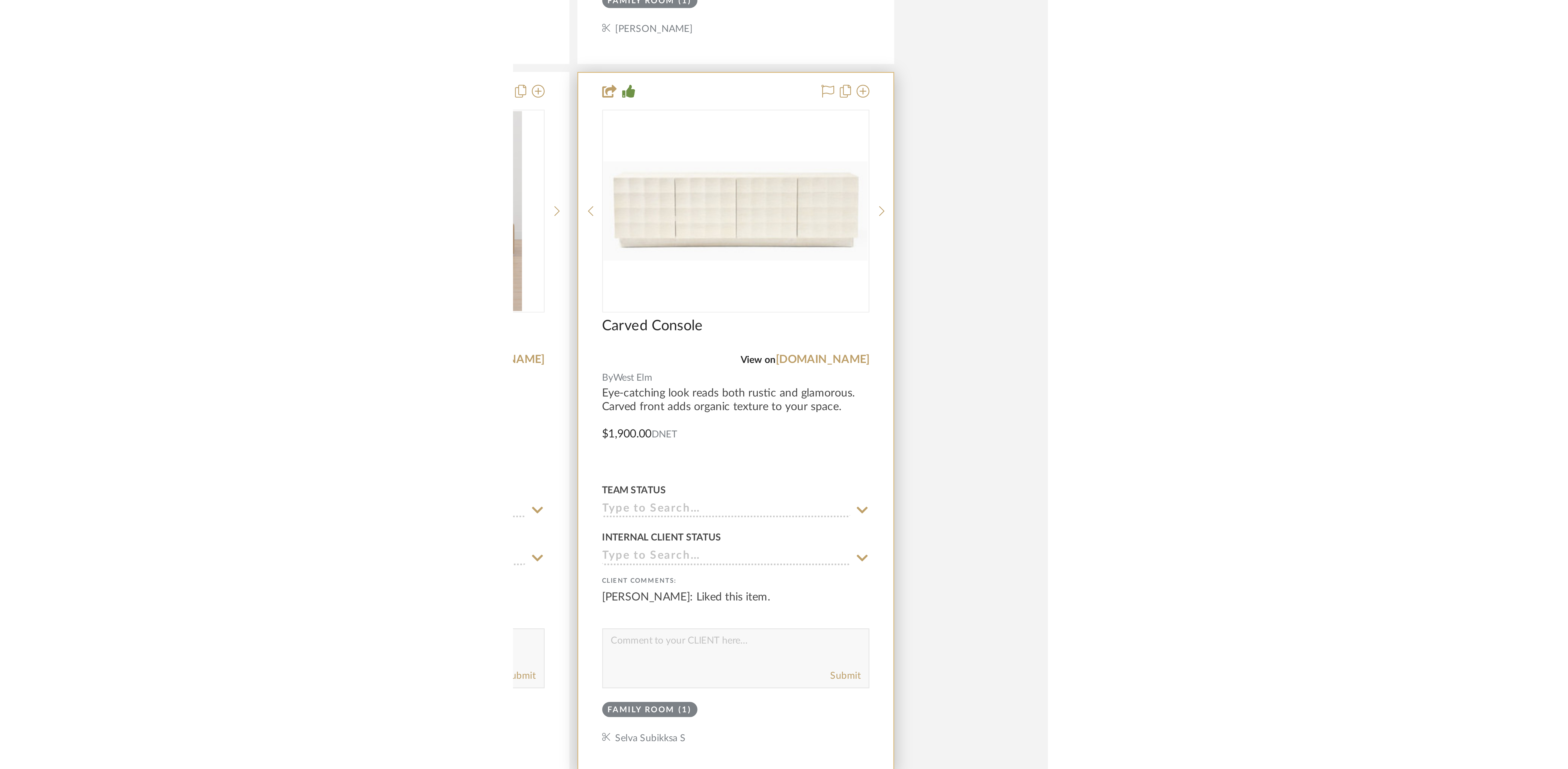
scroll to position [492, 0]
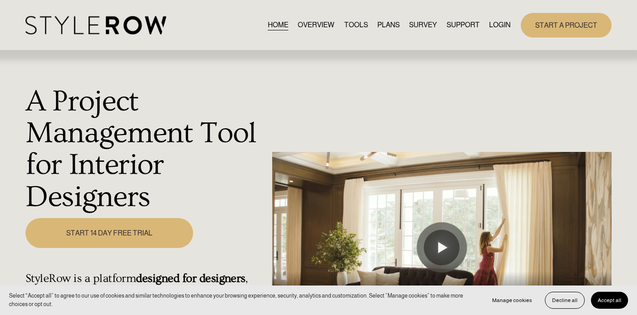
click at [504, 25] on link "LOGIN" at bounding box center [499, 25] width 21 height 12
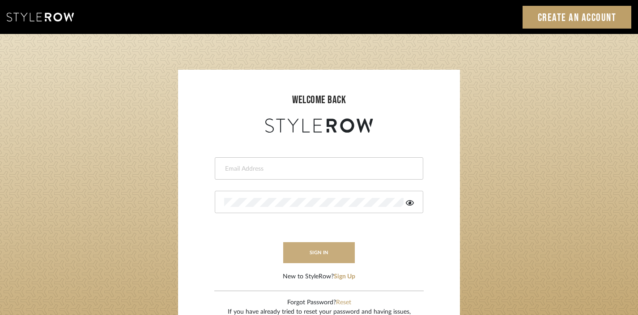
type input "[EMAIL_ADDRESS][DOMAIN_NAME]"
click at [304, 253] on button "sign in" at bounding box center [319, 252] width 72 height 21
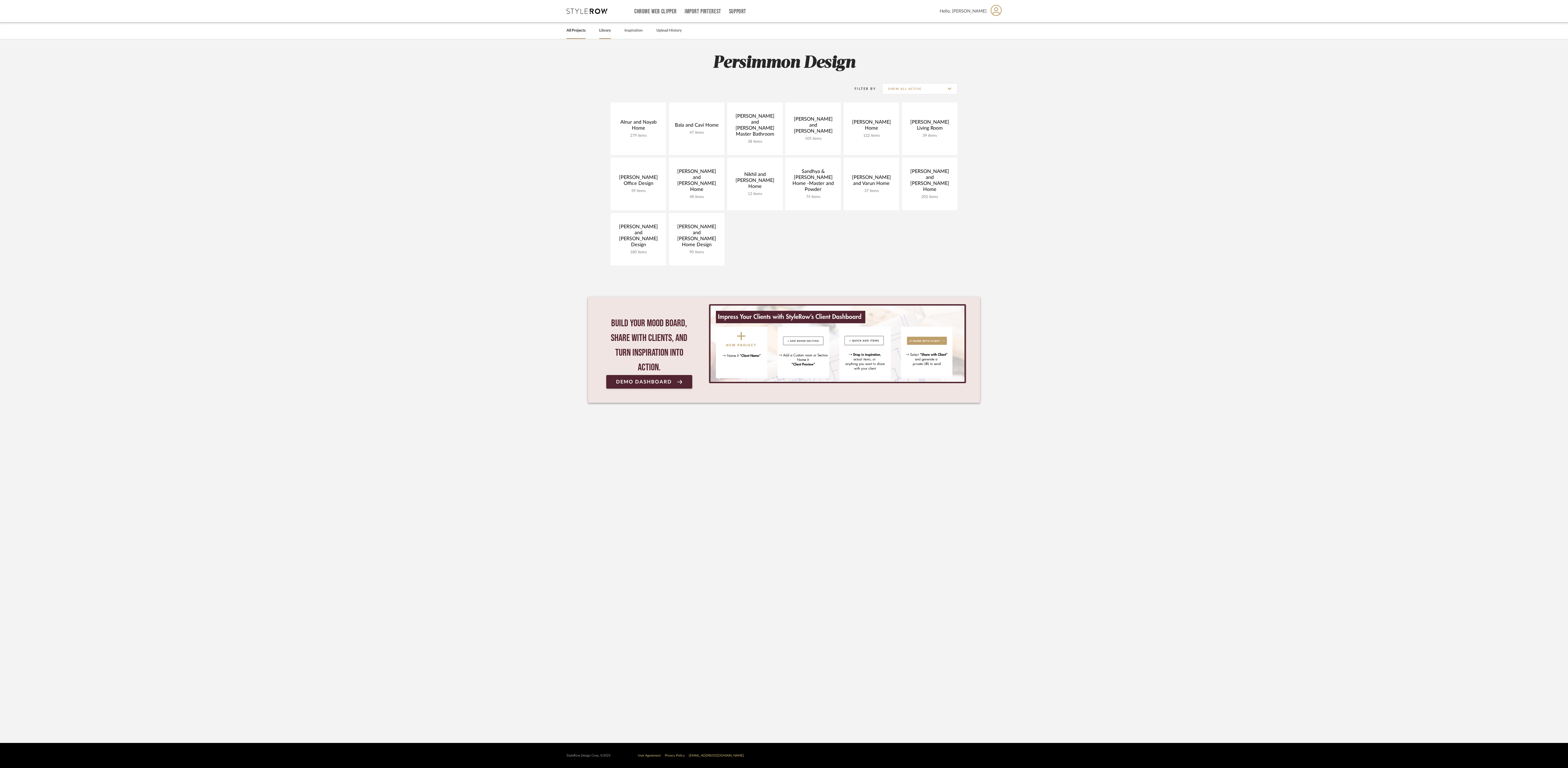
click at [604, 35] on div "Library" at bounding box center [604, 30] width 12 height 16
click at [608, 32] on link "Library" at bounding box center [604, 30] width 12 height 7
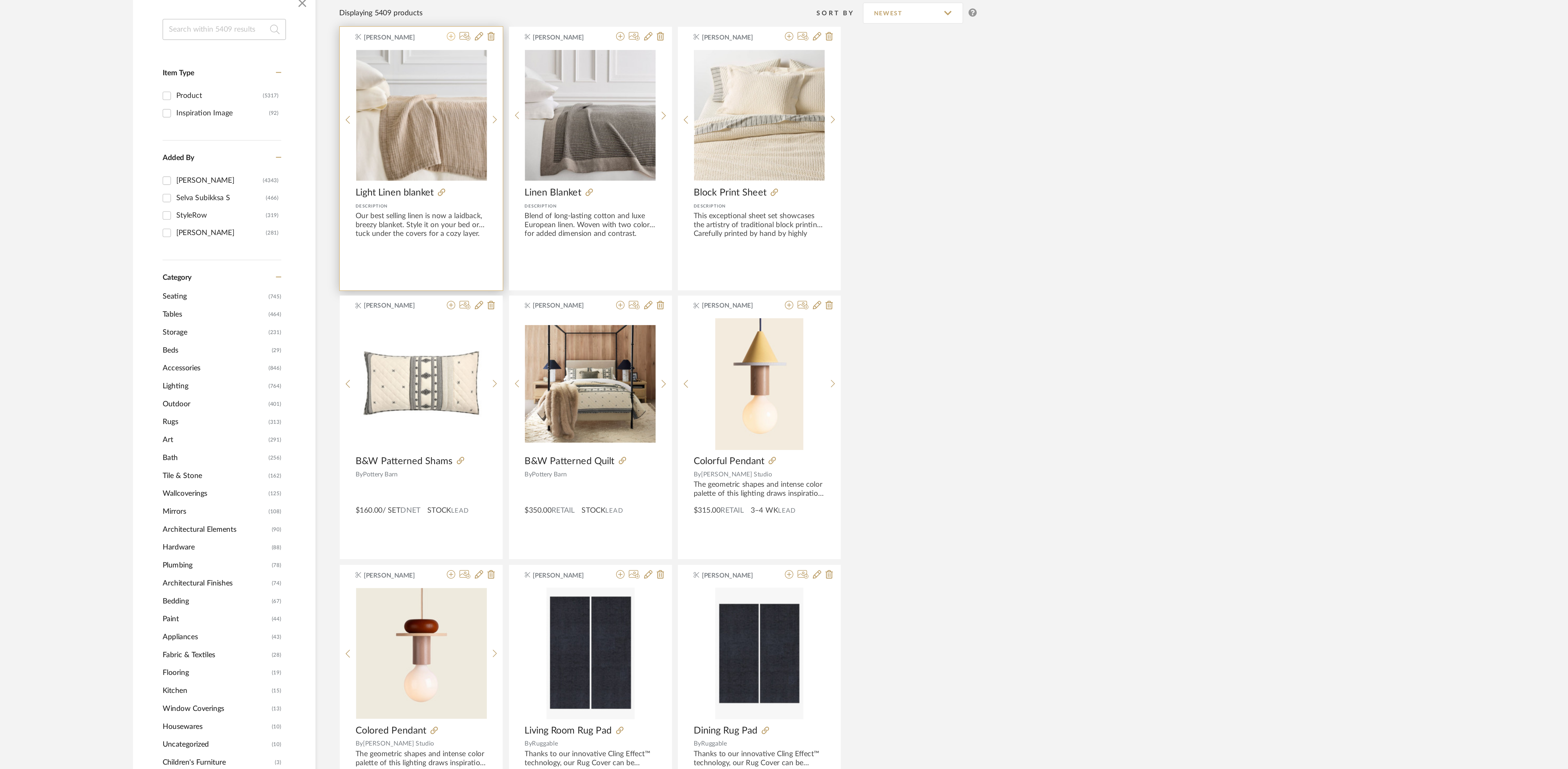
click at [730, 110] on icon at bounding box center [730, 109] width 4 height 4
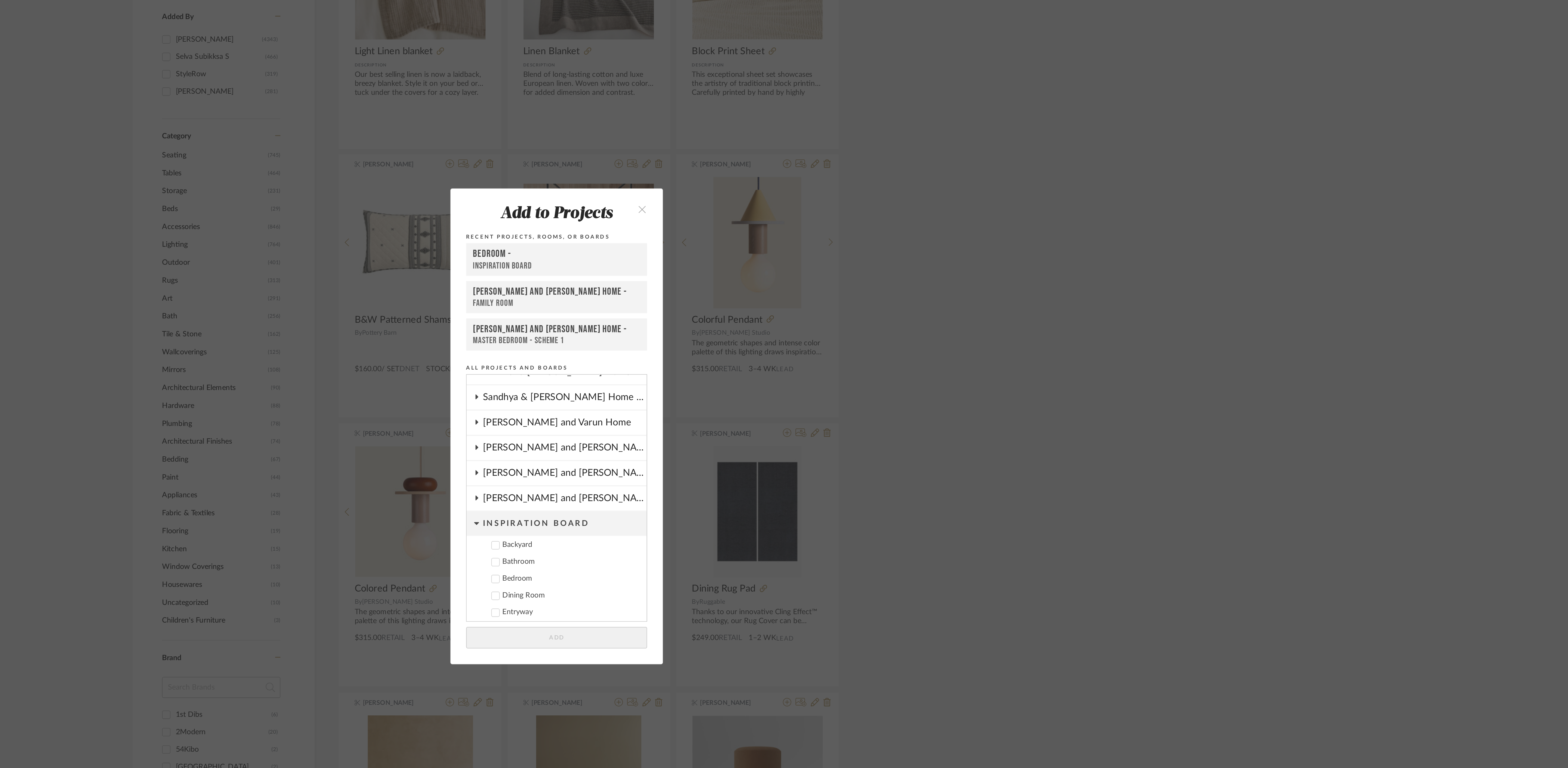
scroll to position [123, 0]
click at [743, 398] on icon at bounding box center [742, 396] width 4 height 2
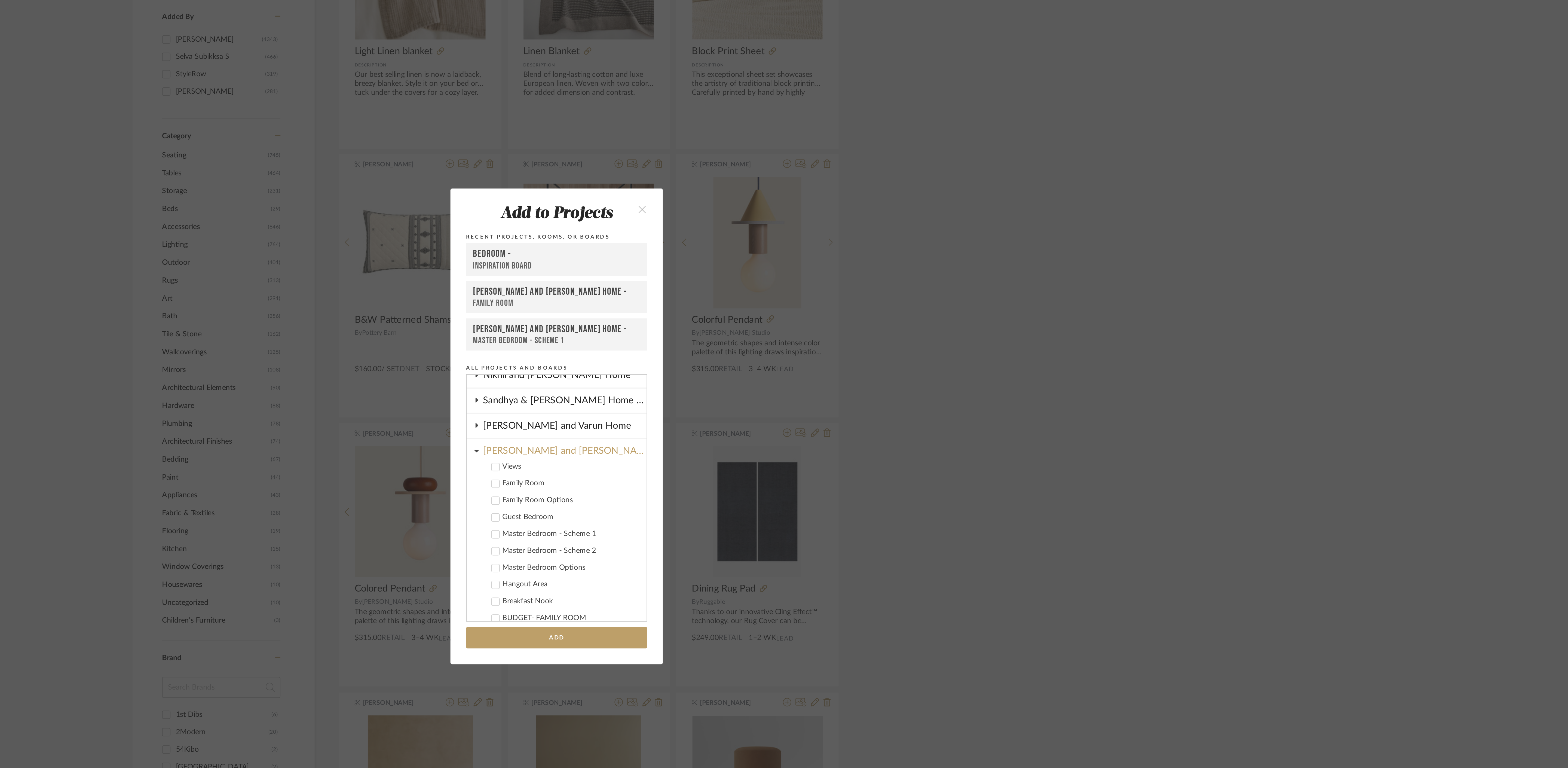
click at [751, 440] on icon at bounding box center [752, 440] width 4 height 4
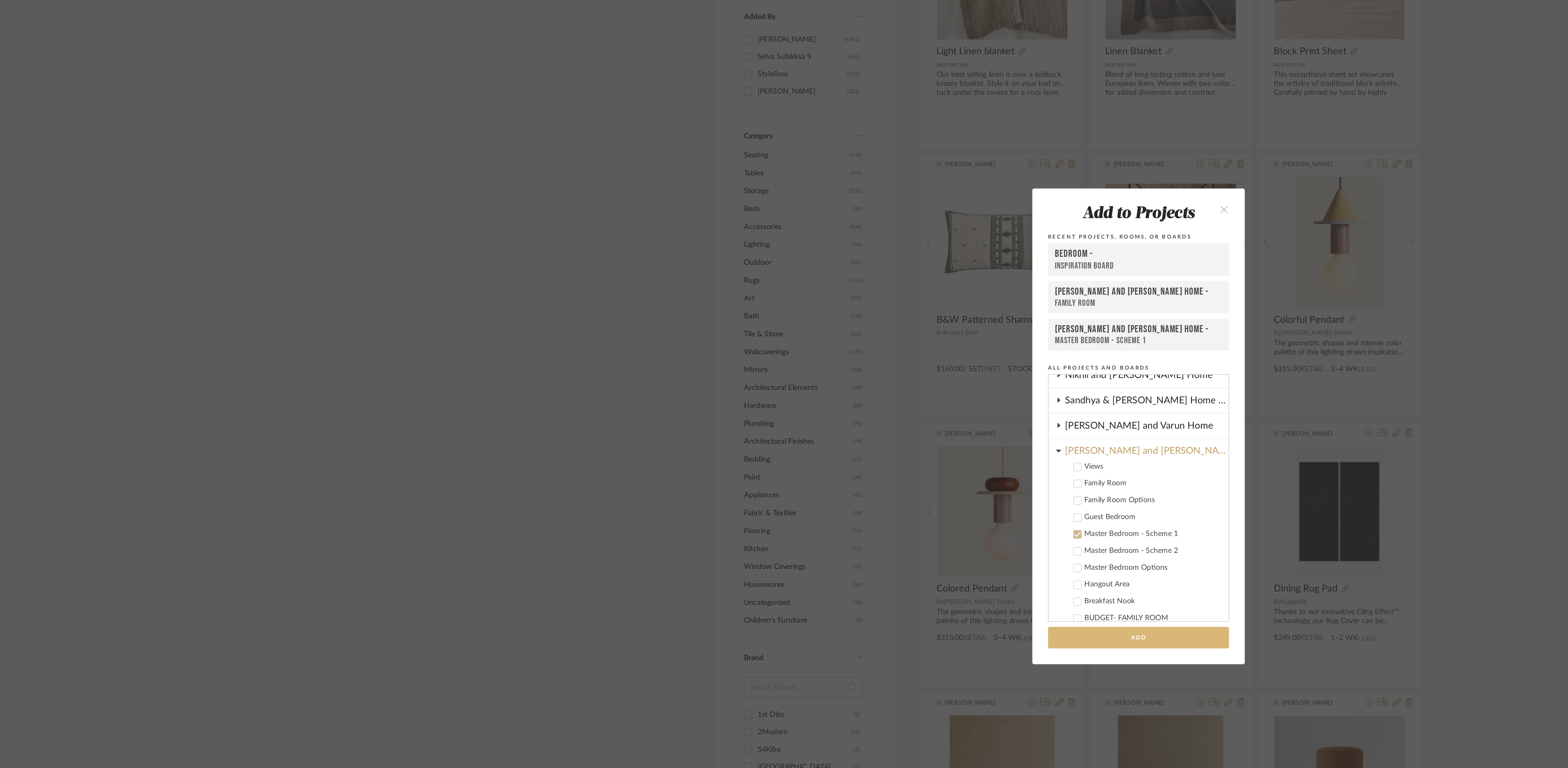
click at [791, 495] on button "Add" at bounding box center [784, 493] width 94 height 11
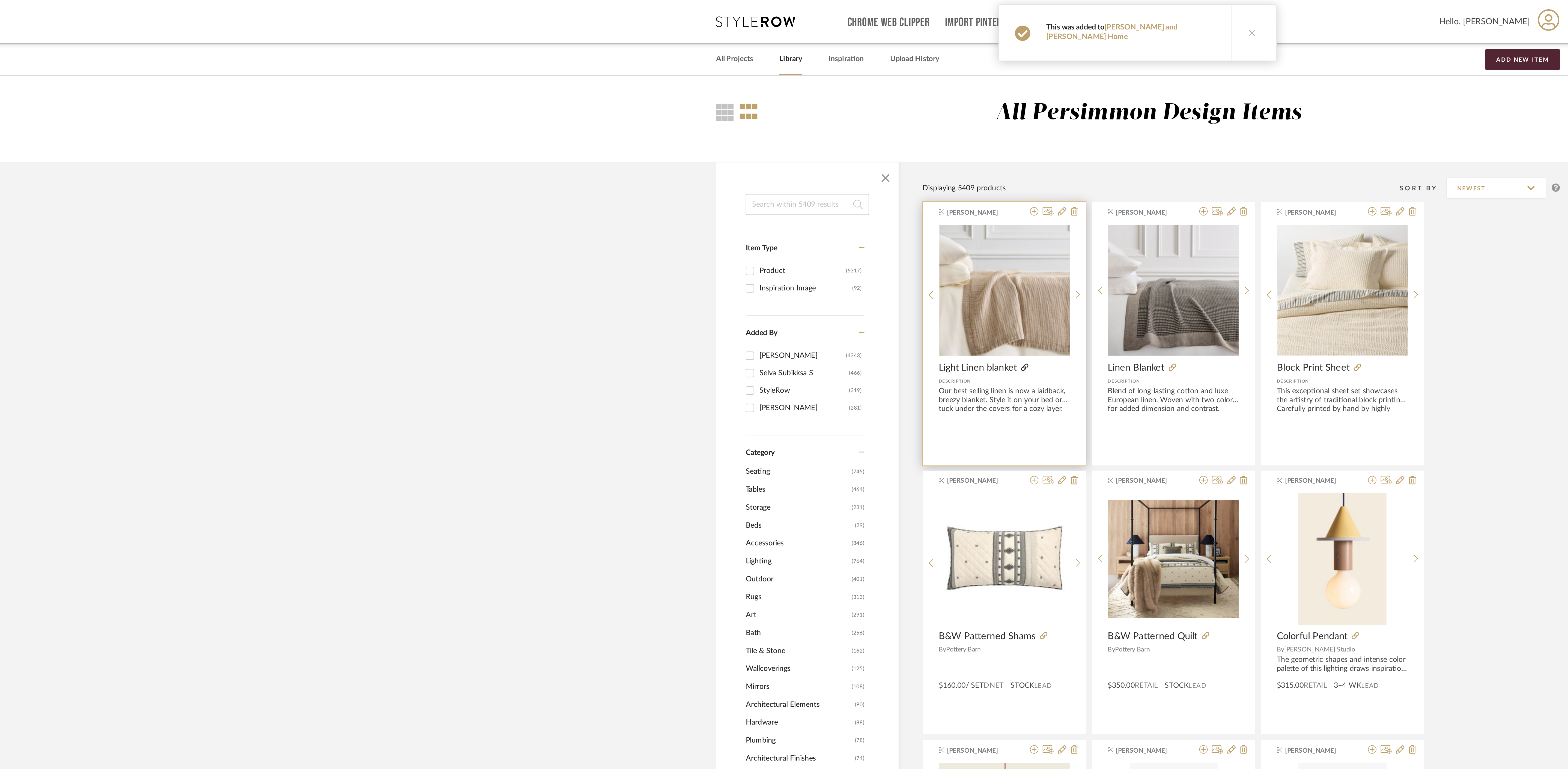
click at [727, 191] on icon at bounding box center [725, 190] width 4 height 4
click at [707, 191] on span "Light Linen blanket" at bounding box center [701, 190] width 40 height 6
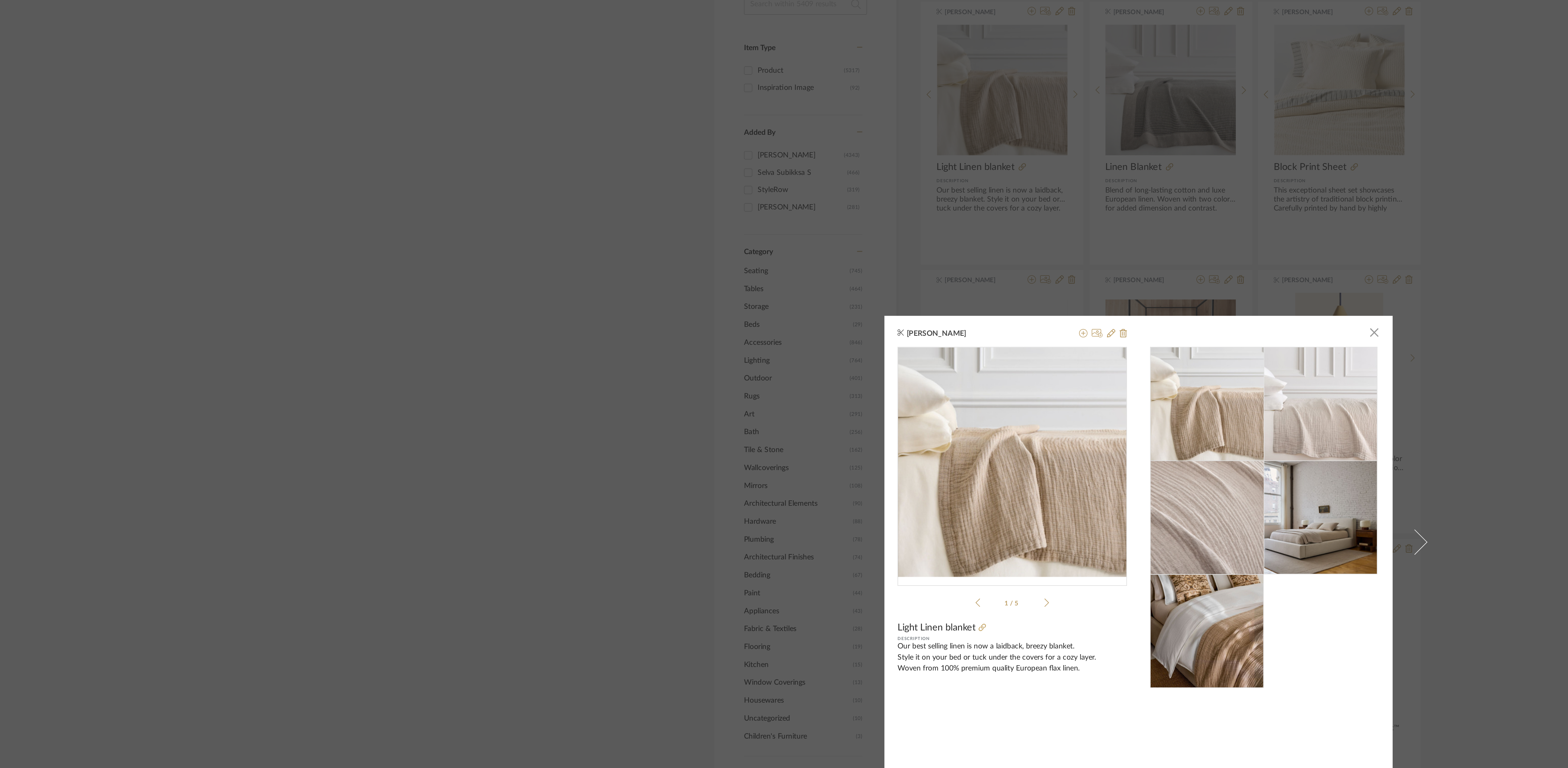
click at [508, 322] on div "Divya Ashok × 1 / 5 Light Linen blanket Description Our best selling linen is n…" at bounding box center [784, 384] width 1568 height 768
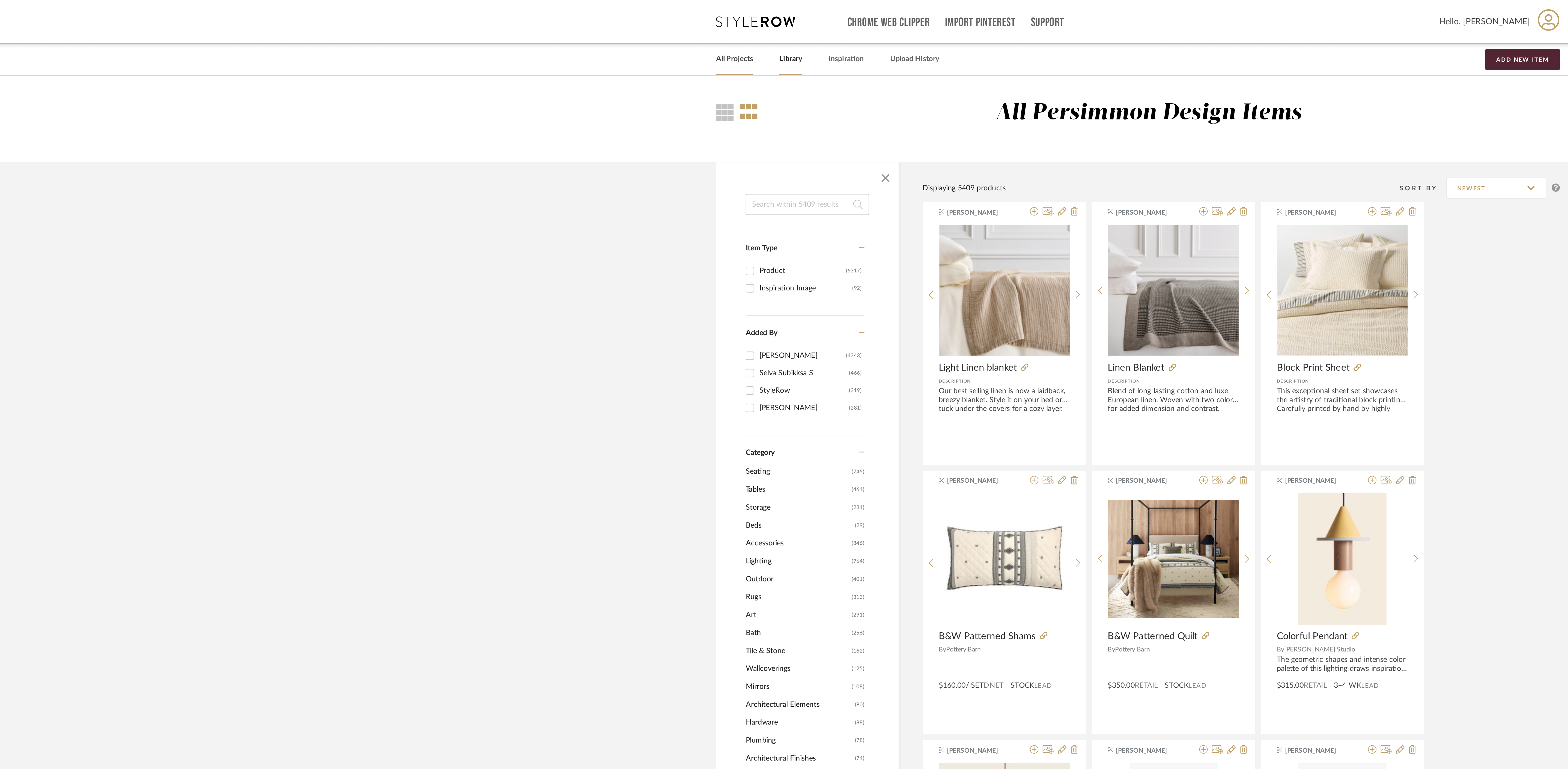
click at [573, 30] on link "All Projects" at bounding box center [575, 30] width 19 height 7
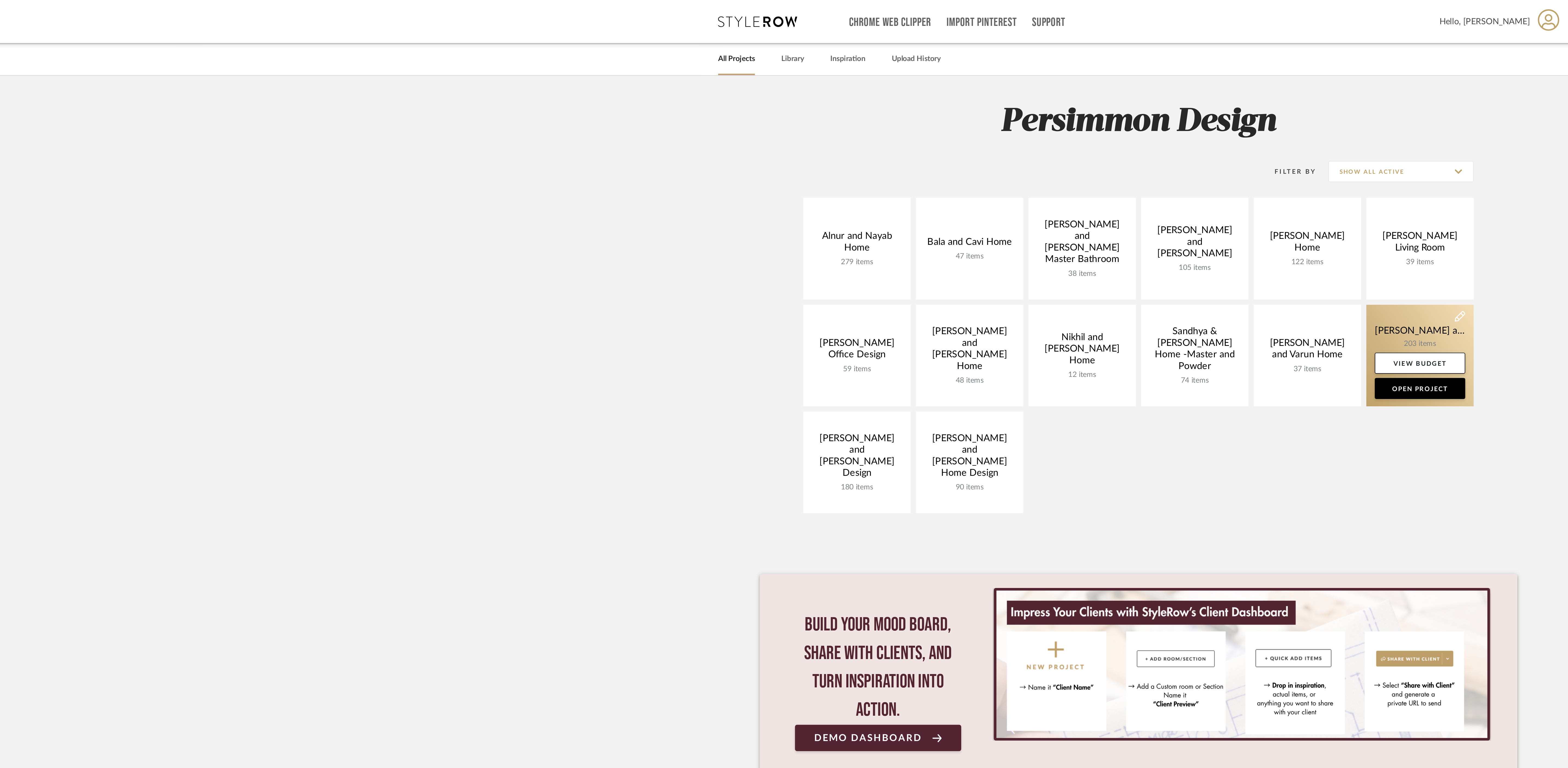
click at [919, 171] on link at bounding box center [929, 184] width 55 height 52
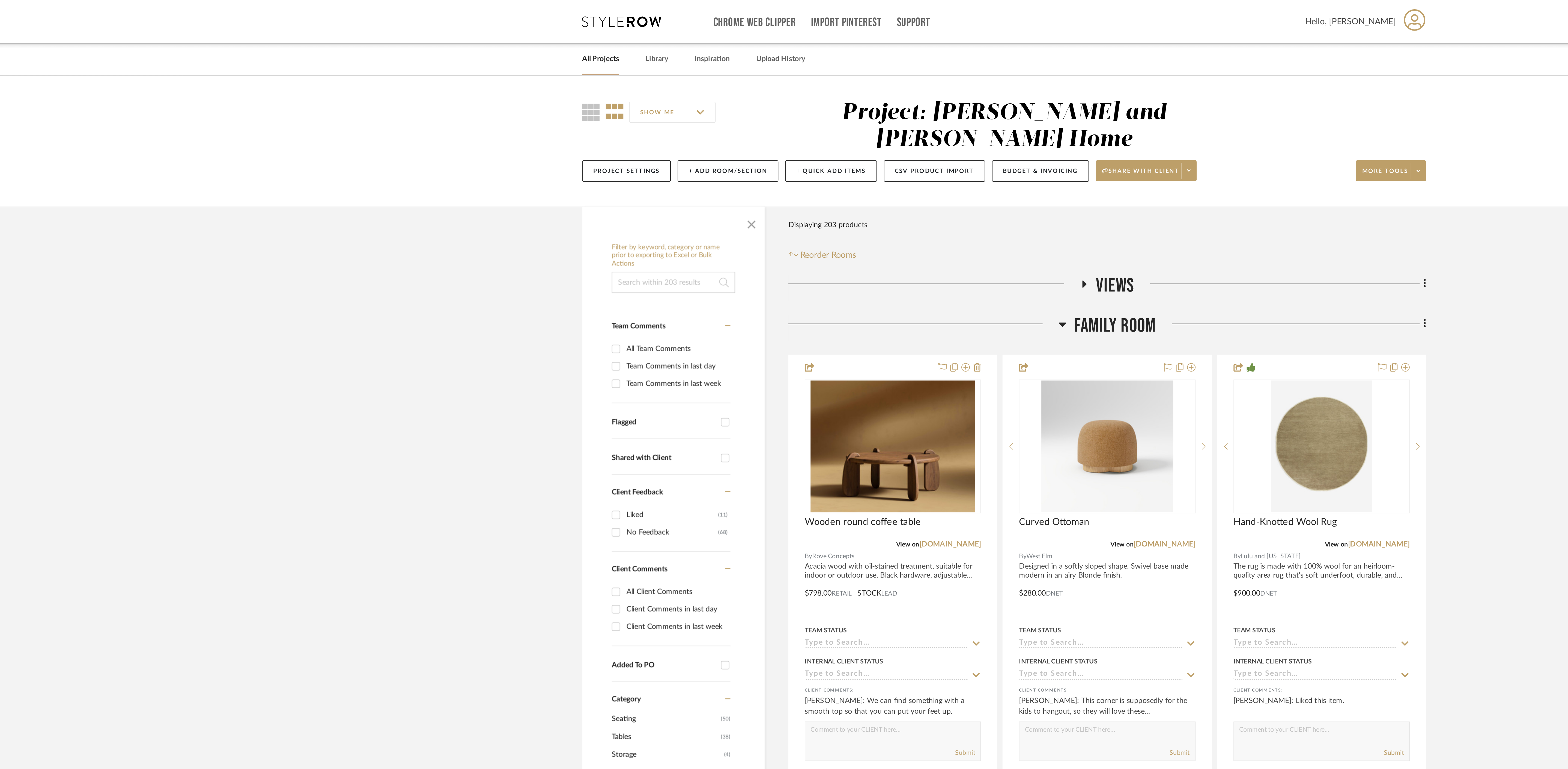
click at [815, 165] on icon at bounding box center [814, 168] width 4 height 7
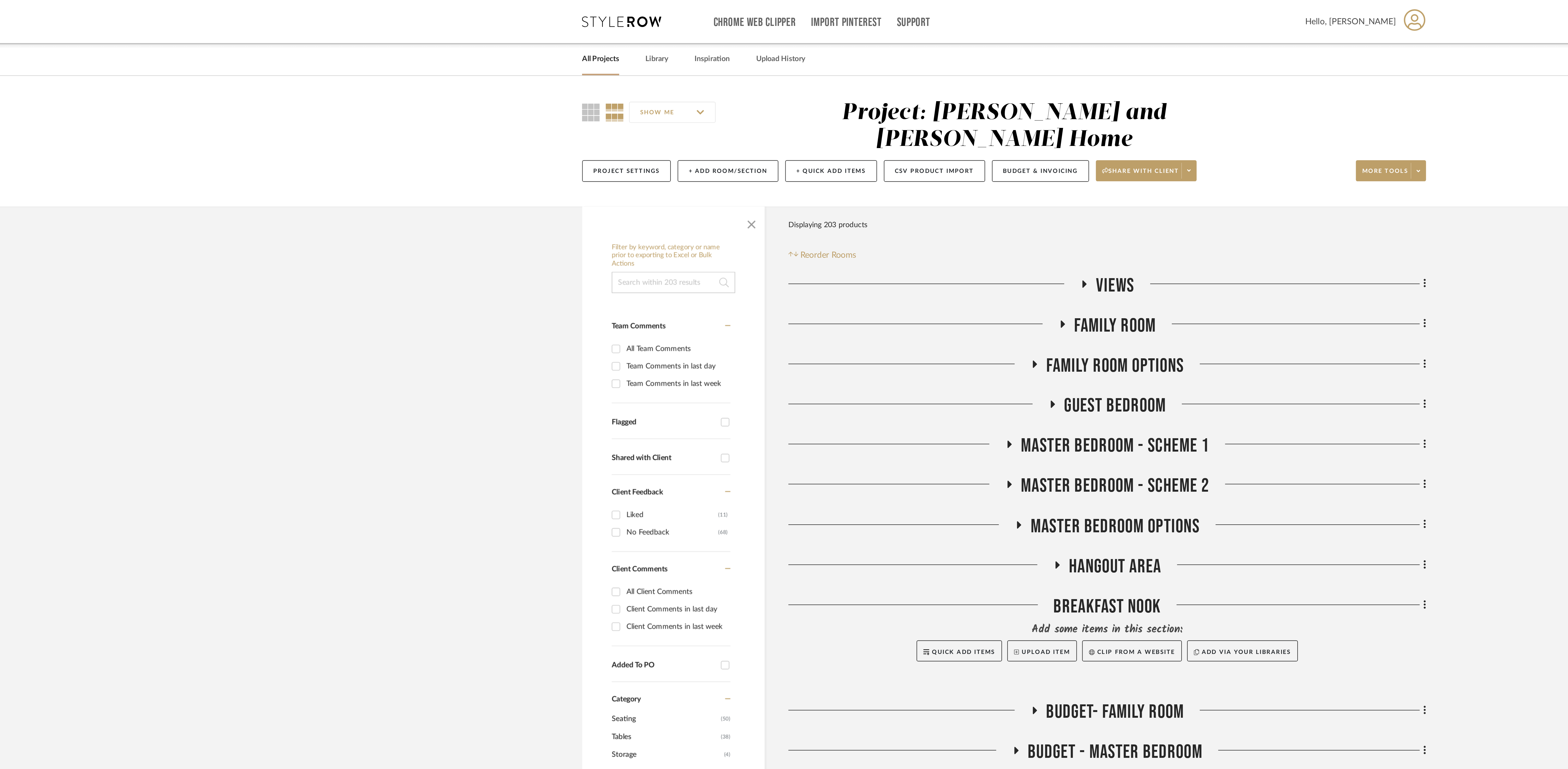
click at [786, 228] on icon at bounding box center [786, 230] width 7 height 4
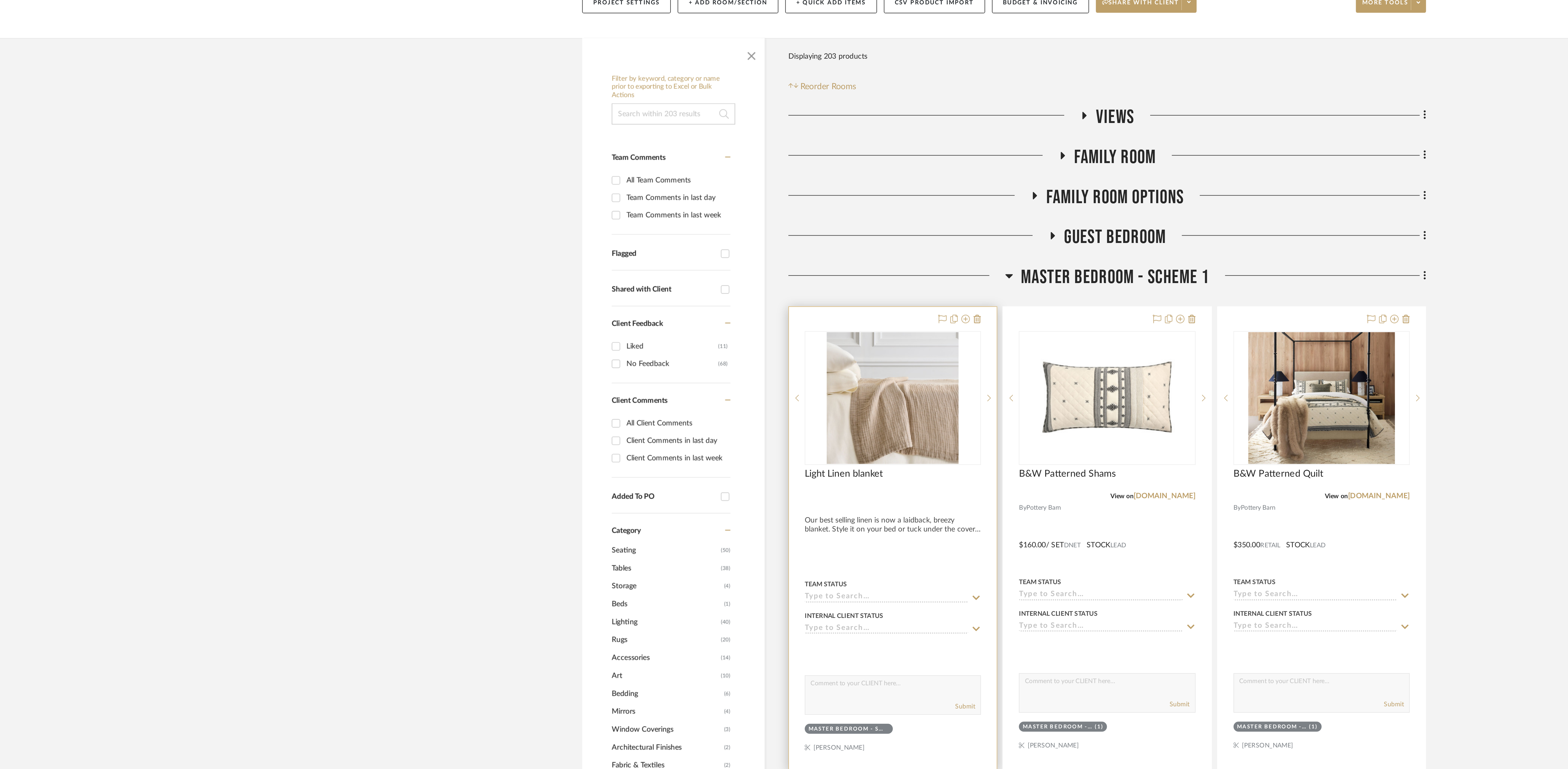
click at [733, 343] on div at bounding box center [727, 365] width 107 height 240
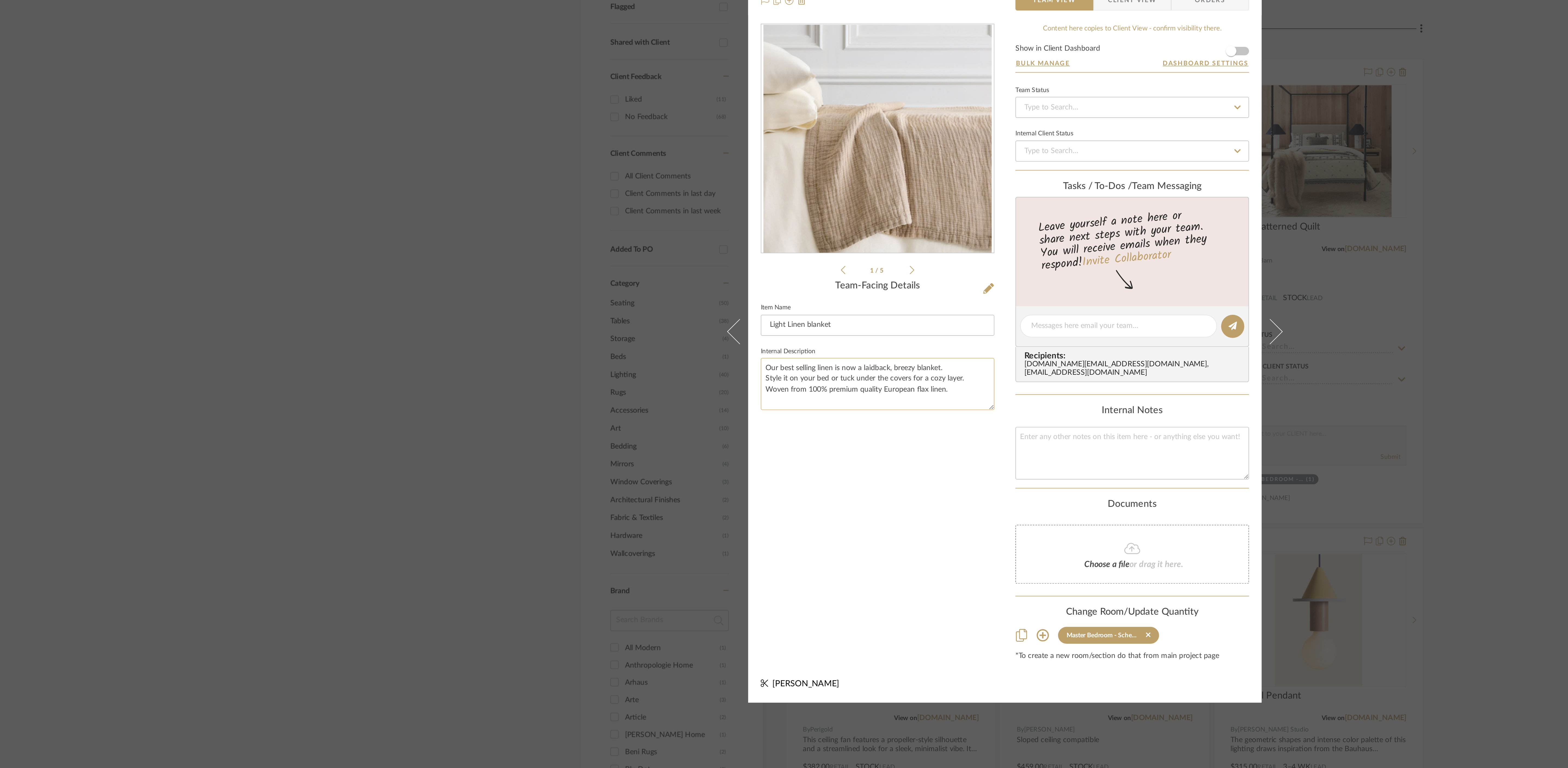
click at [774, 426] on textarea "Our best selling linen is now a laidback, breezy blanket. Style it on your bed …" at bounding box center [718, 414] width 121 height 27
drag, startPoint x: 774, startPoint y: 426, endPoint x: 773, endPoint y: 457, distance: 31.0
click at [774, 444] on textarea "Our best selling linen is now a laidback, breezy blanket. Style it on your bed …" at bounding box center [718, 422] width 121 height 44
click at [772, 372] on fieldset "Item Name Light Linen blanket" at bounding box center [718, 379] width 121 height 18
click at [773, 362] on icon at bounding box center [775, 364] width 5 height 5
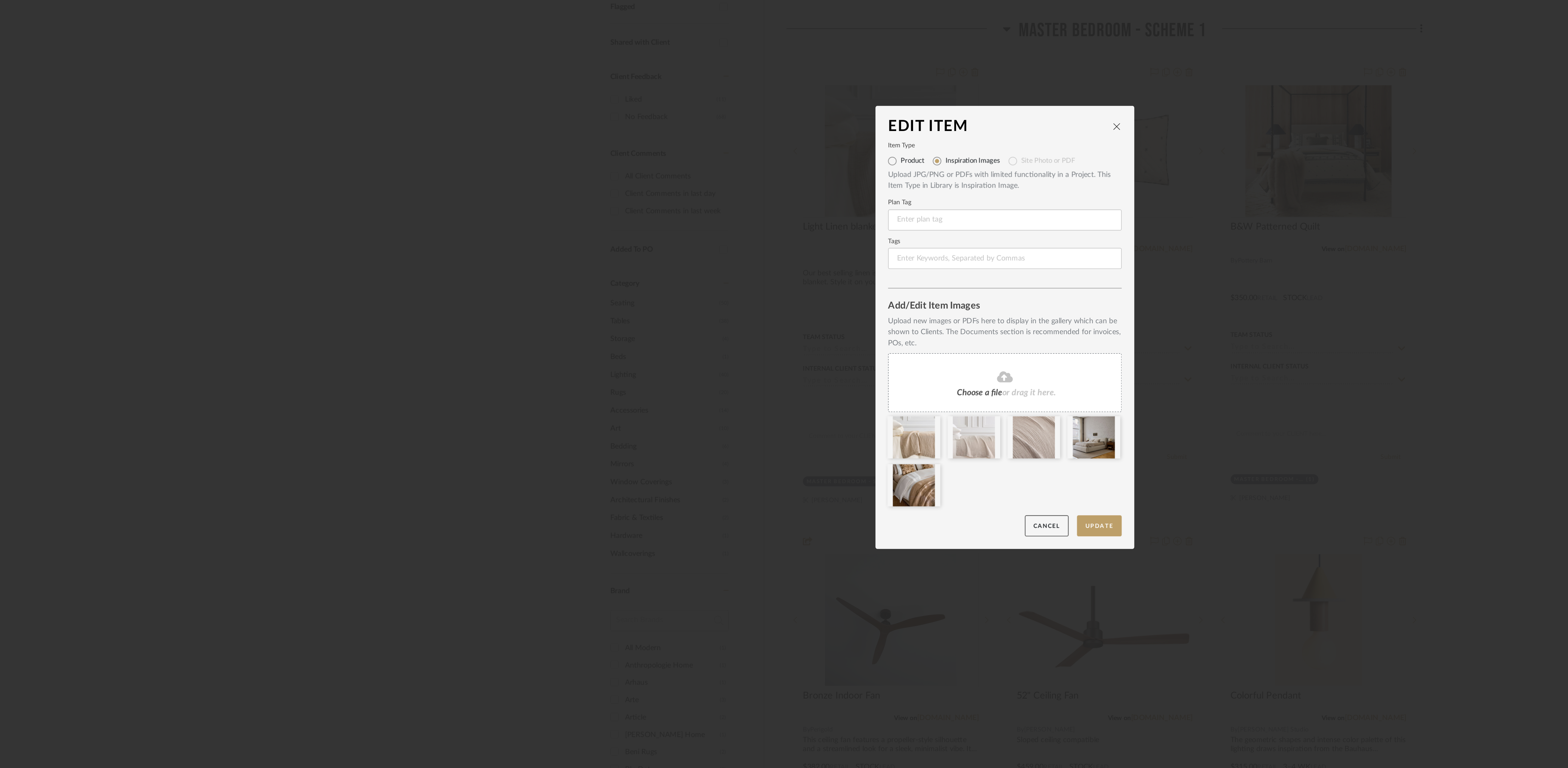
click at [733, 302] on div "Upload JPG/PNG or PDFs with limited functionality in a Project. This Item Type …" at bounding box center [784, 308] width 121 height 12
click at [730, 297] on label "Product" at bounding box center [736, 298] width 12 height 4
click at [729, 297] on input "Product" at bounding box center [726, 298] width 9 height 9
radio input "true"
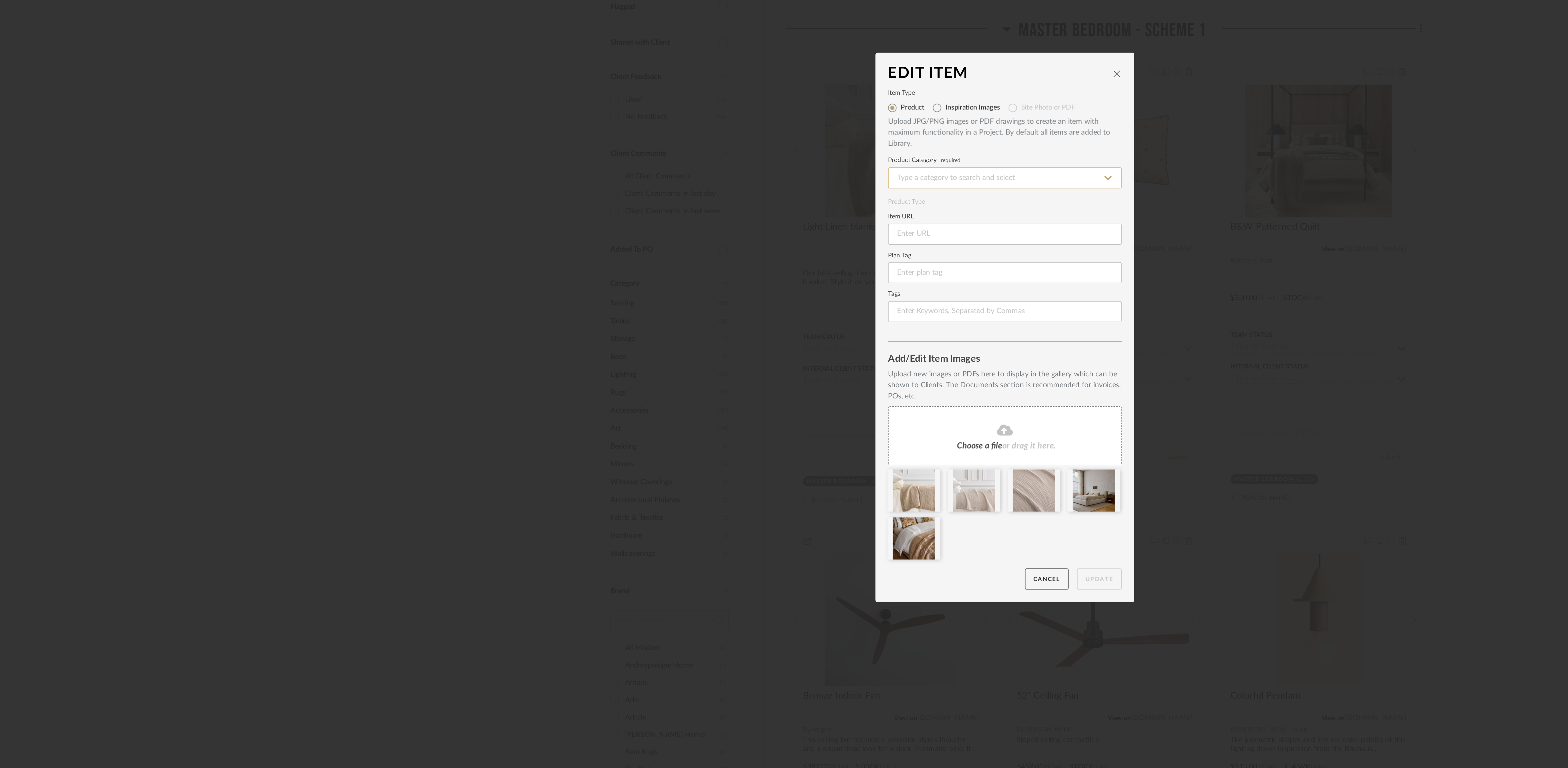
click at [761, 303] on input at bounding box center [784, 307] width 121 height 11
click at [790, 317] on div "Blankets & Comforters" at bounding box center [782, 320] width 121 height 14
type input "Blankets & Comforters"
click at [755, 337] on input at bounding box center [784, 336] width 121 height 11
paste input "https://www.westelm.com/products/european-flax-linen-blanket-b3661/?utm_source=…"
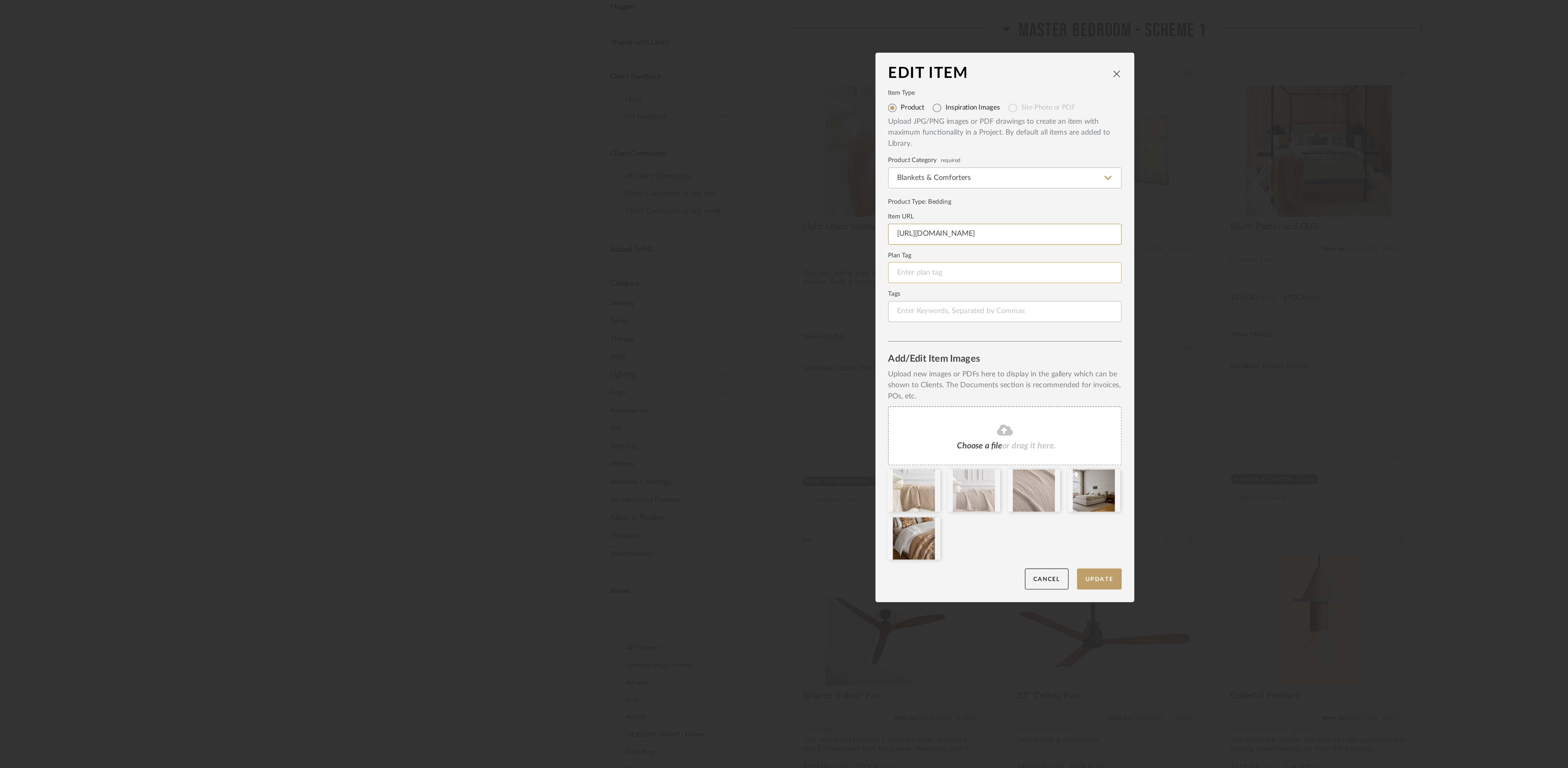
scroll to position [0, 189]
type input "https://www.westelm.com/products/european-flax-linen-blanket-b3661/?utm_source=…"
click at [841, 513] on button "Update" at bounding box center [833, 514] width 23 height 11
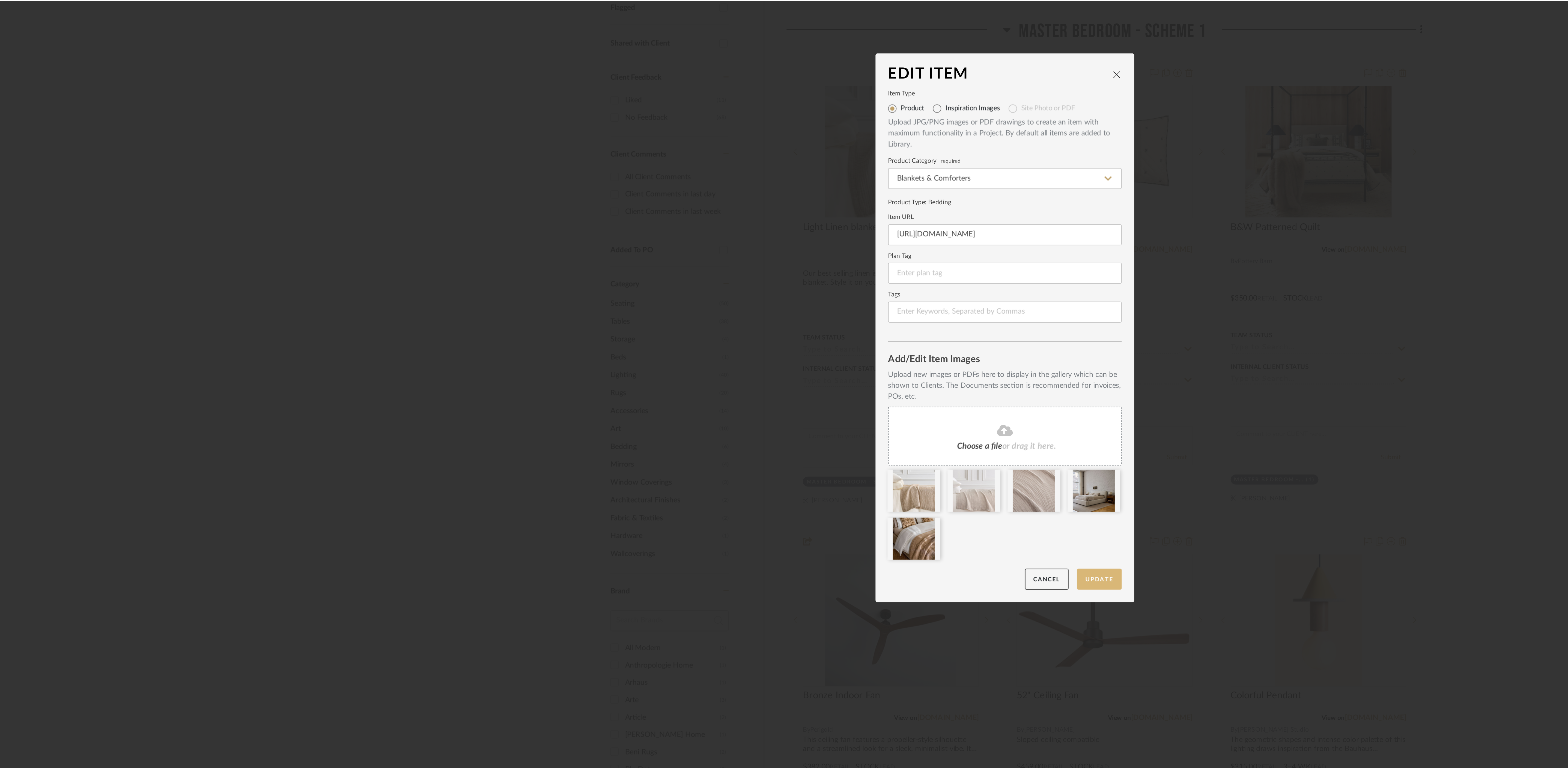
scroll to position [0, 0]
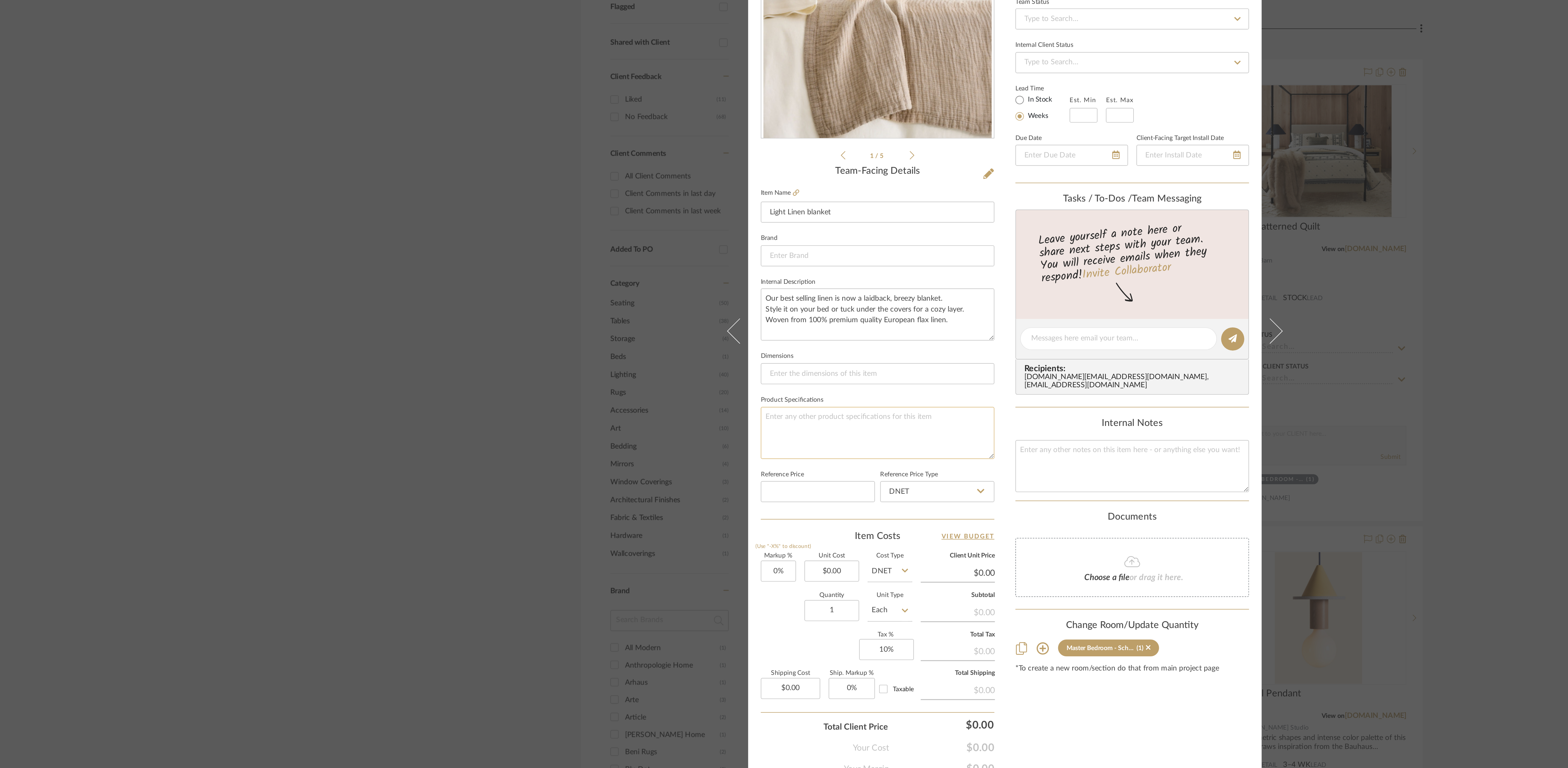
click at [709, 434] on textarea at bounding box center [718, 439] width 121 height 27
type textarea "Natural Flax"
click at [703, 513] on input "0.00" at bounding box center [695, 510] width 29 height 11
type input "$249.00"
click at [833, 590] on div "Content here copies to Client View - confirm visibility there. Show in Client D…" at bounding box center [850, 392] width 121 height 448
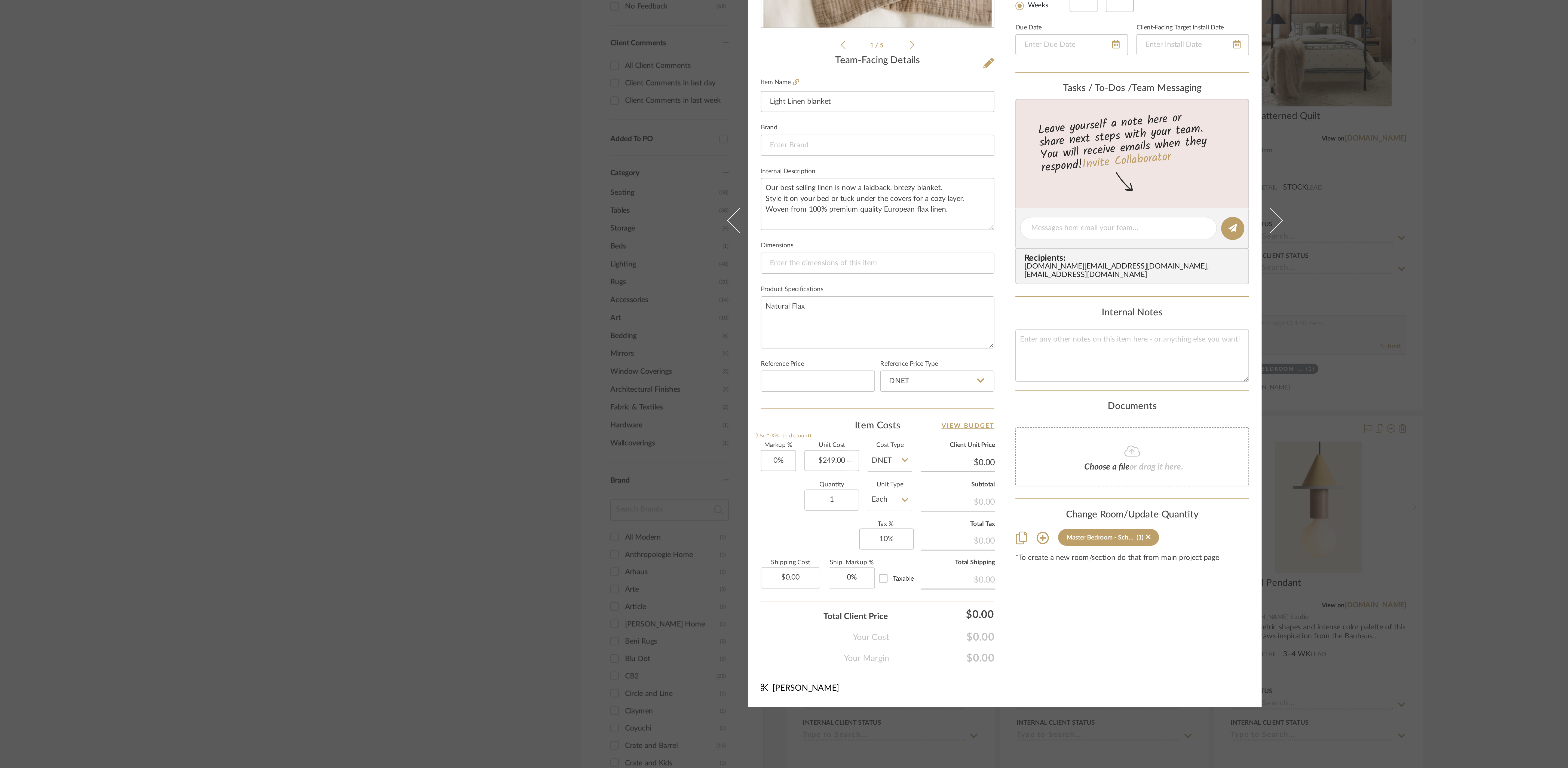
type input "$249.00"
type input "$37.35"
click at [1006, 455] on div "Sharika and Ashish Home Master Bedroom - Scheme 1 Light Linen blanket Team View…" at bounding box center [784, 384] width 1568 height 768
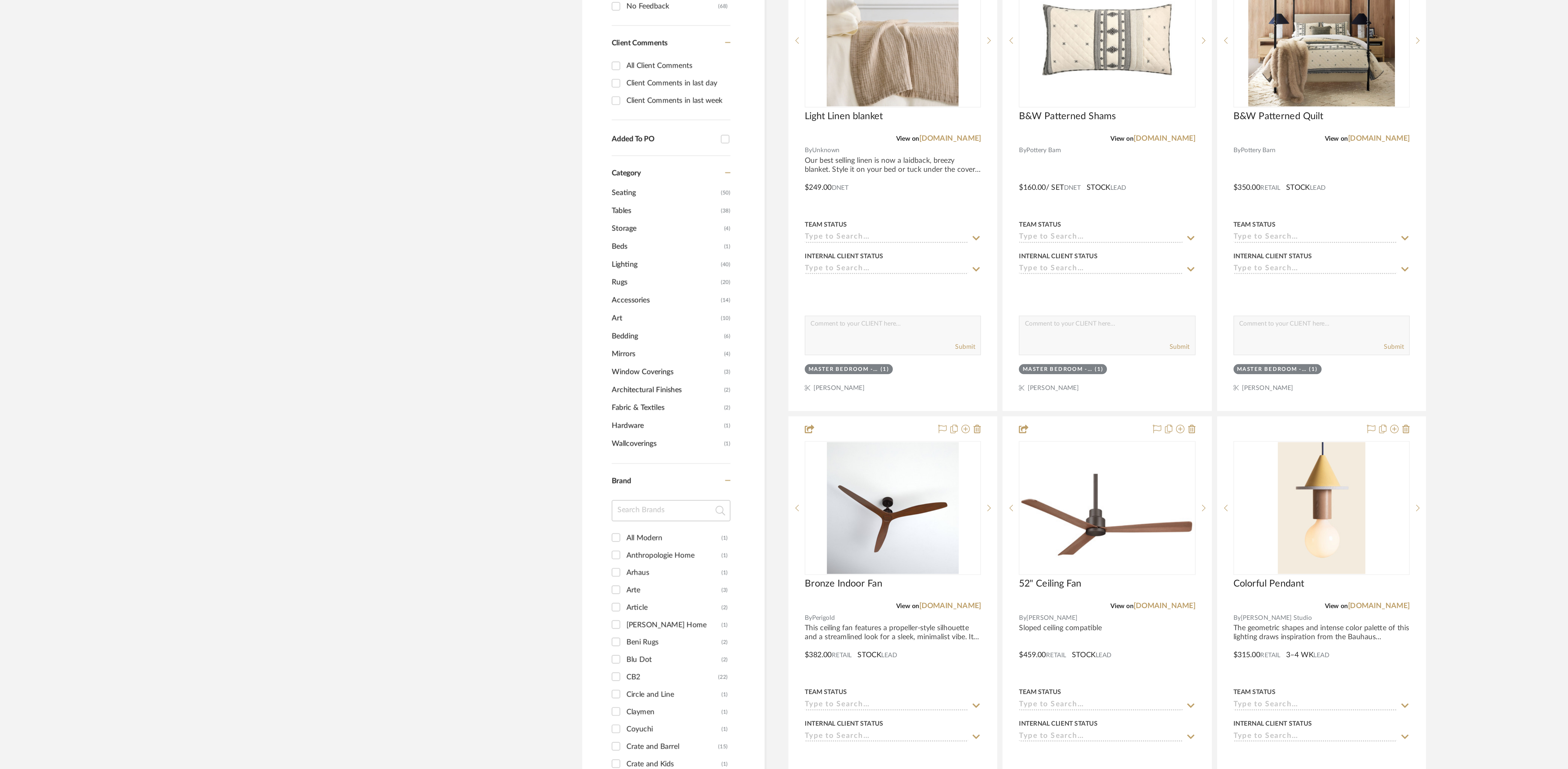
click at [1034, 454] on project-details-page "SHOW ME Project: Sharika and Ashish Home Project Settings + Add Room/Section + …" at bounding box center [784, 638] width 1568 height 1198
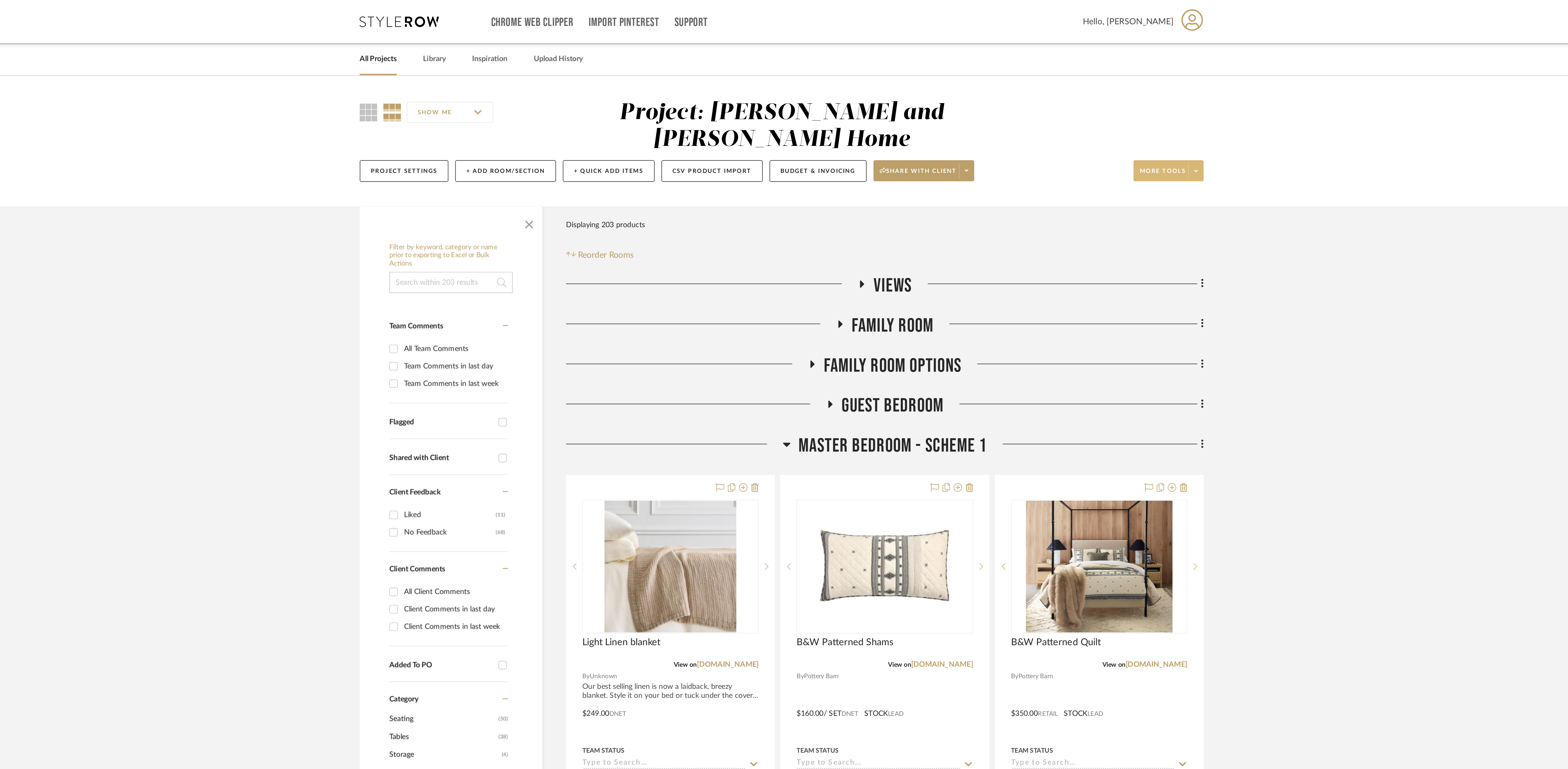
click at [1001, 84] on span at bounding box center [998, 88] width 8 height 8
click at [1001, 73] on div at bounding box center [784, 384] width 1568 height 769
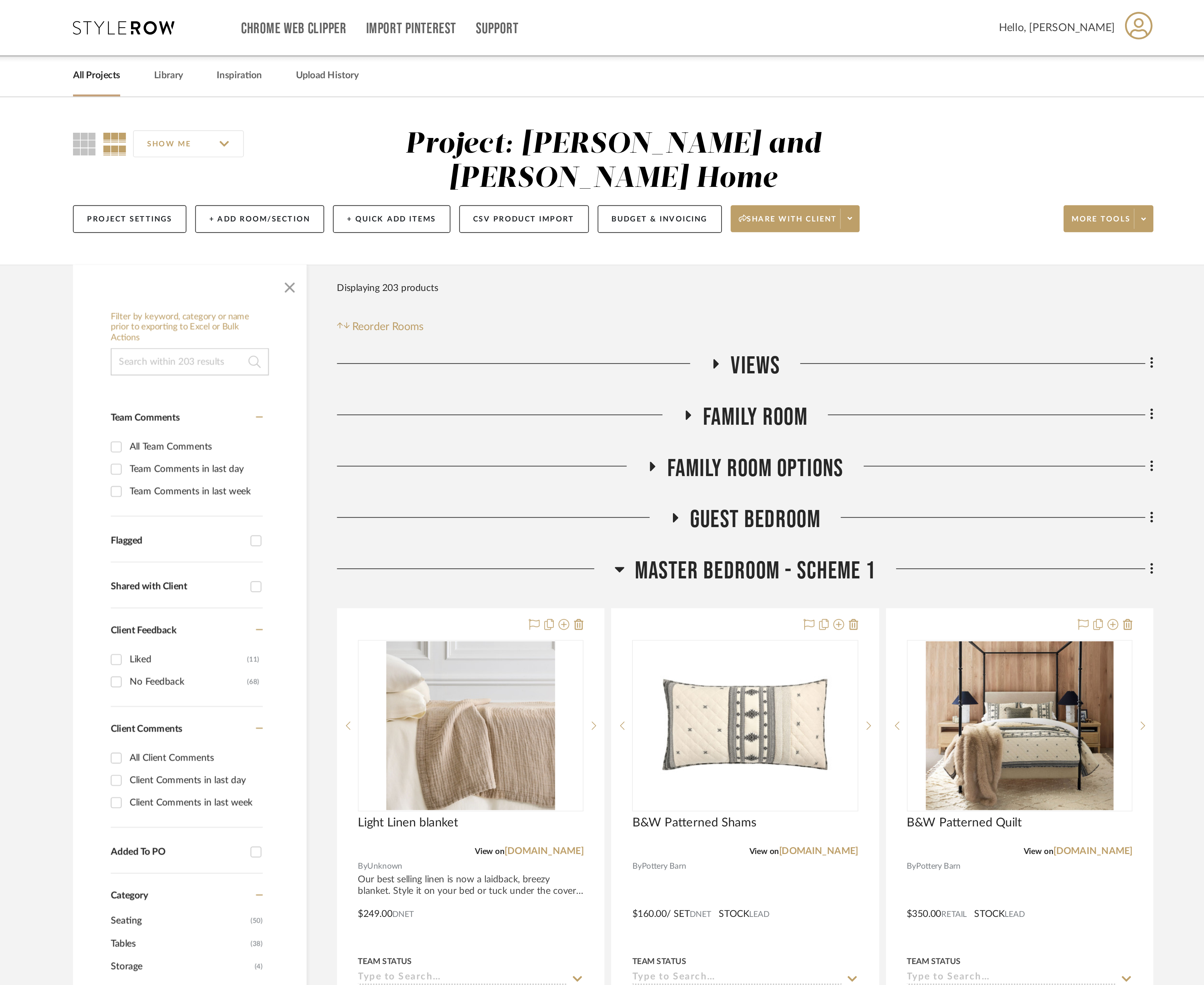
click at [559, 76] on div "Project: [PERSON_NAME] and [PERSON_NAME] Home" at bounding box center [602, 84] width 215 height 33
click at [339, 39] on link "All Projects" at bounding box center [334, 39] width 24 height 9
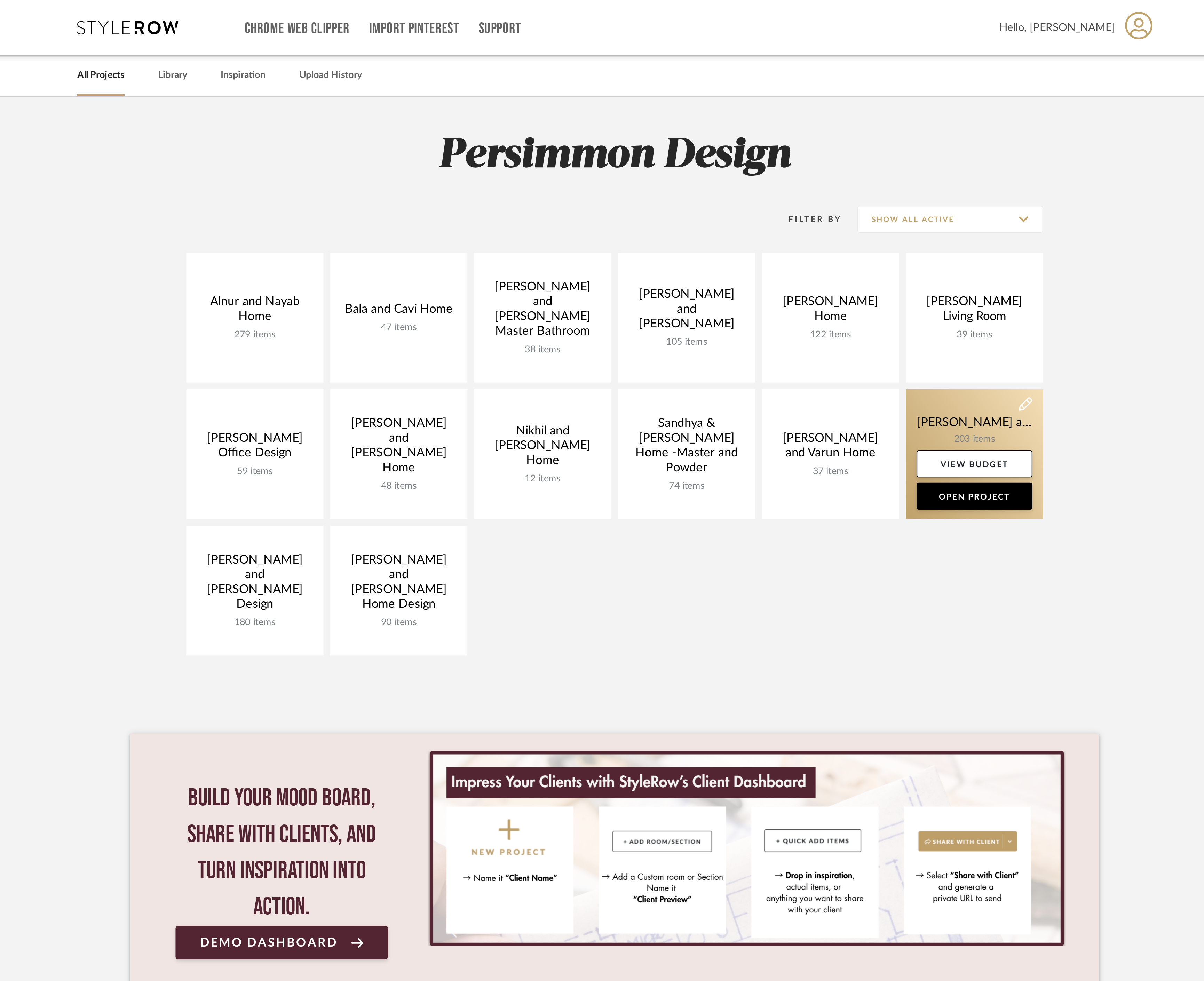
click at [785, 215] on link at bounding box center [788, 235] width 71 height 67
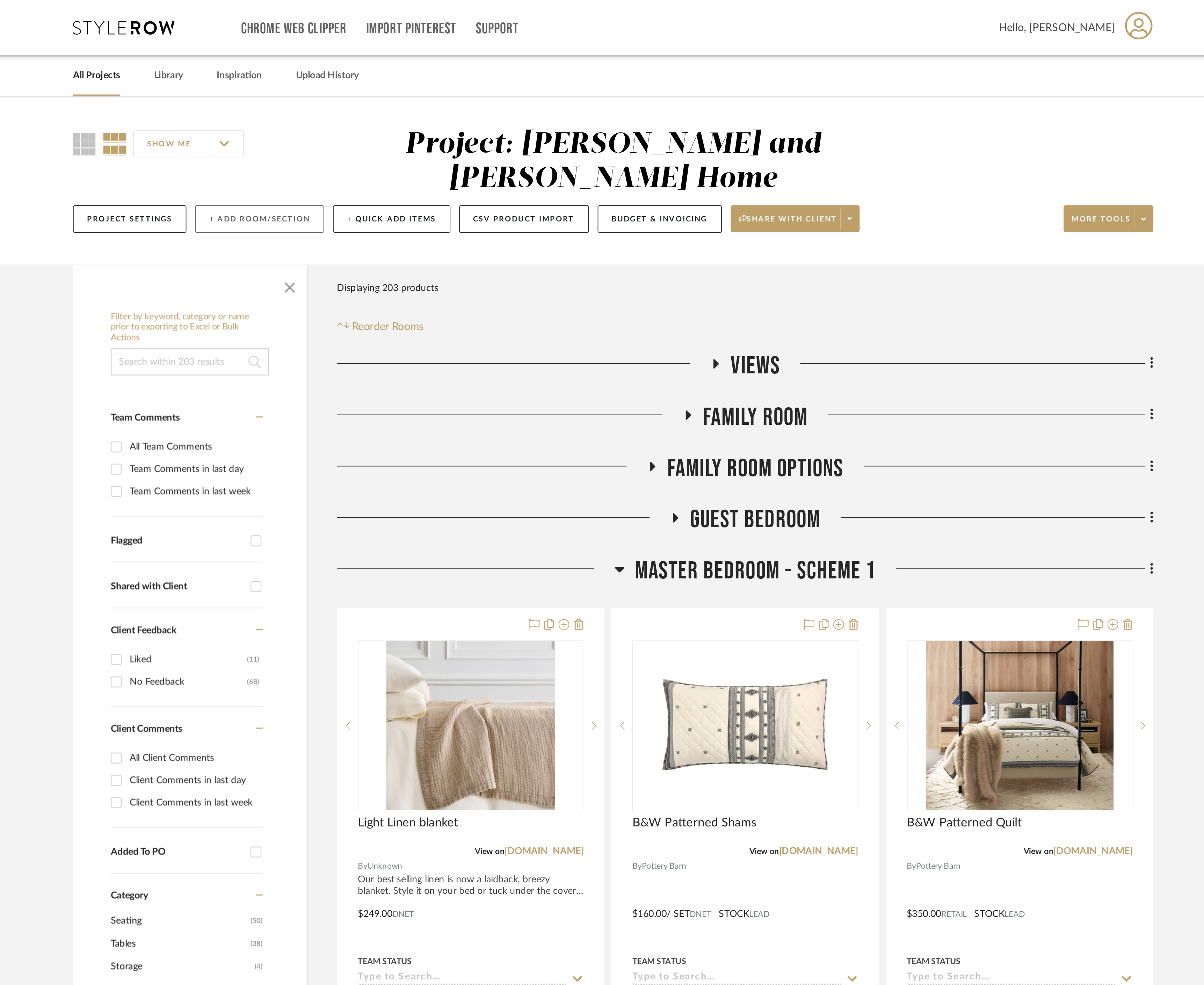
click at [412, 106] on button "+ Add Room/Section" at bounding box center [419, 113] width 66 height 14
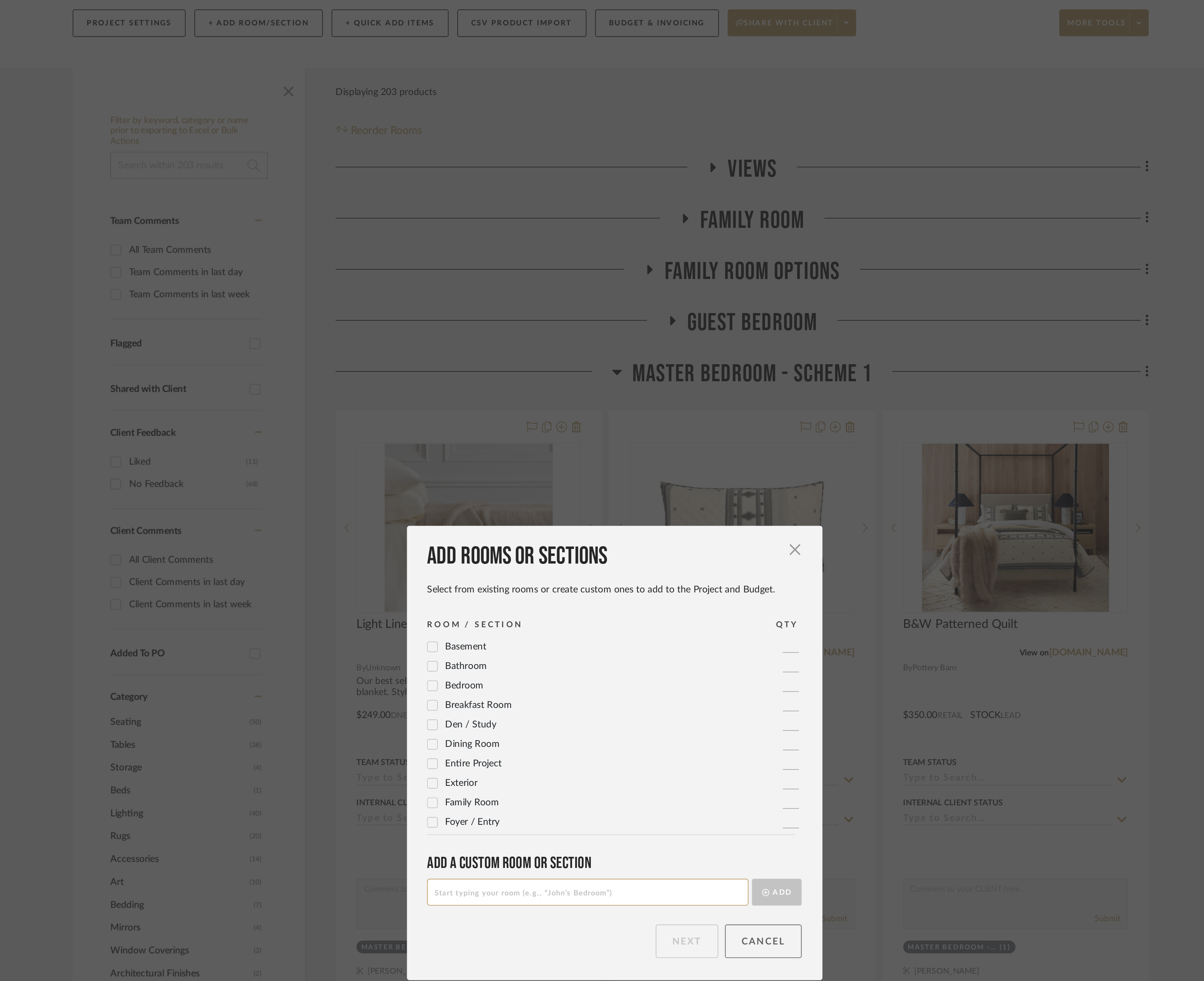
click at [673, 583] on button "Cancel" at bounding box center [679, 588] width 40 height 17
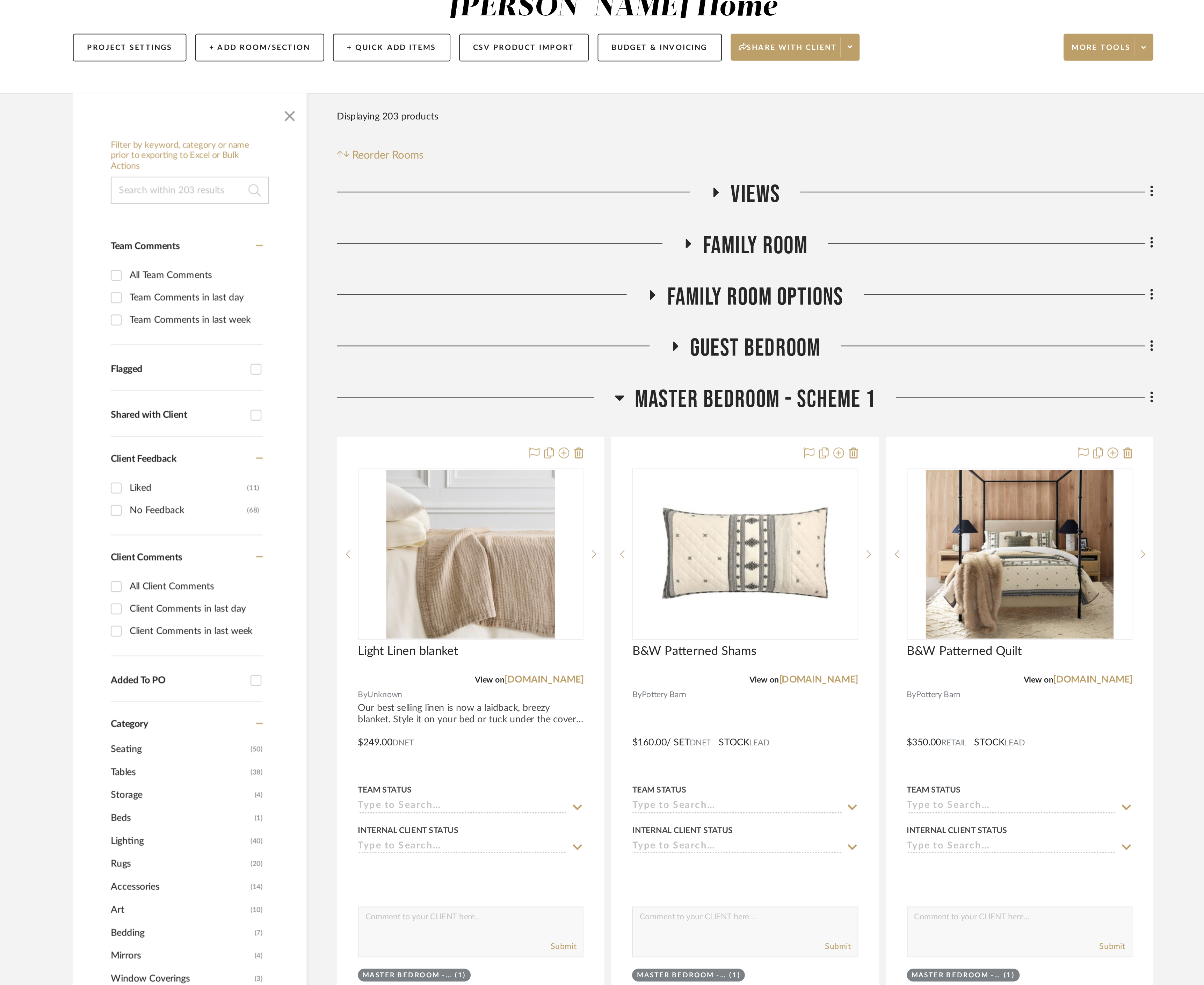
click at [608, 291] on icon at bounding box center [606, 294] width 5 height 9
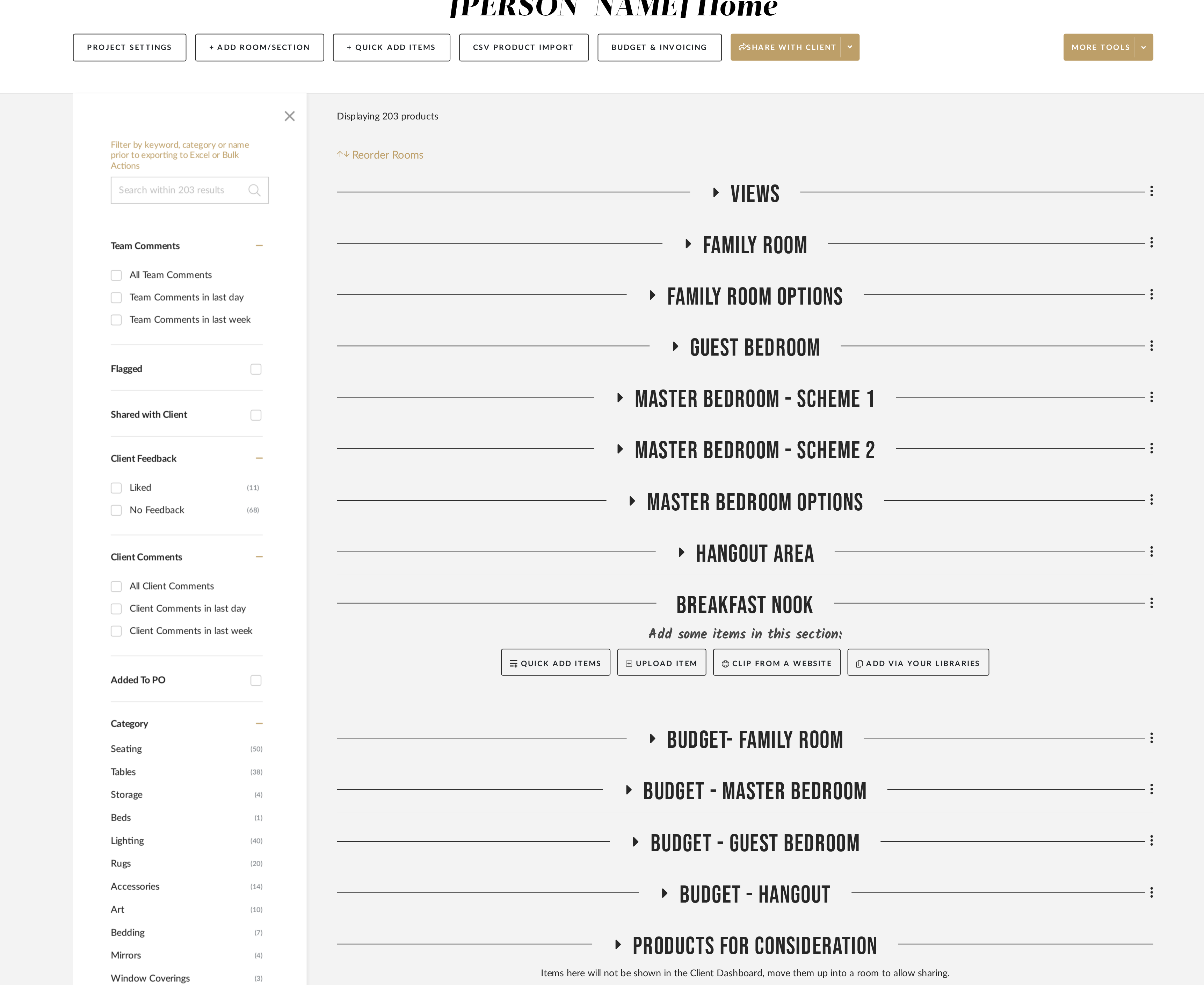
click at [644, 212] on icon at bounding box center [641, 214] width 9 height 5
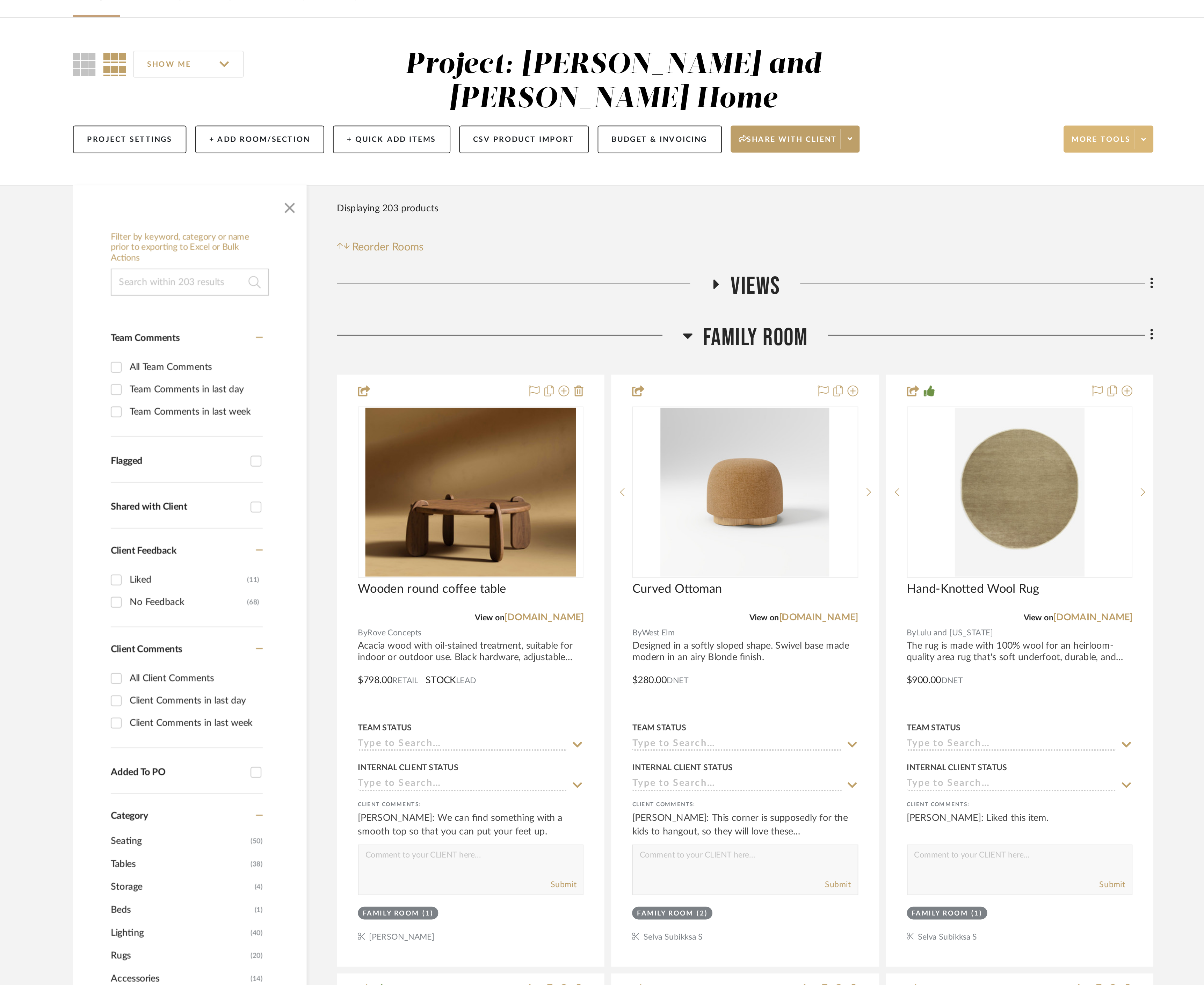
click at [876, 108] on span at bounding box center [877, 112] width 10 height 10
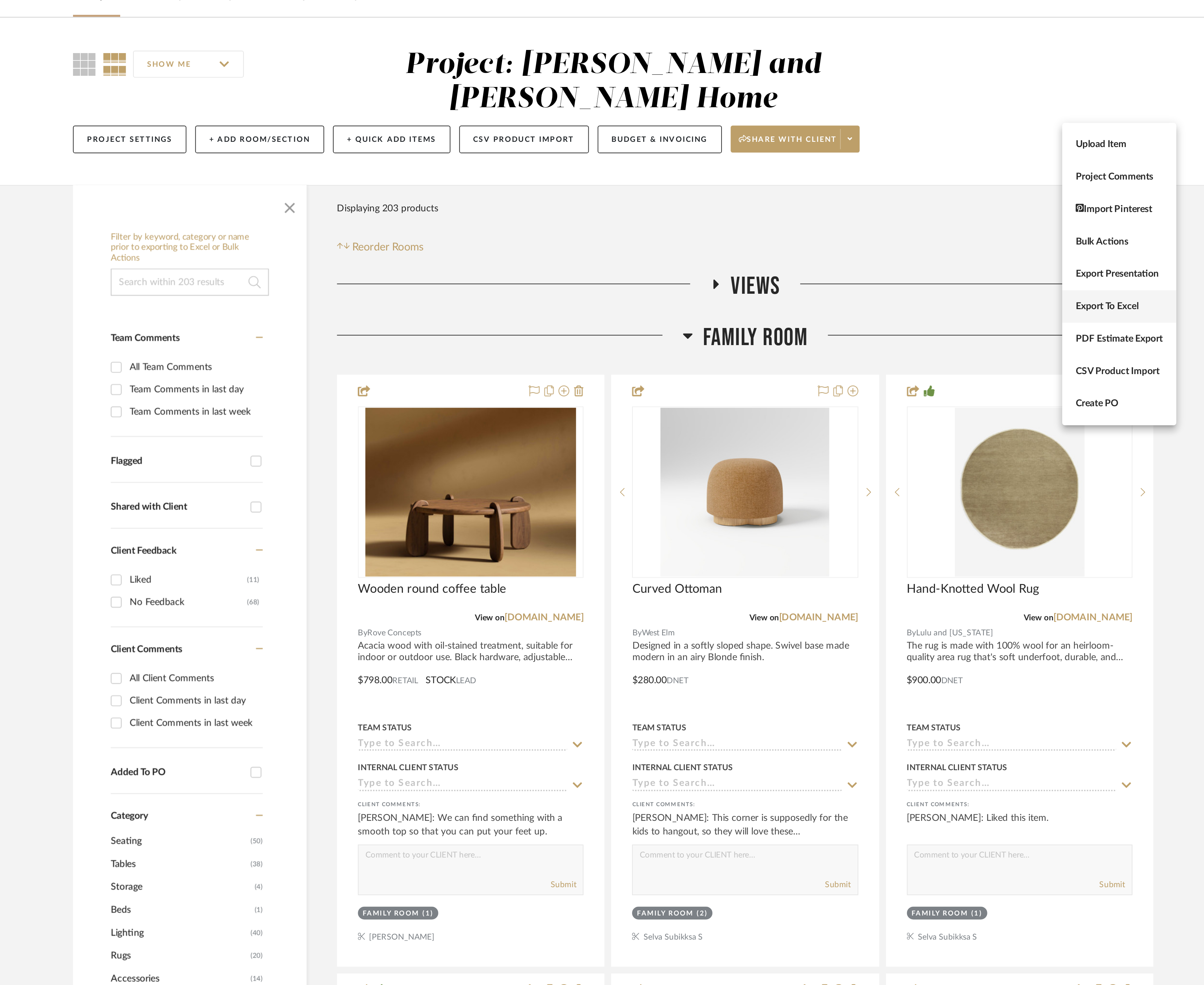
click at [878, 203] on button "Export To Excel" at bounding box center [864, 199] width 59 height 16
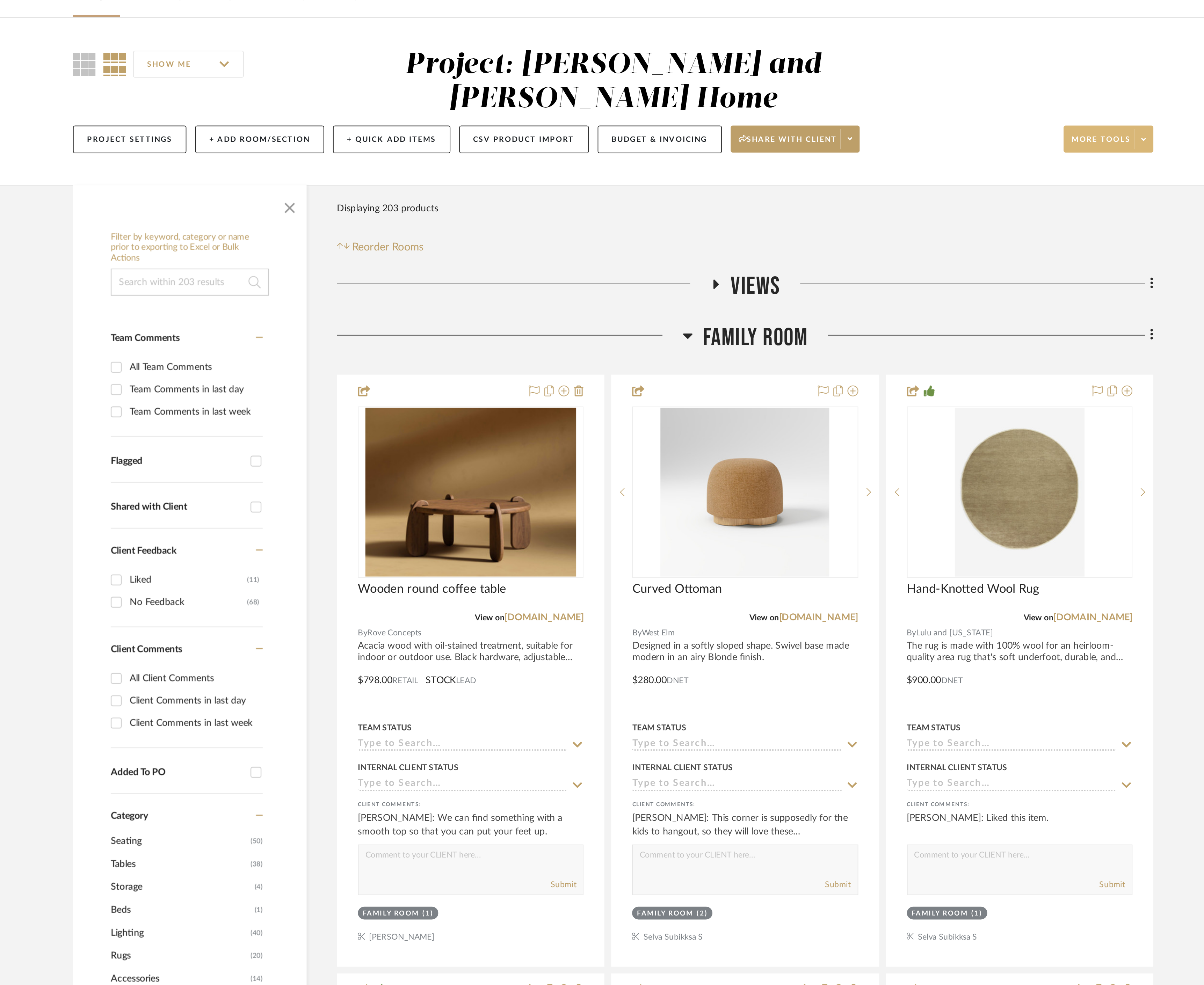
click at [881, 108] on span at bounding box center [877, 112] width 10 height 10
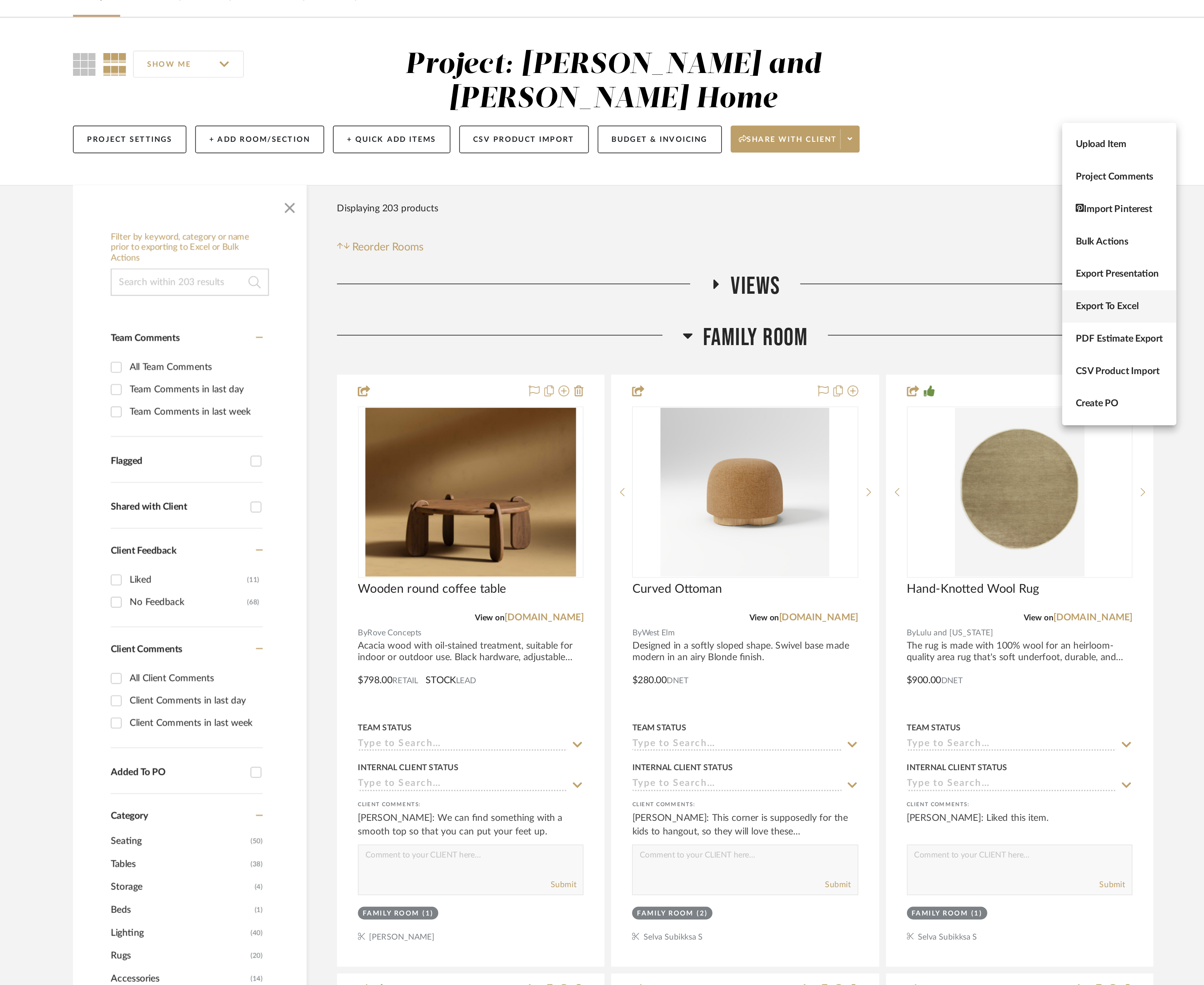
click at [878, 195] on button "Export To Excel" at bounding box center [864, 199] width 59 height 16
